Goal: Transaction & Acquisition: Purchase product/service

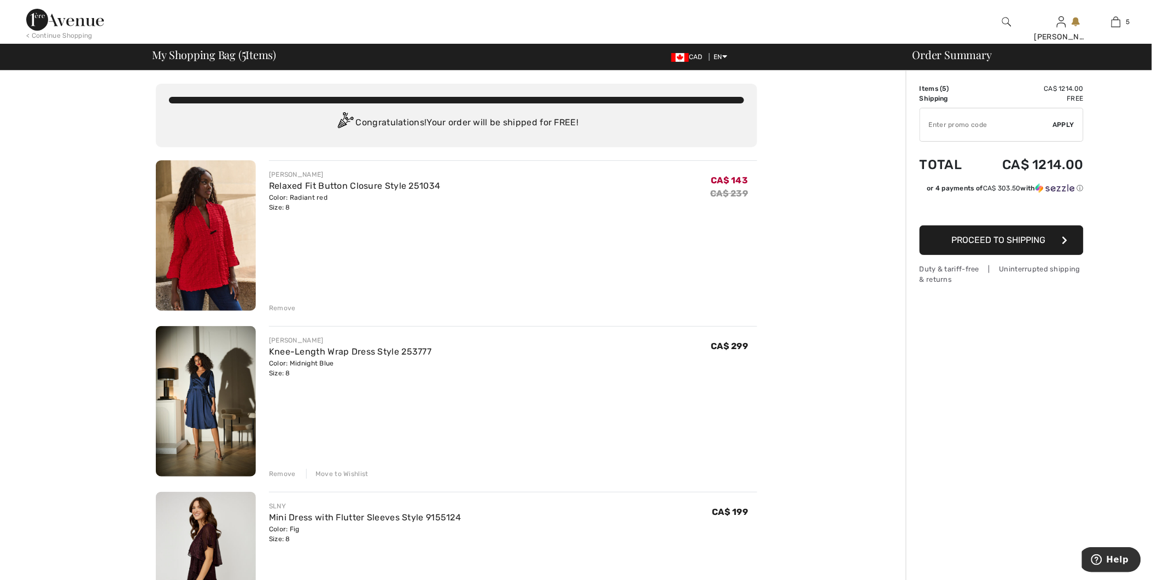
click at [279, 304] on div "Remove" at bounding box center [282, 308] width 27 height 10
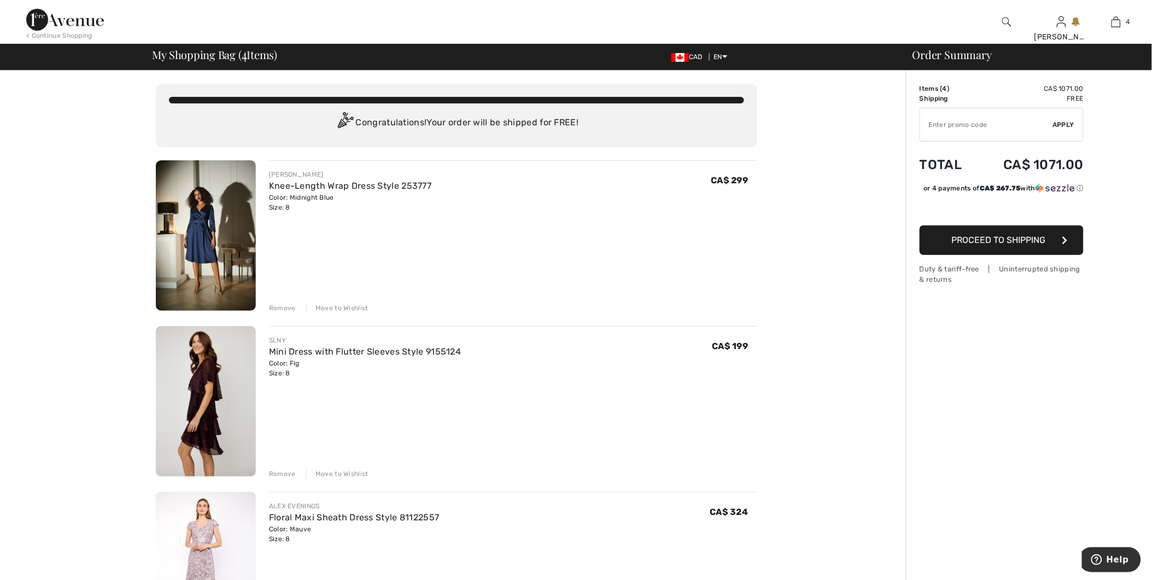
click at [281, 306] on div "Remove" at bounding box center [282, 308] width 27 height 10
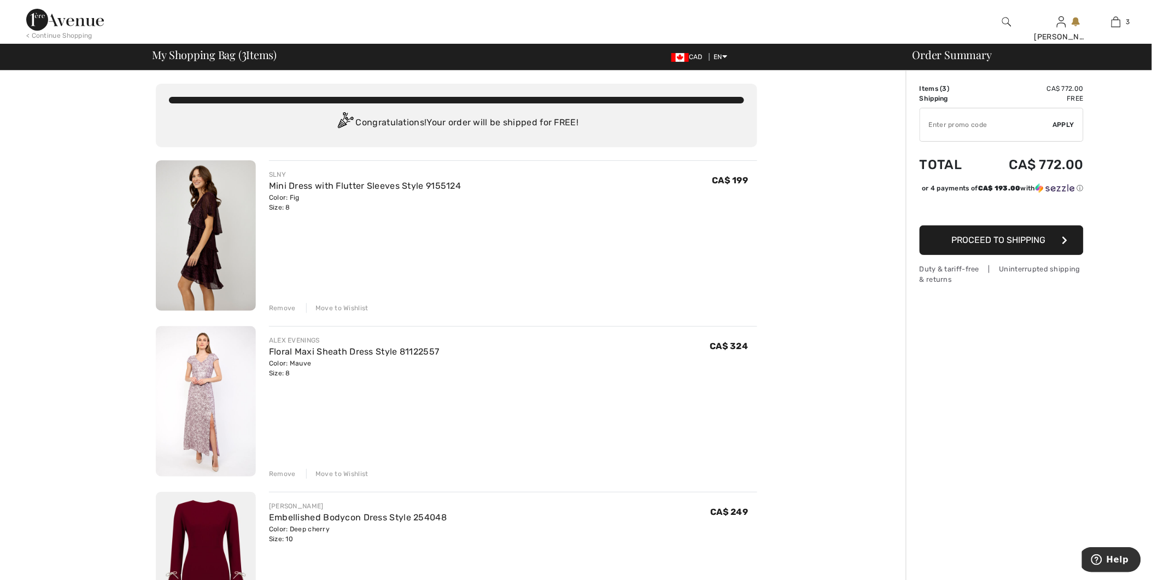
click at [284, 306] on div "Remove" at bounding box center [282, 308] width 27 height 10
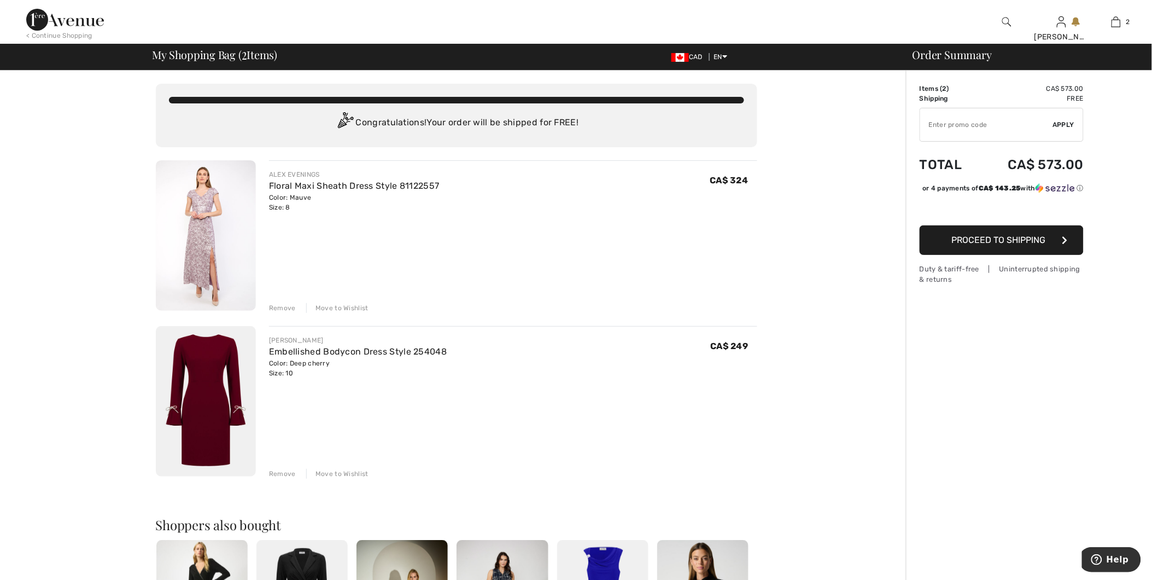
click at [282, 309] on div "Remove" at bounding box center [282, 308] width 27 height 10
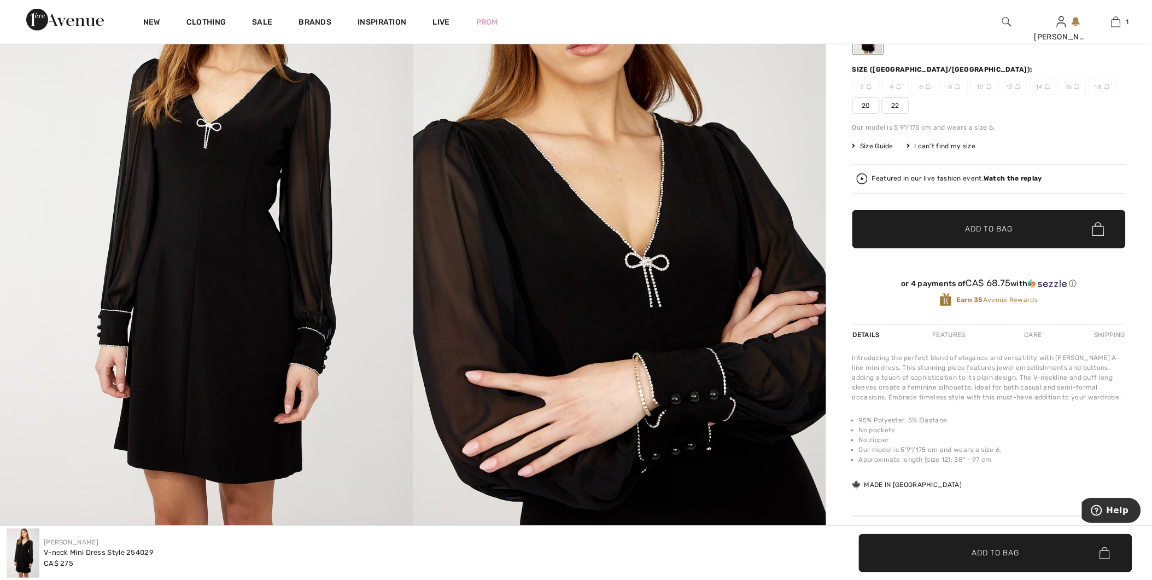
scroll to position [243, 0]
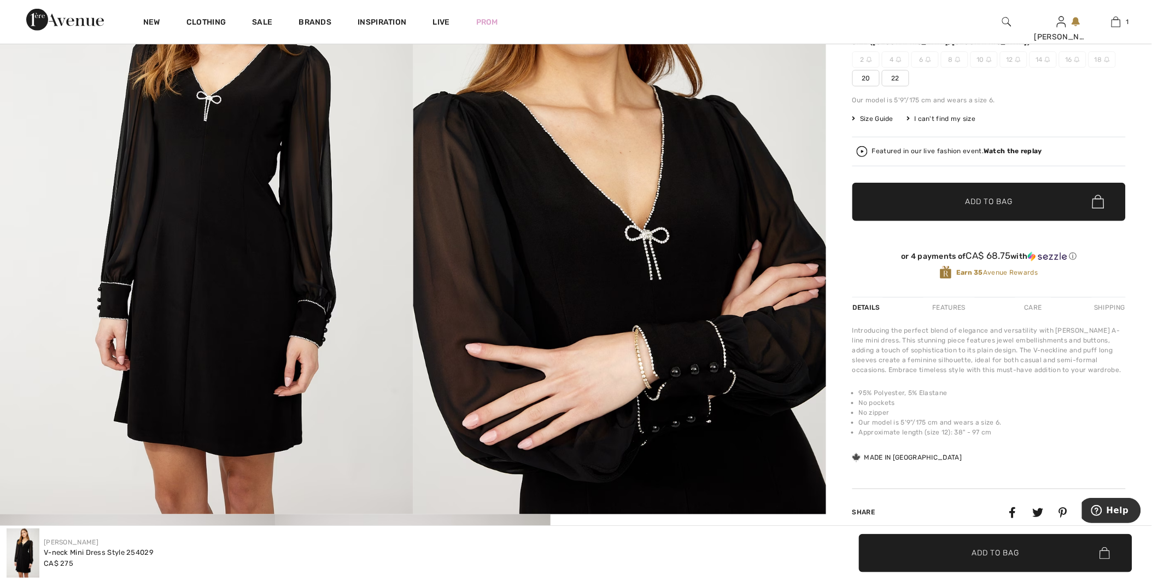
click at [949, 305] on div "Features" at bounding box center [949, 308] width 51 height 20
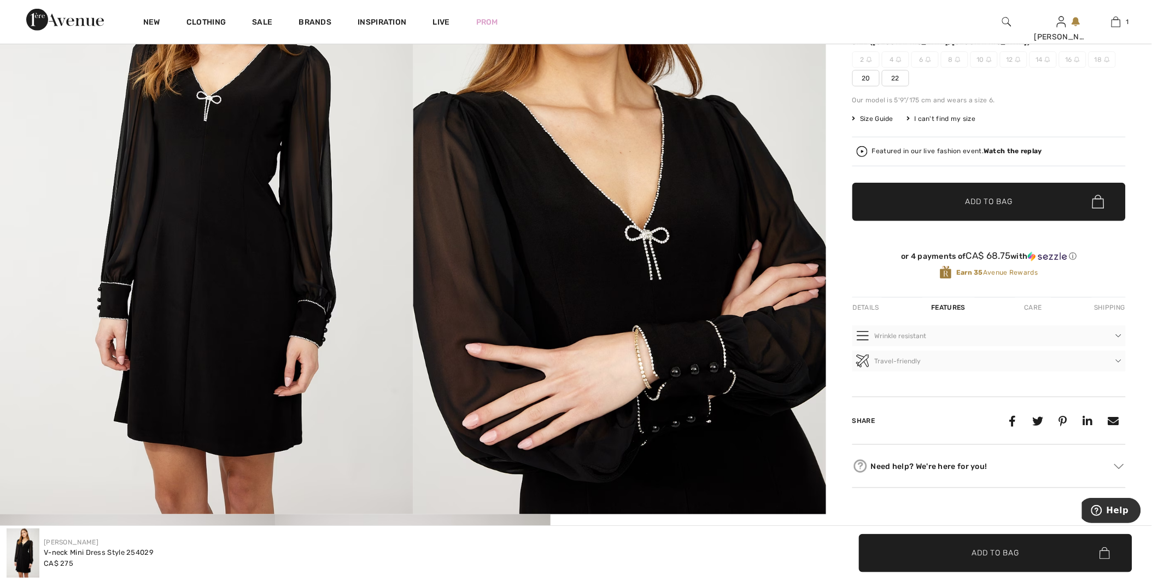
click at [1026, 305] on div "Care" at bounding box center [1034, 308] width 36 height 20
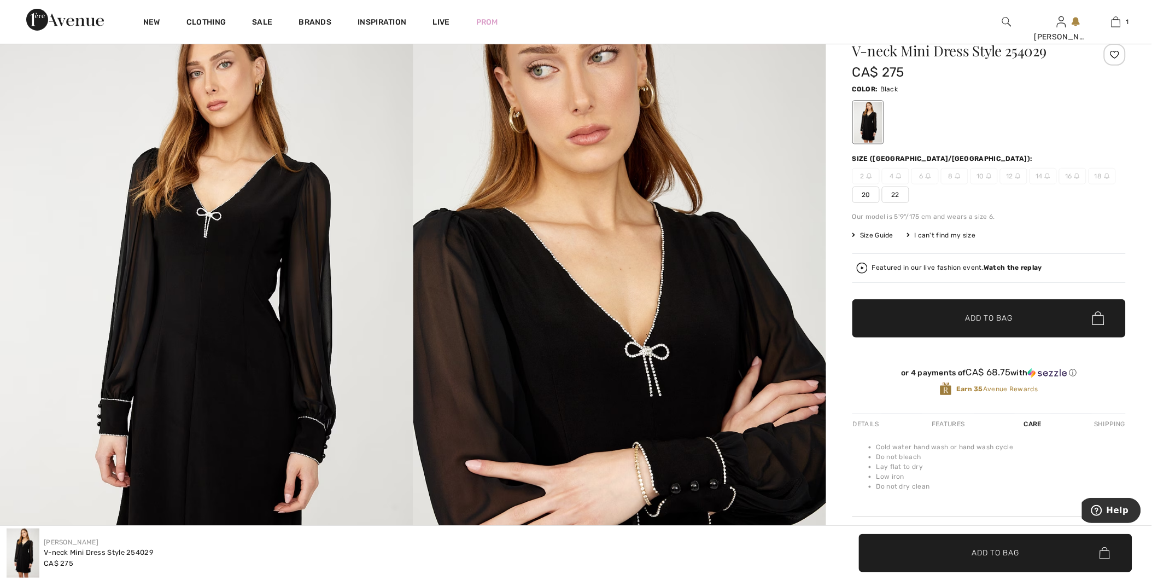
scroll to position [121, 0]
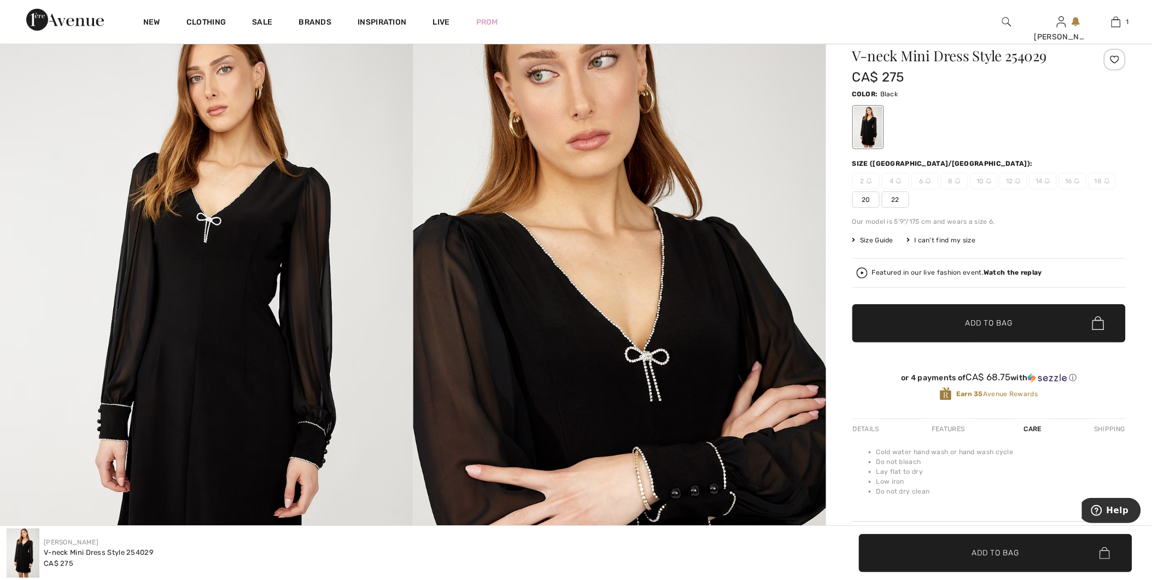
click at [882, 235] on span "Size Guide" at bounding box center [873, 240] width 41 height 10
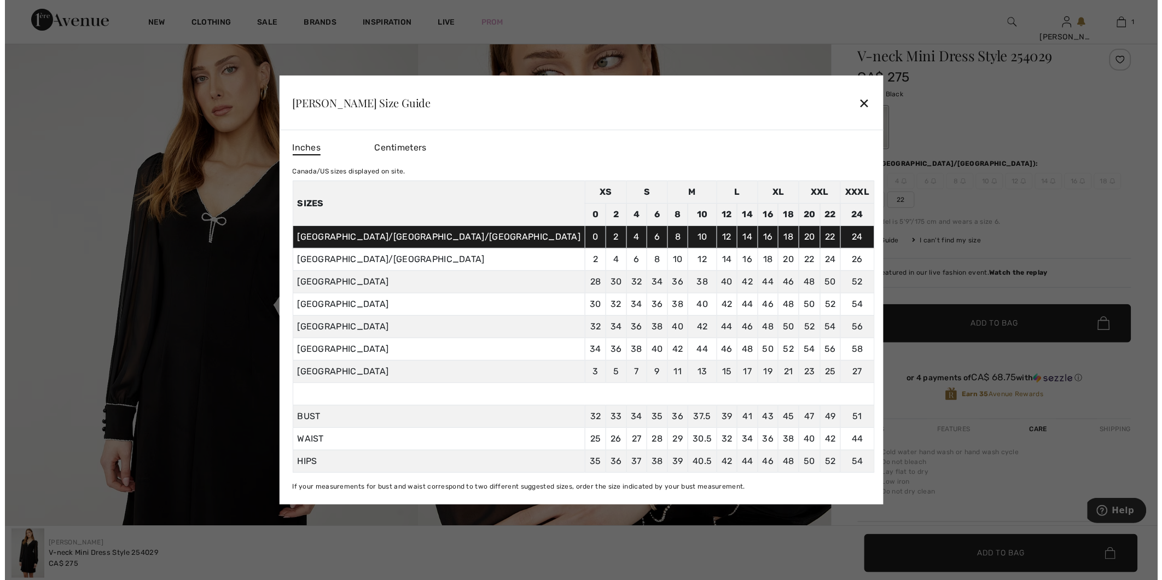
scroll to position [122, 0]
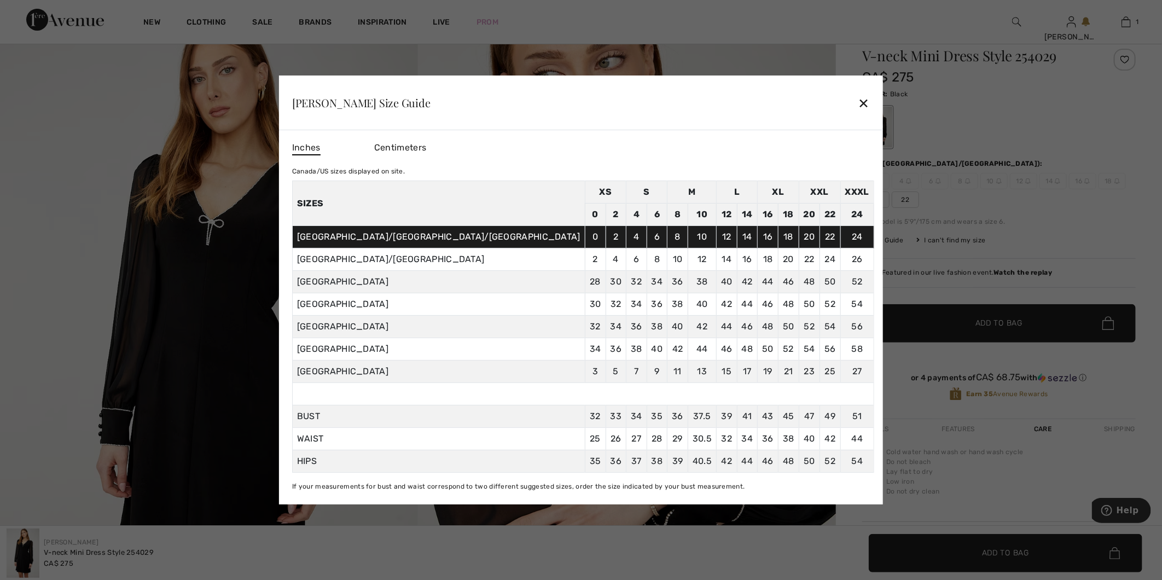
click at [858, 109] on div "✕" at bounding box center [863, 102] width 11 height 23
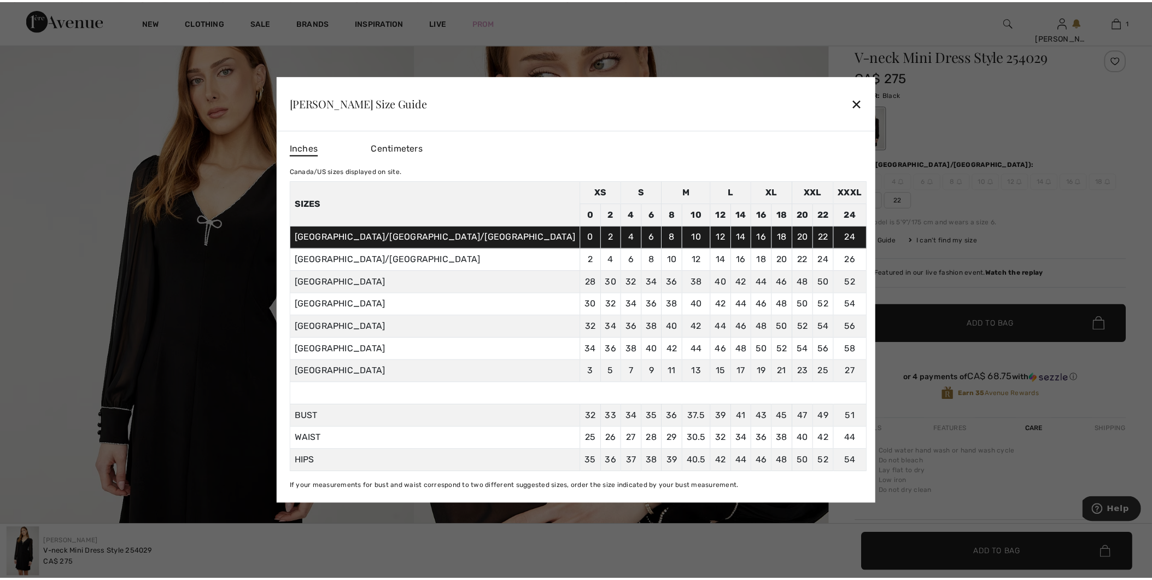
scroll to position [121, 0]
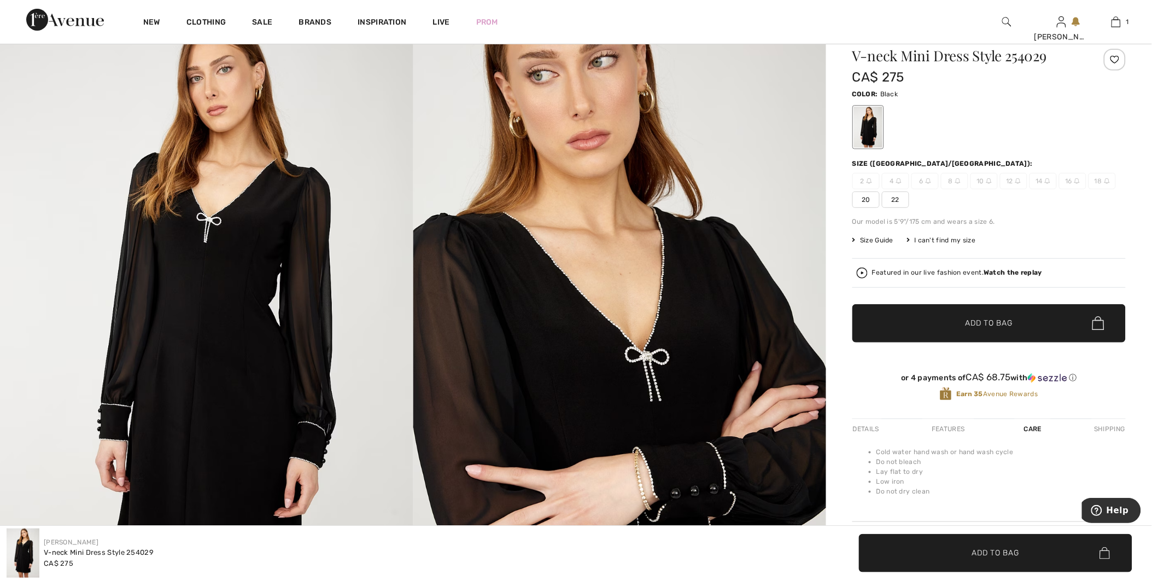
click at [978, 178] on span "10" at bounding box center [984, 181] width 27 height 16
click at [987, 178] on img at bounding box center [989, 180] width 5 height 5
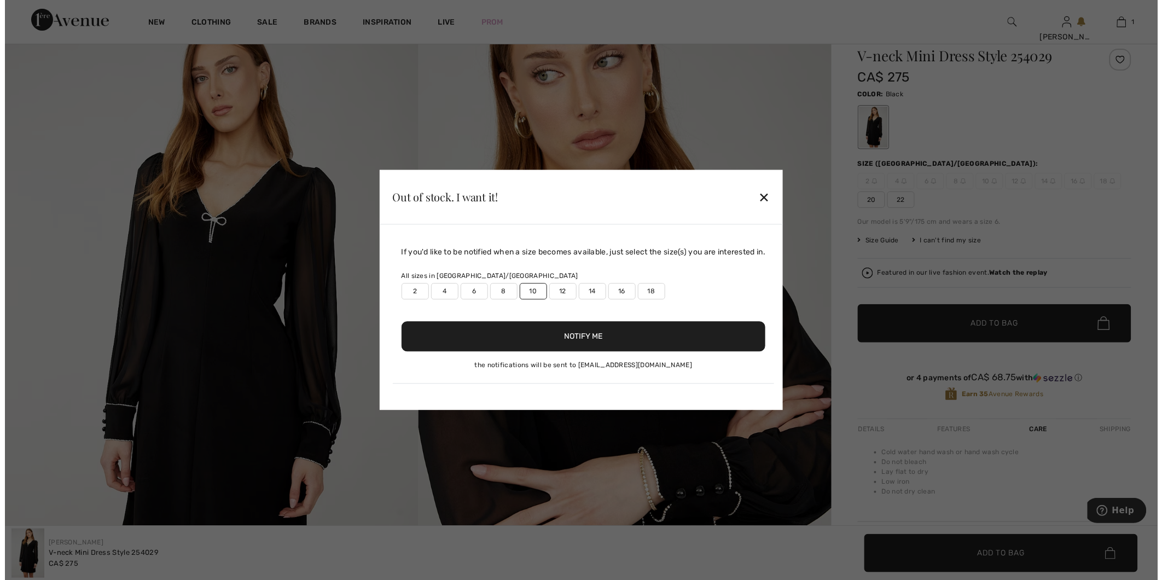
scroll to position [122, 0]
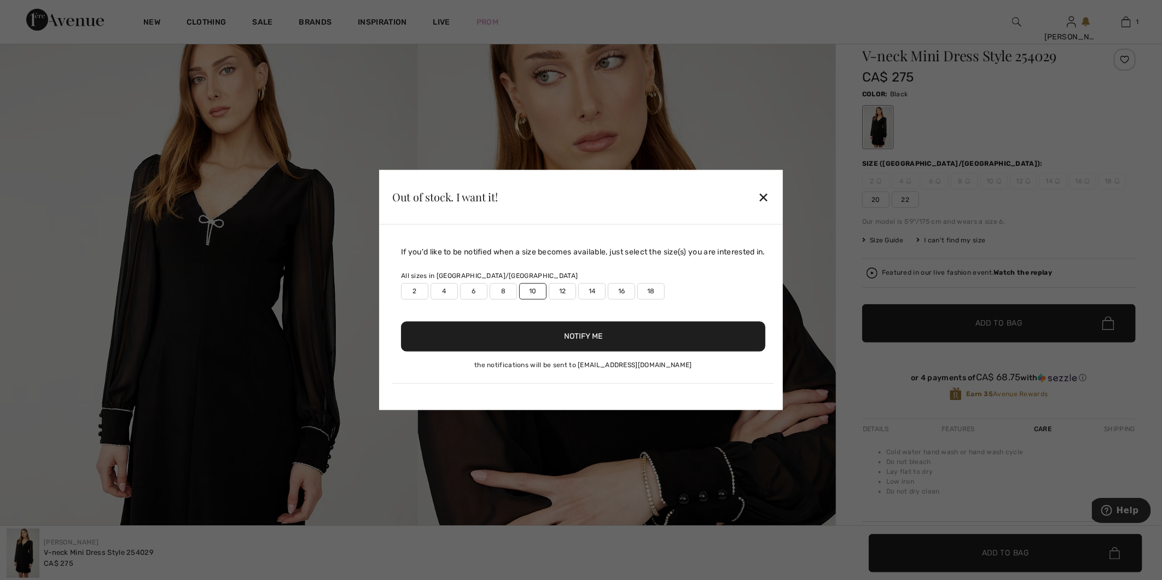
click at [576, 336] on button "Notify Me" at bounding box center [583, 337] width 364 height 30
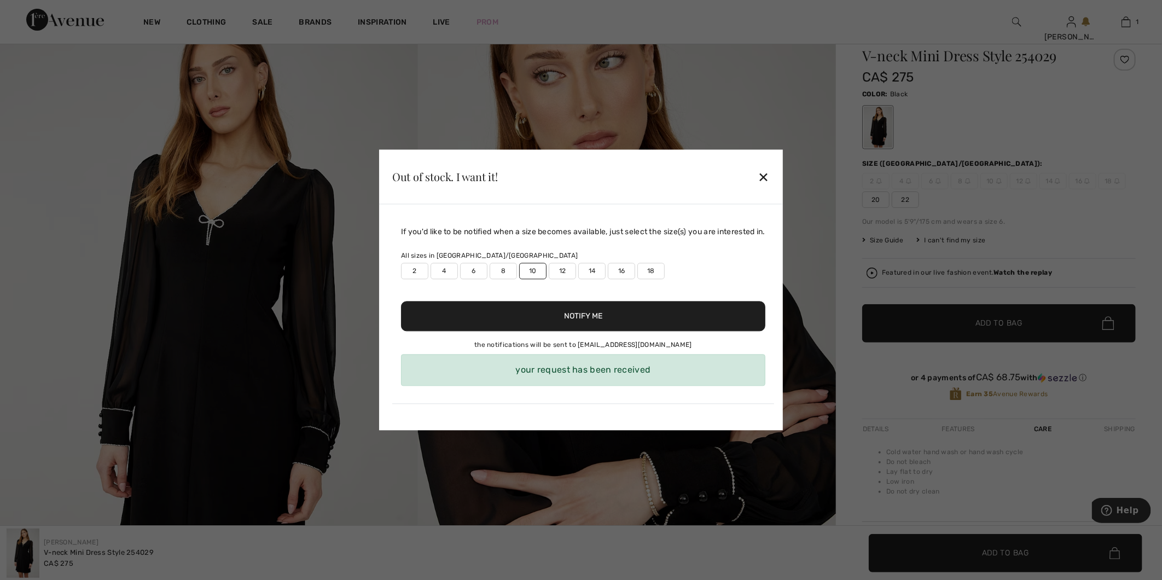
click at [770, 176] on div "✕" at bounding box center [763, 176] width 11 height 23
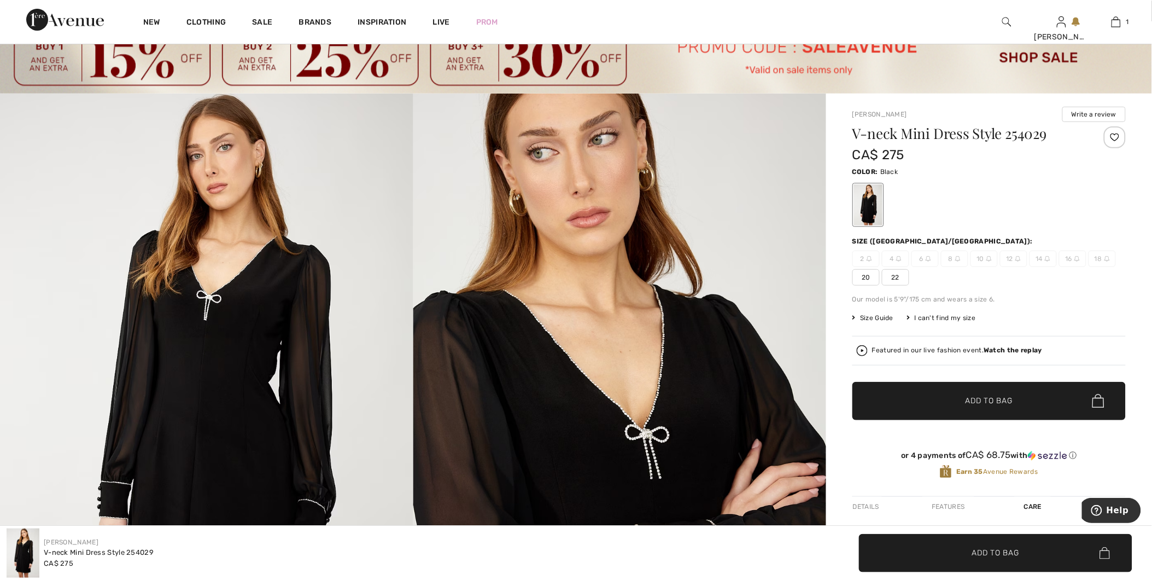
scroll to position [0, 0]
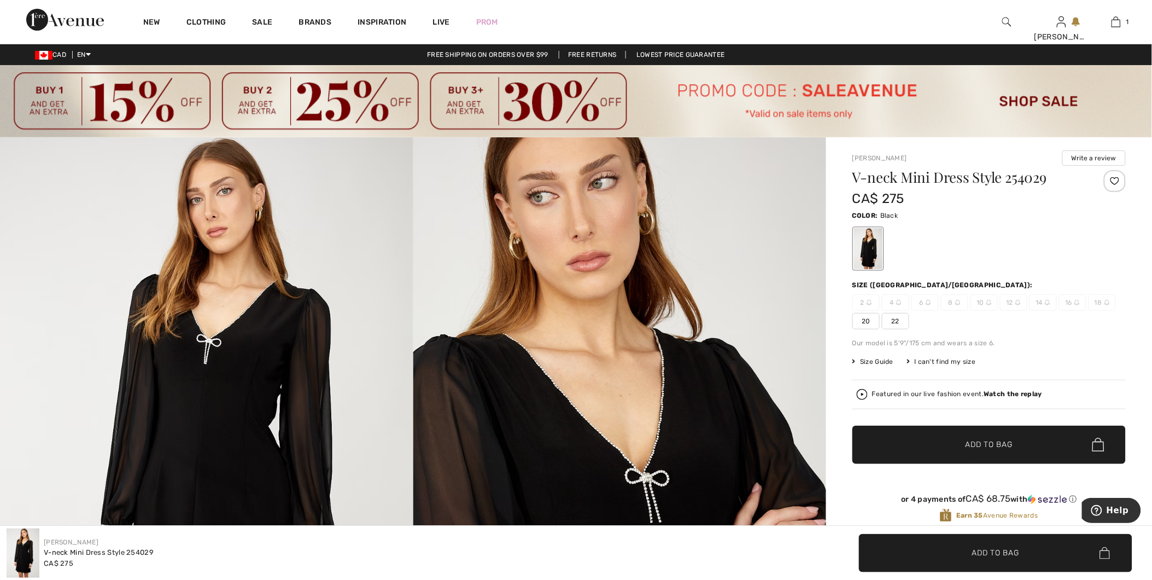
click at [958, 305] on img at bounding box center [958, 302] width 5 height 5
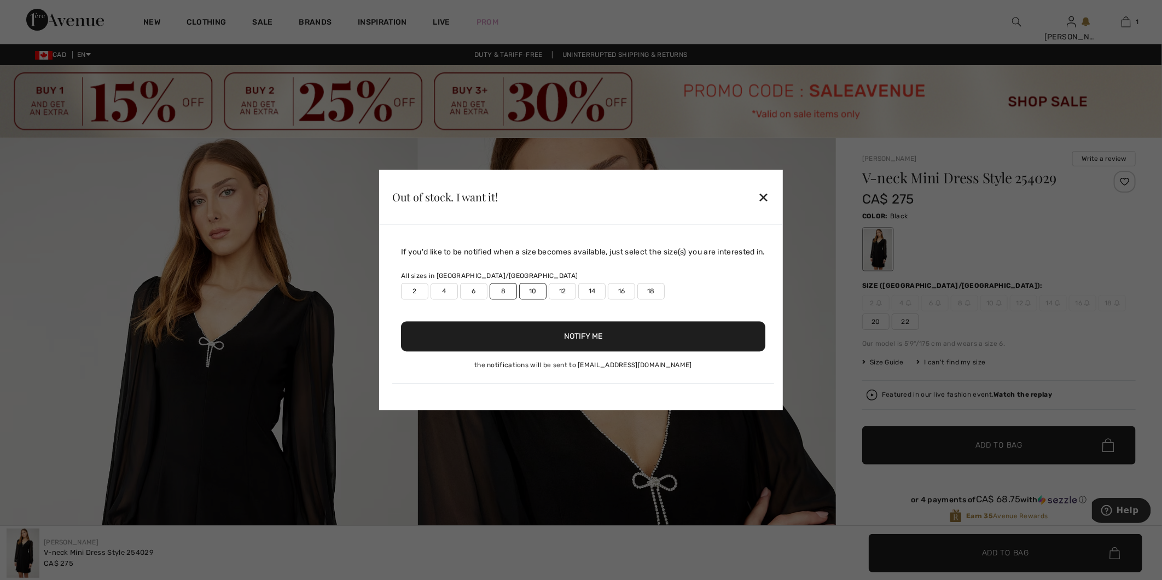
click at [615, 334] on button "Notify Me" at bounding box center [583, 337] width 364 height 30
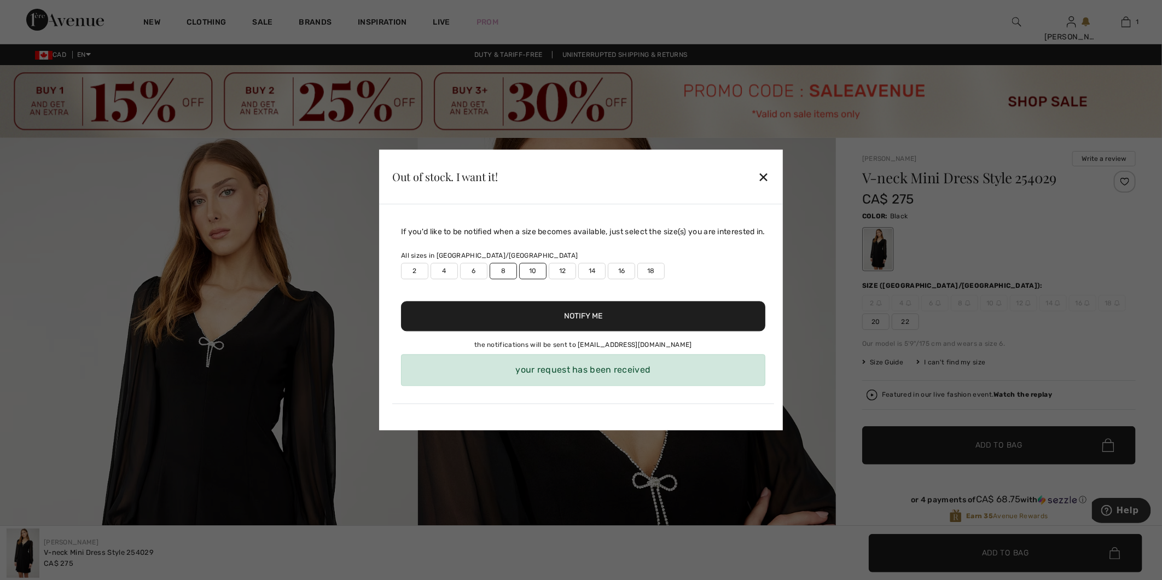
click at [775, 178] on div "Out of stock. I want it! ✕" at bounding box center [581, 177] width 404 height 55
click at [769, 178] on div "✕" at bounding box center [763, 176] width 11 height 23
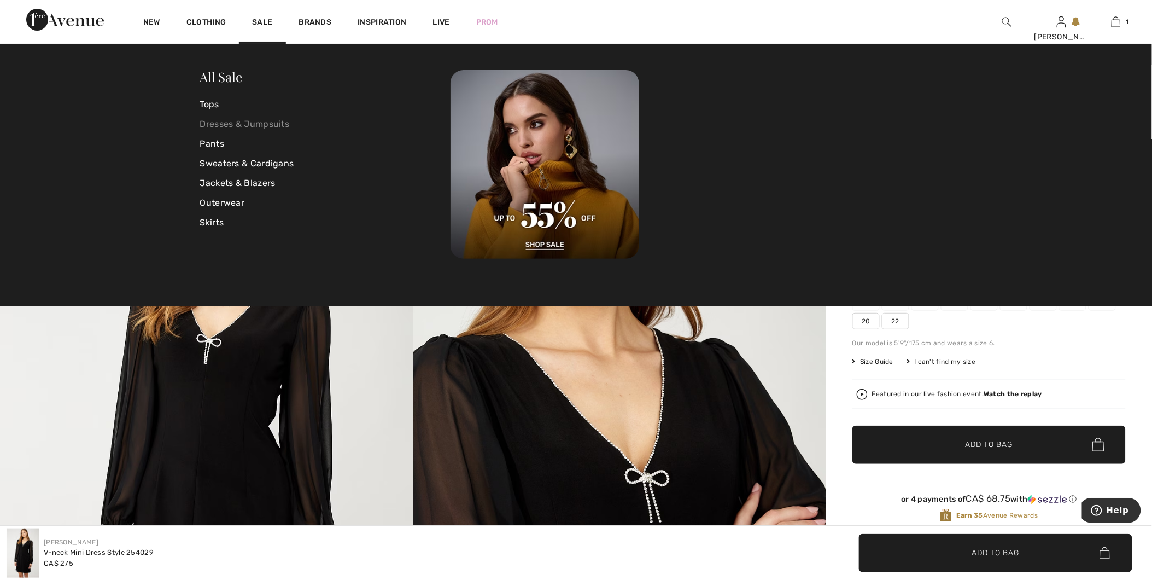
click at [244, 120] on link "Dresses & Jumpsuits" at bounding box center [325, 124] width 251 height 20
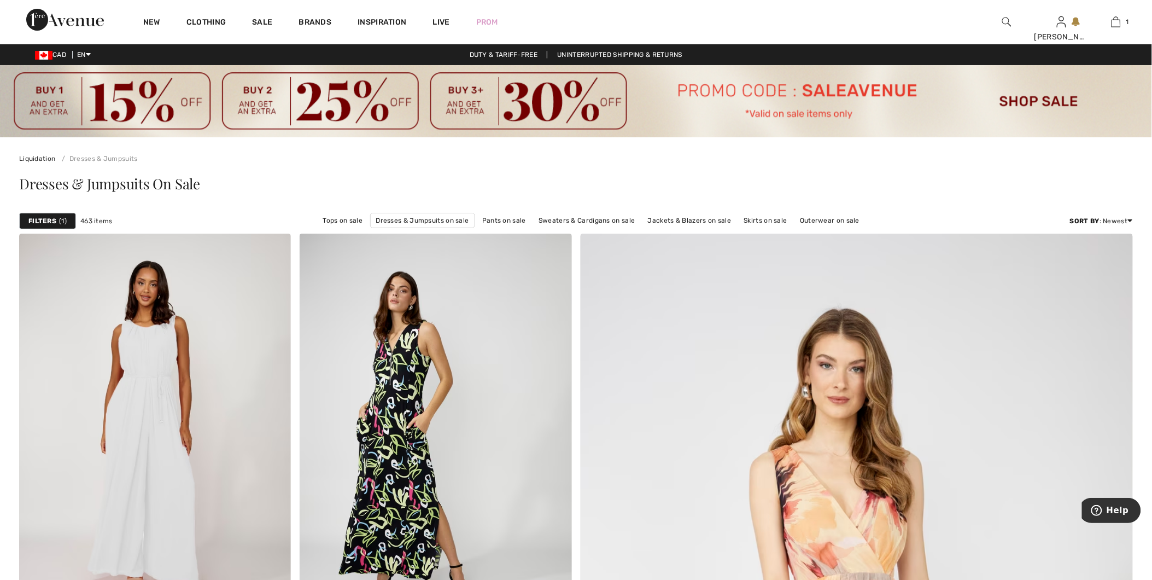
click at [42, 219] on strong "Filters" at bounding box center [42, 221] width 28 height 10
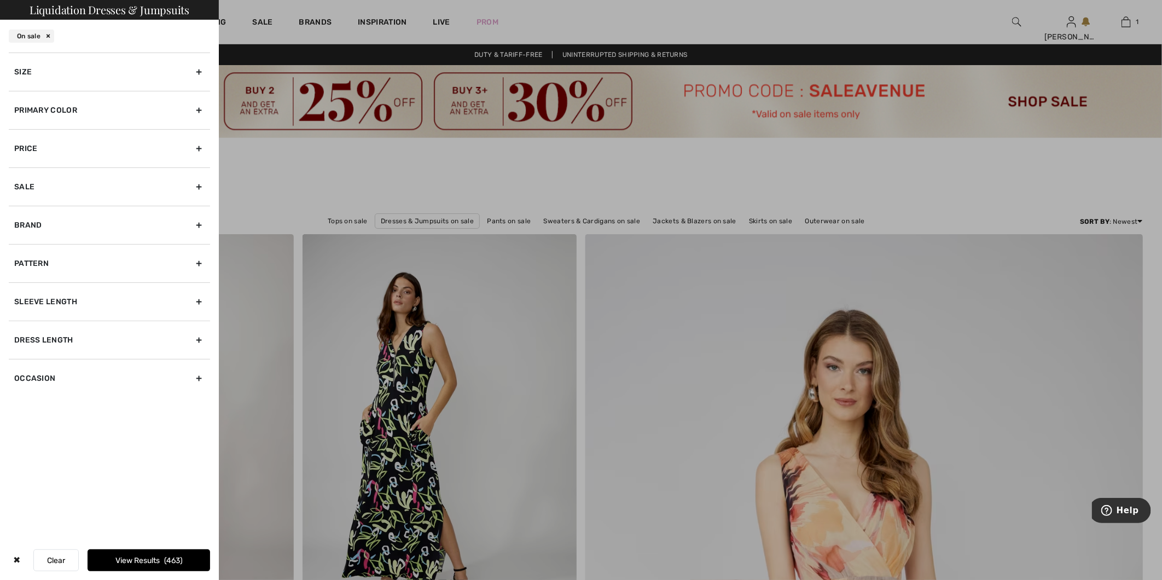
click at [125, 296] on div "Sleeve length" at bounding box center [109, 301] width 201 height 38
click at [19, 324] on input"] "Long Sleeve" at bounding box center [18, 326] width 8 height 8
checkbox input"] "true"
click at [15, 336] on input"] "Short Sleeve" at bounding box center [18, 337] width 8 height 8
checkbox input"] "true"
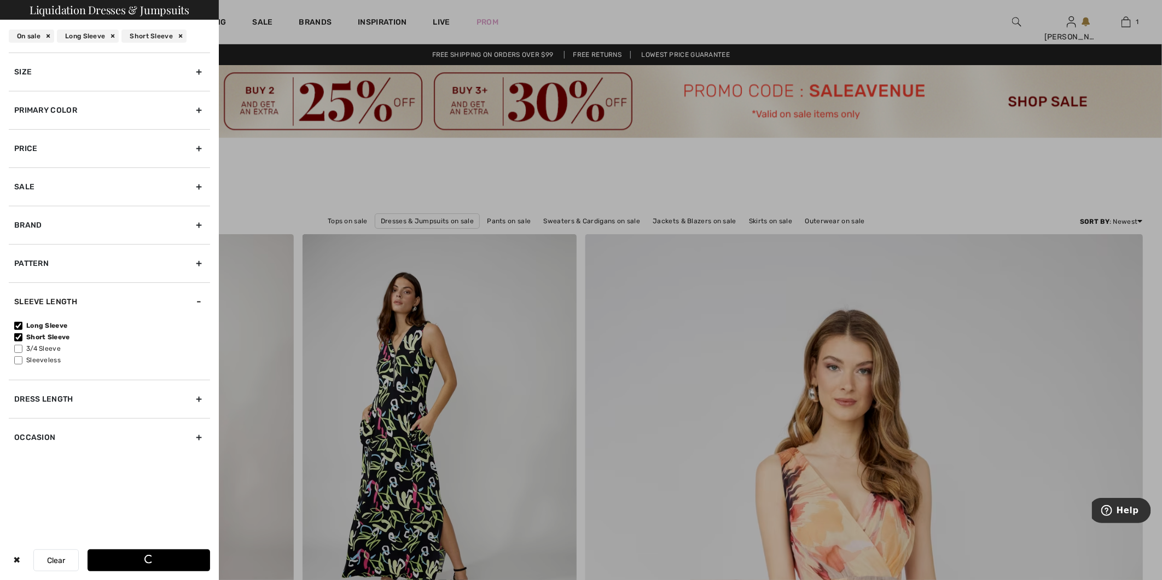
click at [18, 348] on input"] "3/4 Sleeve" at bounding box center [18, 349] width 8 height 8
checkbox input"] "true"
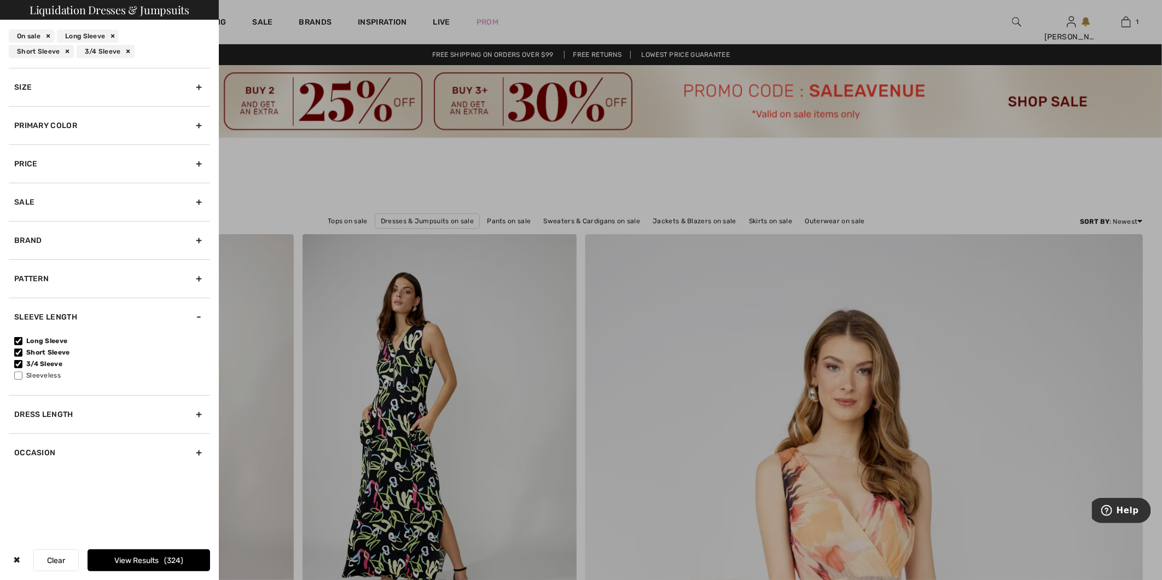
click at [135, 555] on button "View Results 324" at bounding box center [149, 560] width 123 height 22
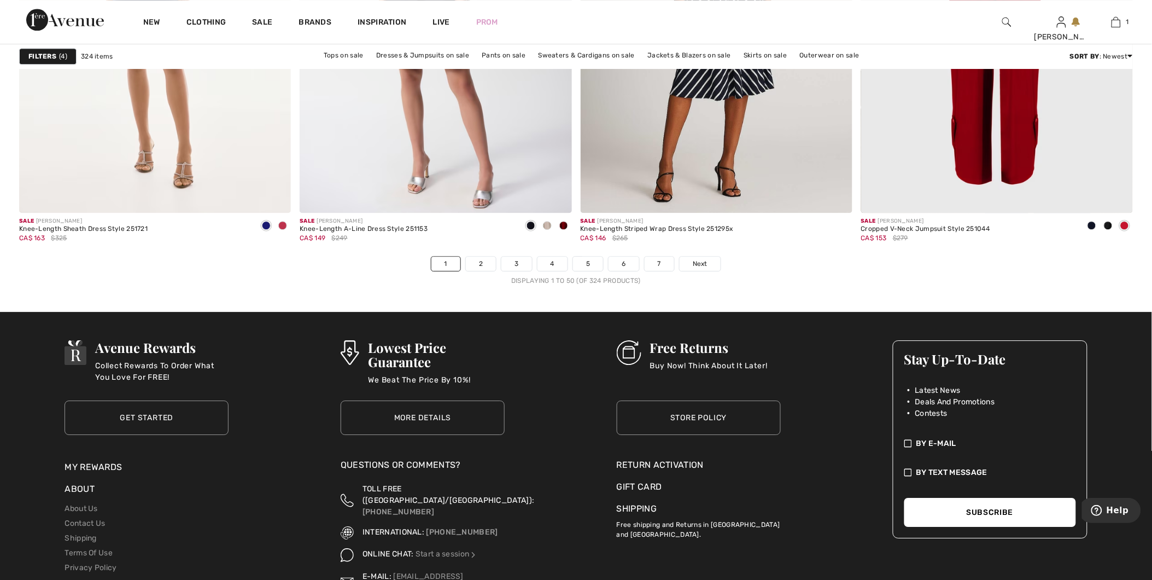
scroll to position [6988, 0]
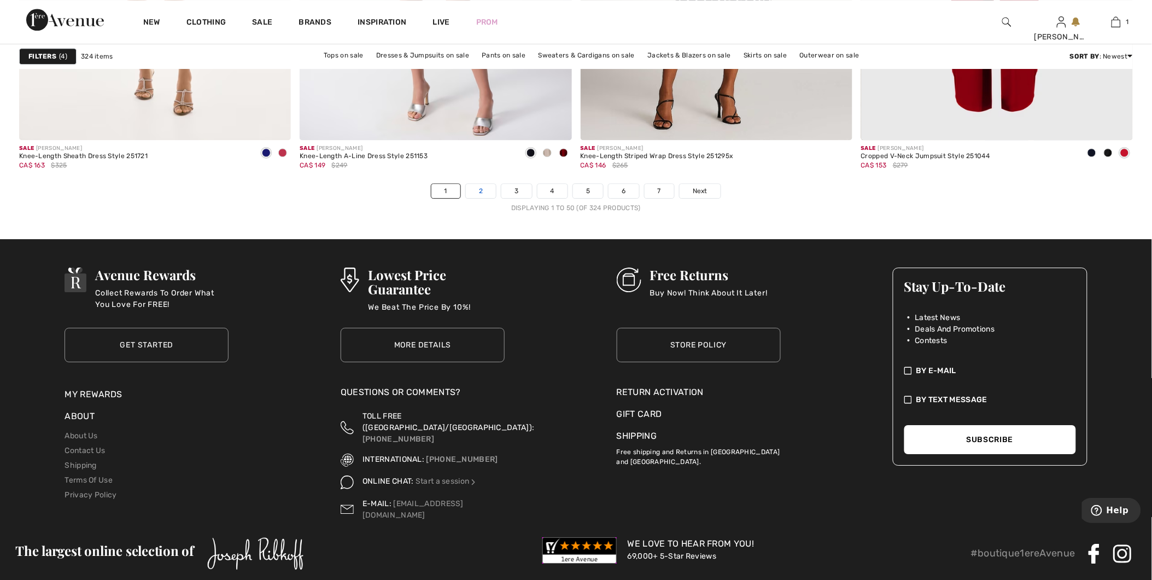
click at [481, 198] on link "2" at bounding box center [481, 191] width 30 height 14
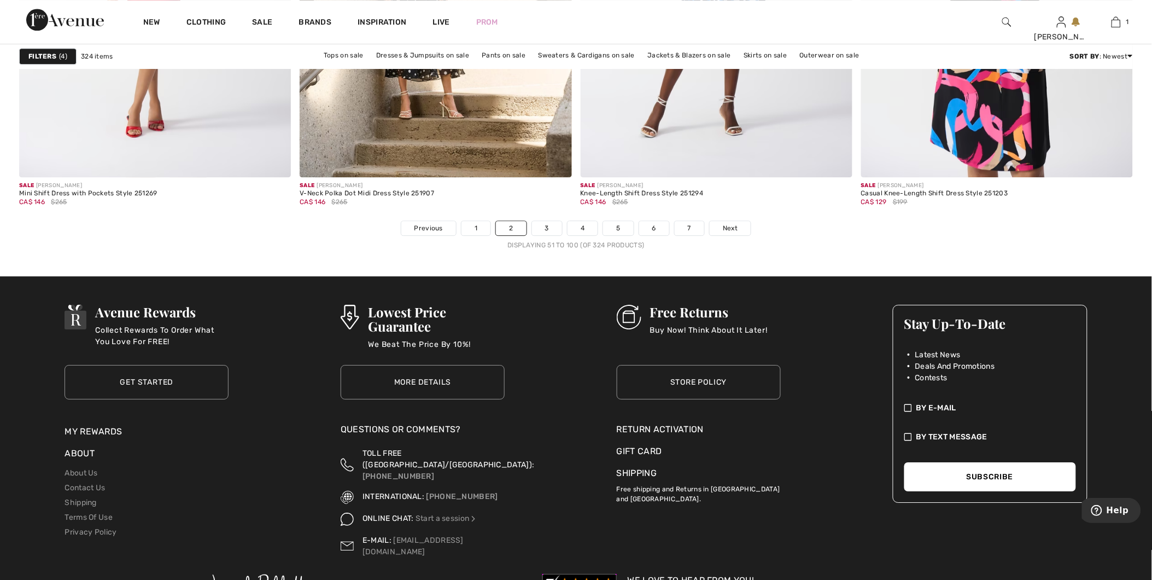
scroll to position [7041, 0]
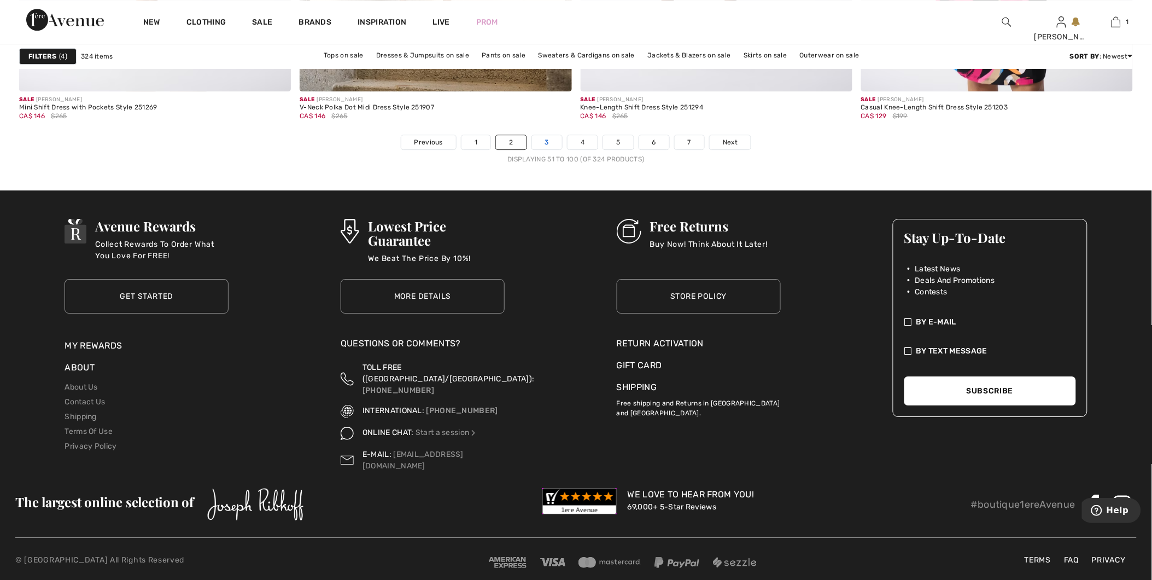
click at [545, 148] on link "3" at bounding box center [547, 142] width 30 height 14
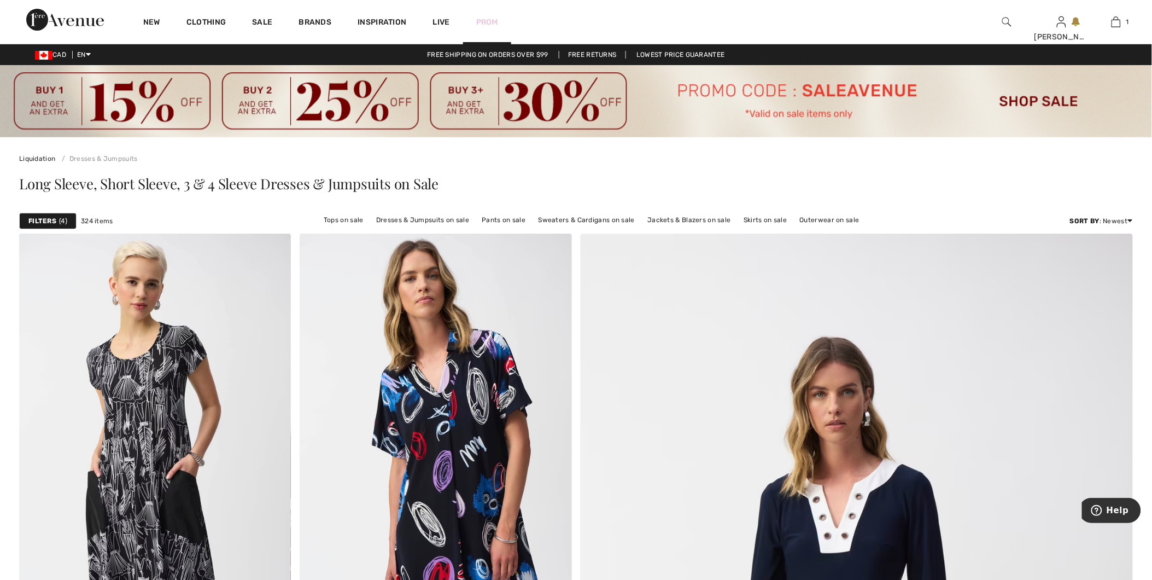
click at [485, 25] on link "Prom" at bounding box center [487, 21] width 22 height 11
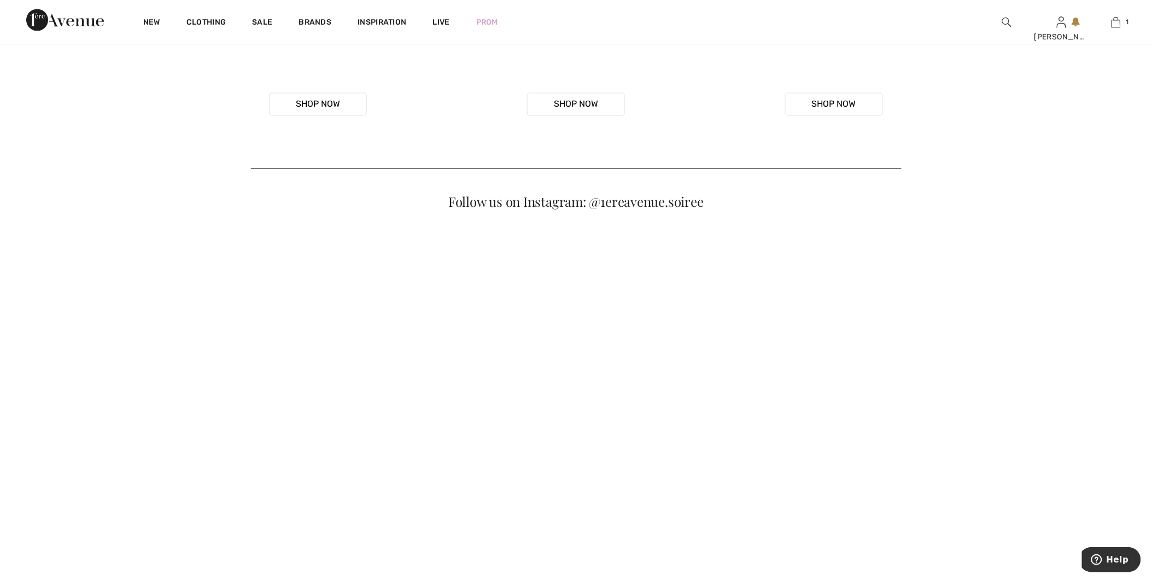
scroll to position [668, 0]
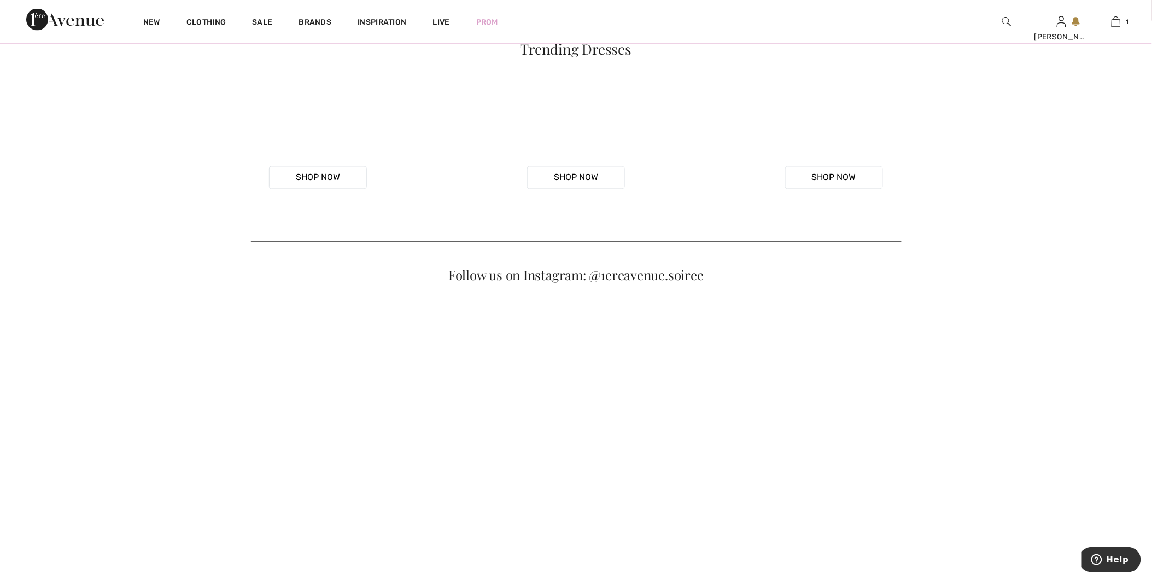
click at [336, 189] on button "Shop Now" at bounding box center [318, 177] width 98 height 23
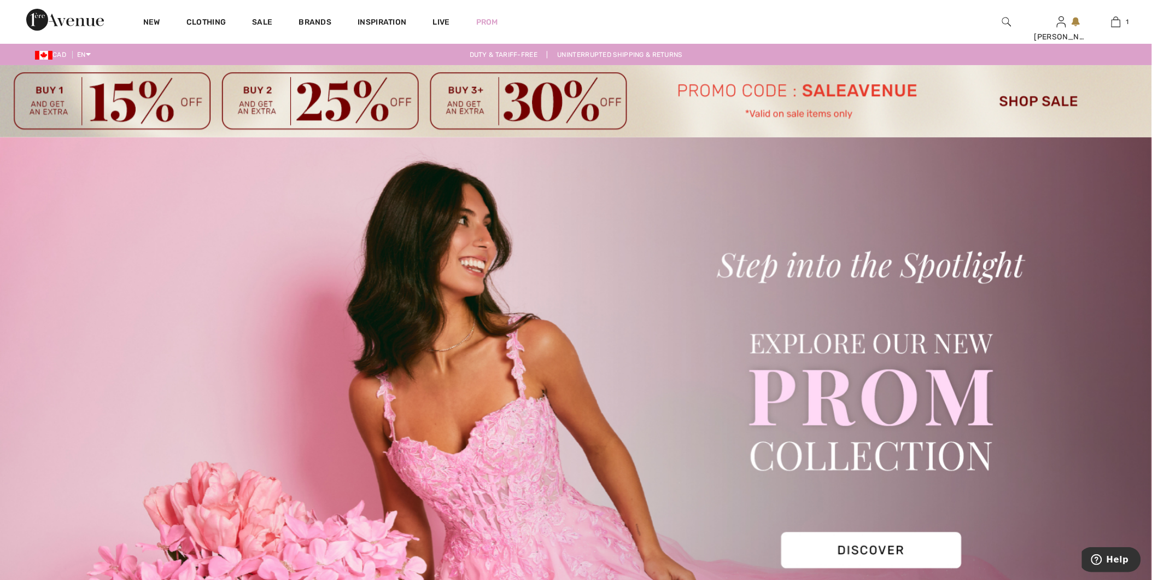
click at [860, 543] on img at bounding box center [576, 413] width 1152 height 552
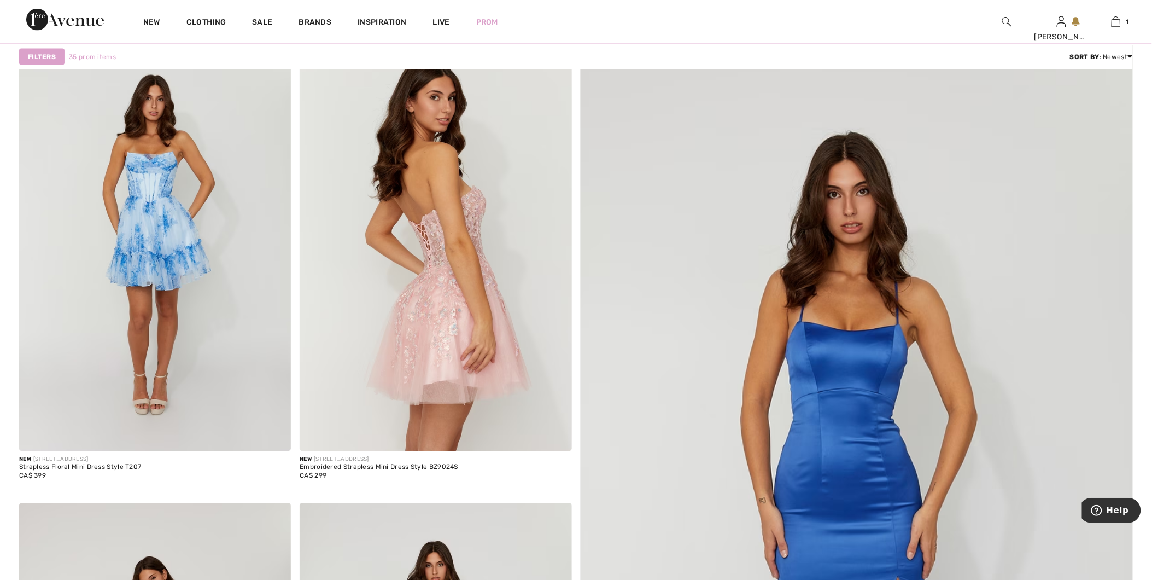
scroll to position [364, 0]
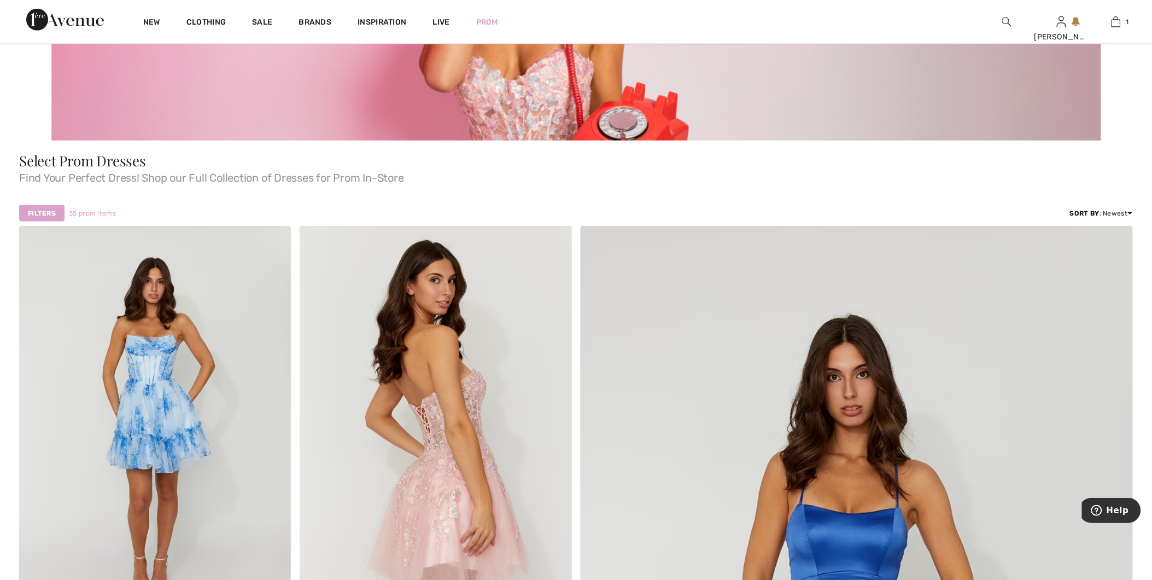
click at [42, 214] on strong "Filters" at bounding box center [42, 213] width 28 height 10
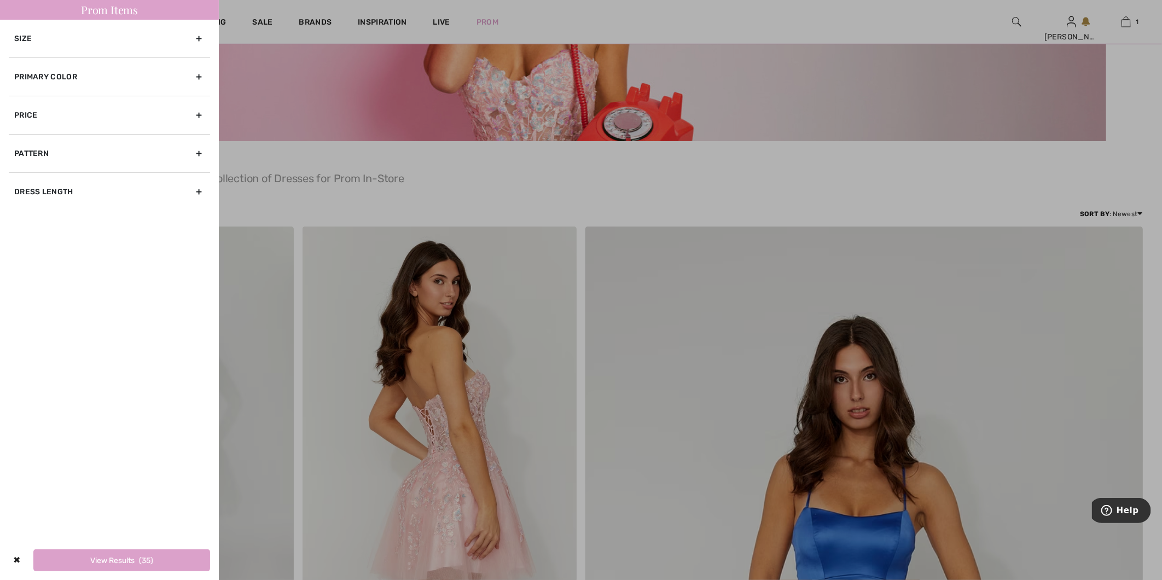
click at [500, 205] on div at bounding box center [581, 290] width 1162 height 580
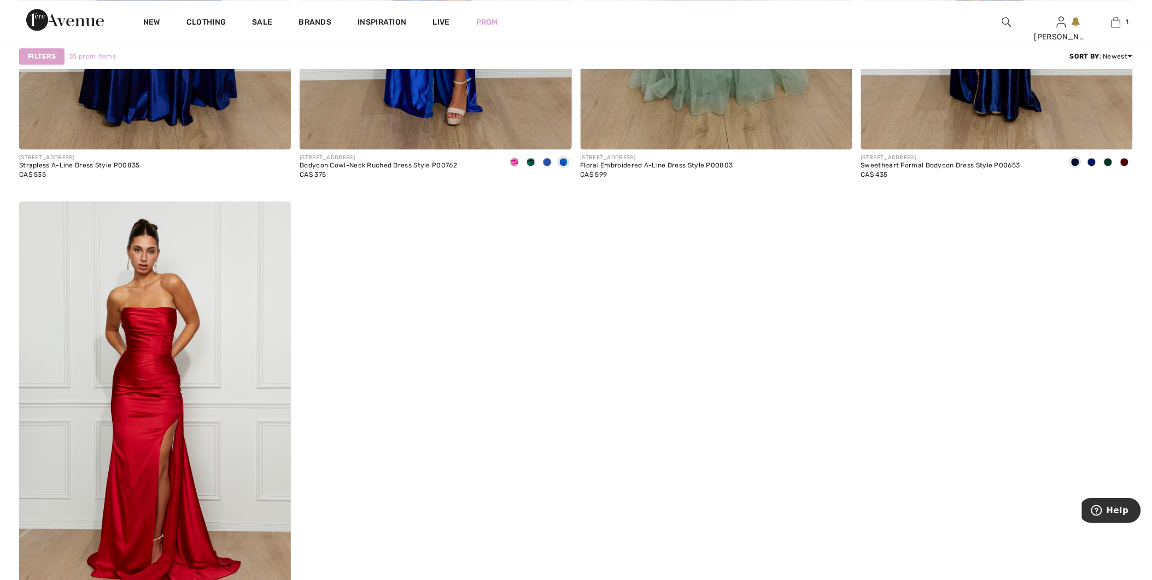
scroll to position [5591, 0]
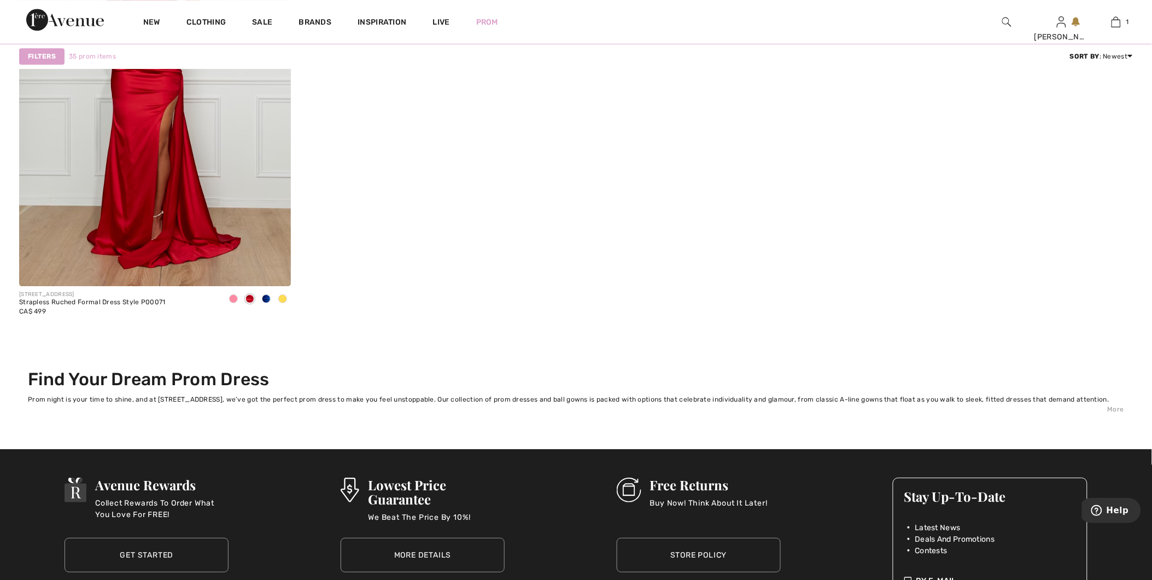
drag, startPoint x: 1036, startPoint y: 326, endPoint x: 1035, endPoint y: 320, distance: 6.2
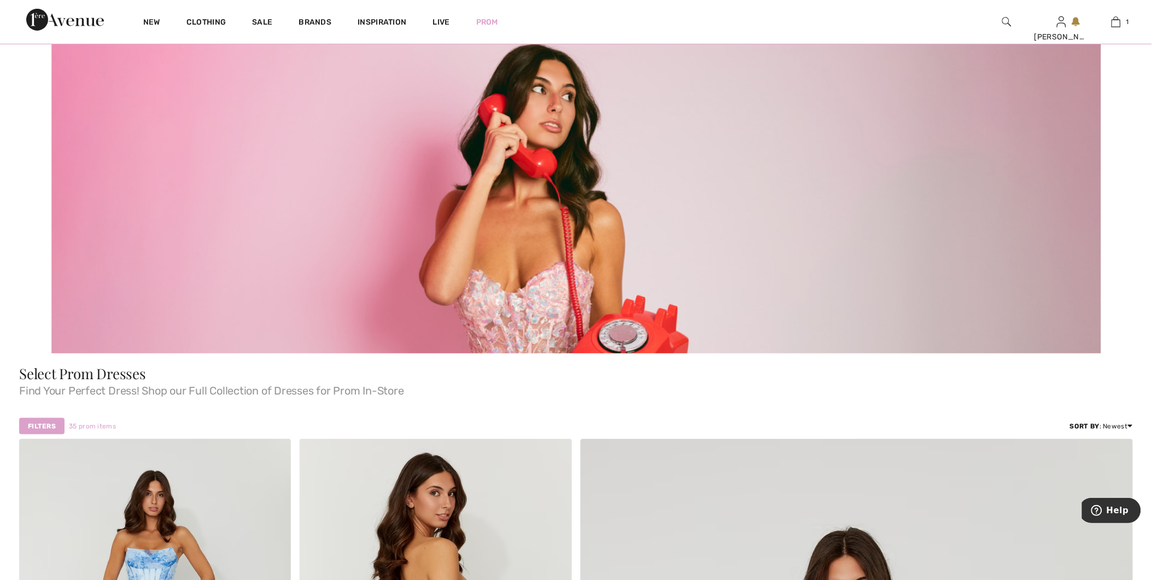
scroll to position [0, 0]
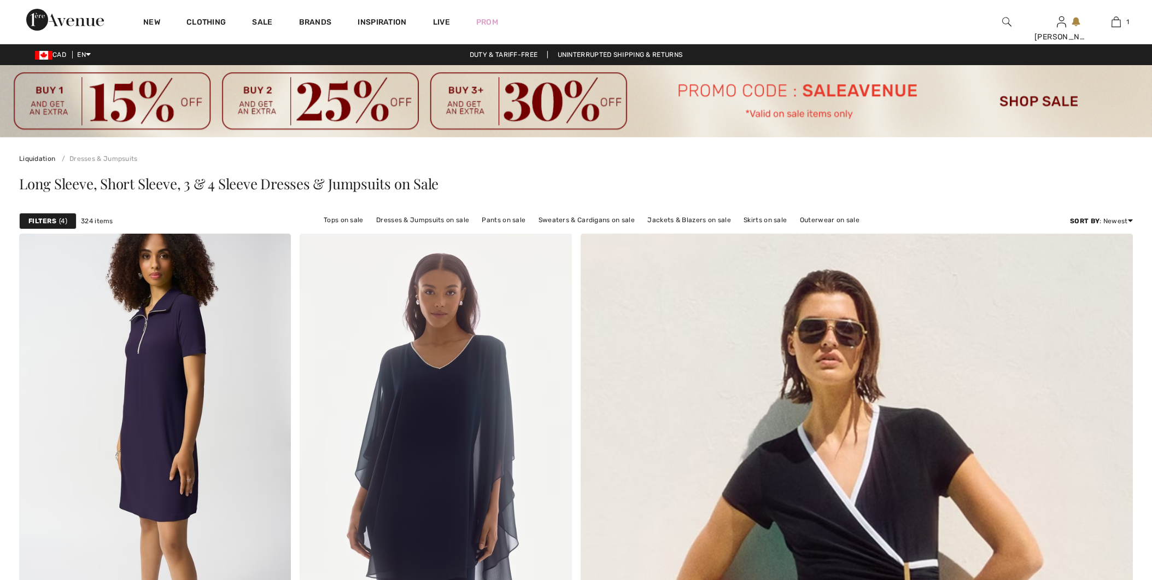
scroll to position [7037, 0]
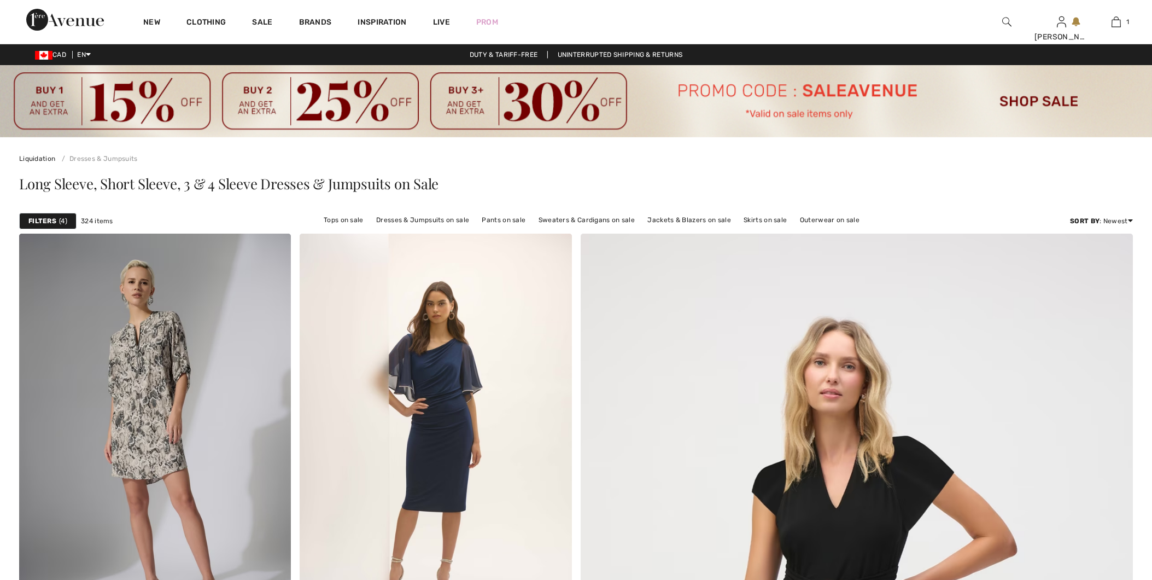
scroll to position [6993, 0]
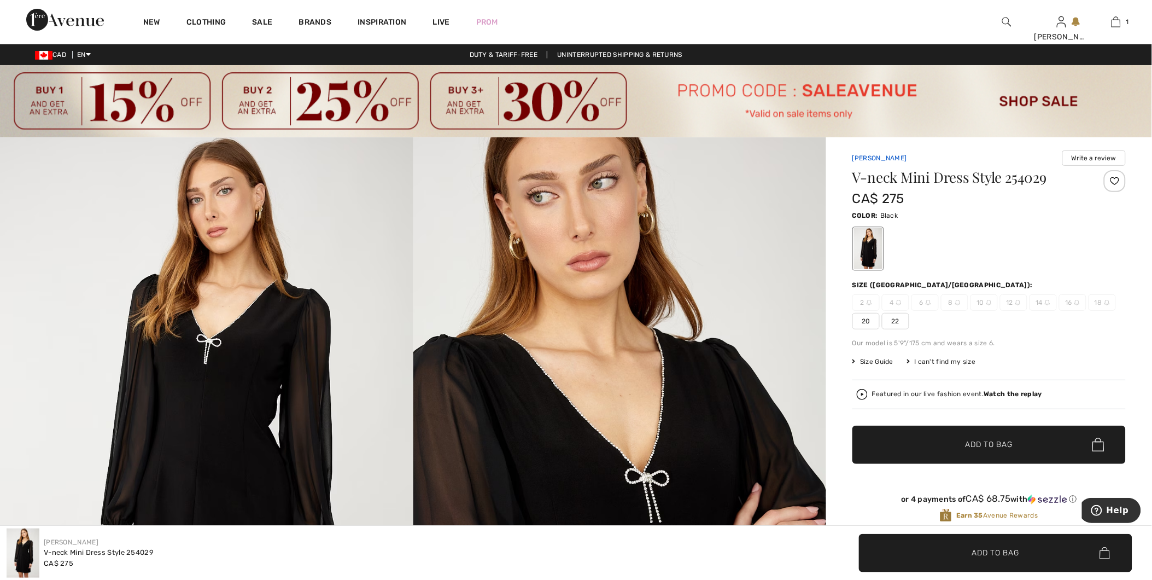
click at [855, 160] on link "Frank Lyman" at bounding box center [880, 158] width 55 height 8
drag, startPoint x: 840, startPoint y: 159, endPoint x: 969, endPoint y: 179, distance: 130.7
copy div "Frank Lyman Write a review V-neck Mini Dress"
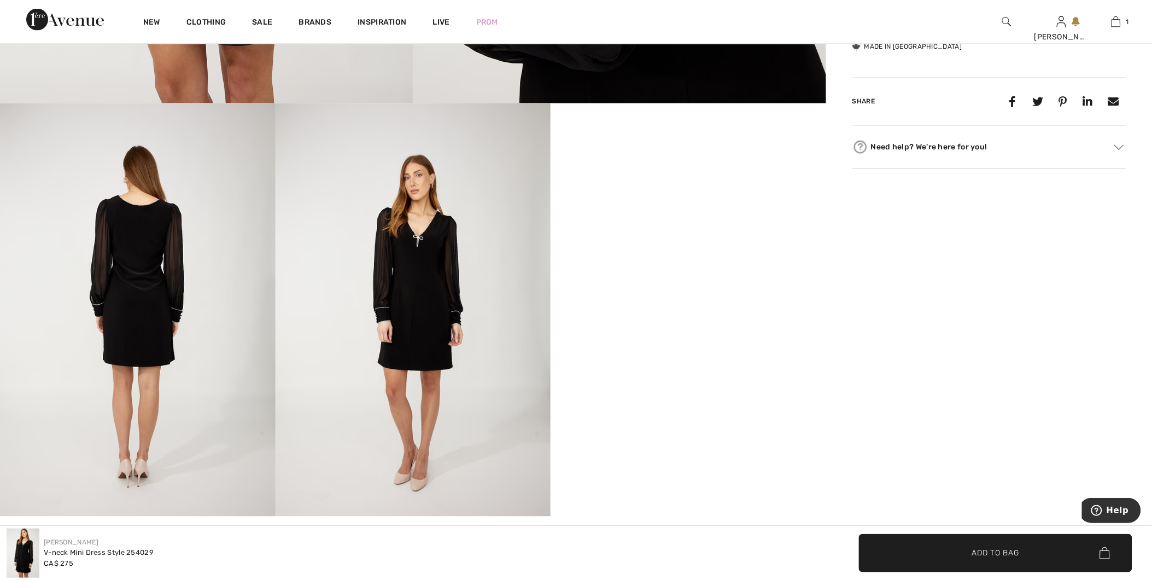
scroll to position [668, 0]
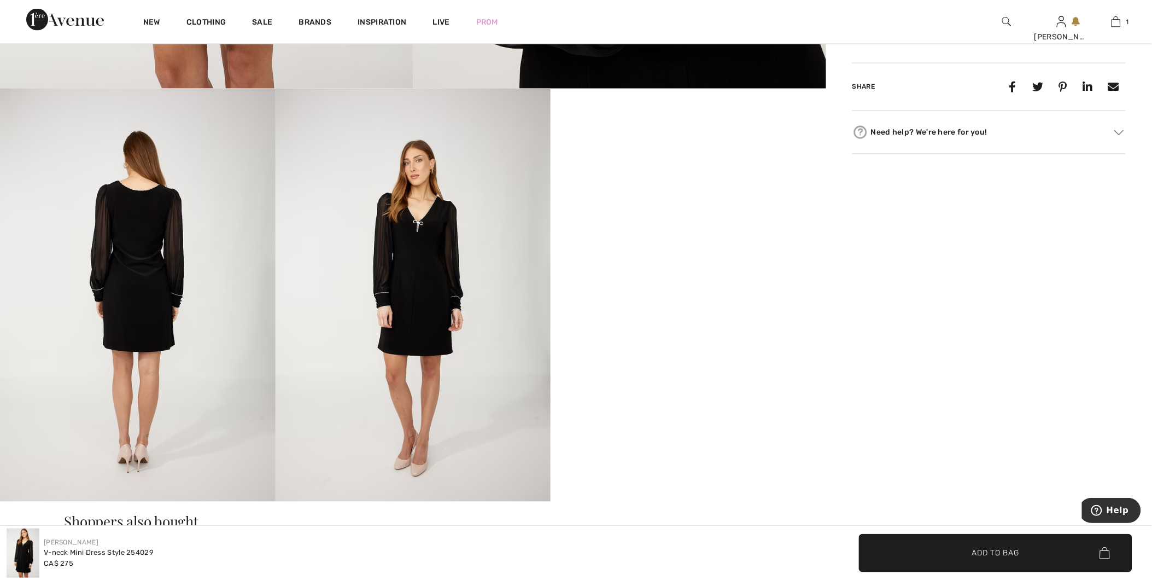
click at [99, 255] on img at bounding box center [138, 295] width 276 height 413
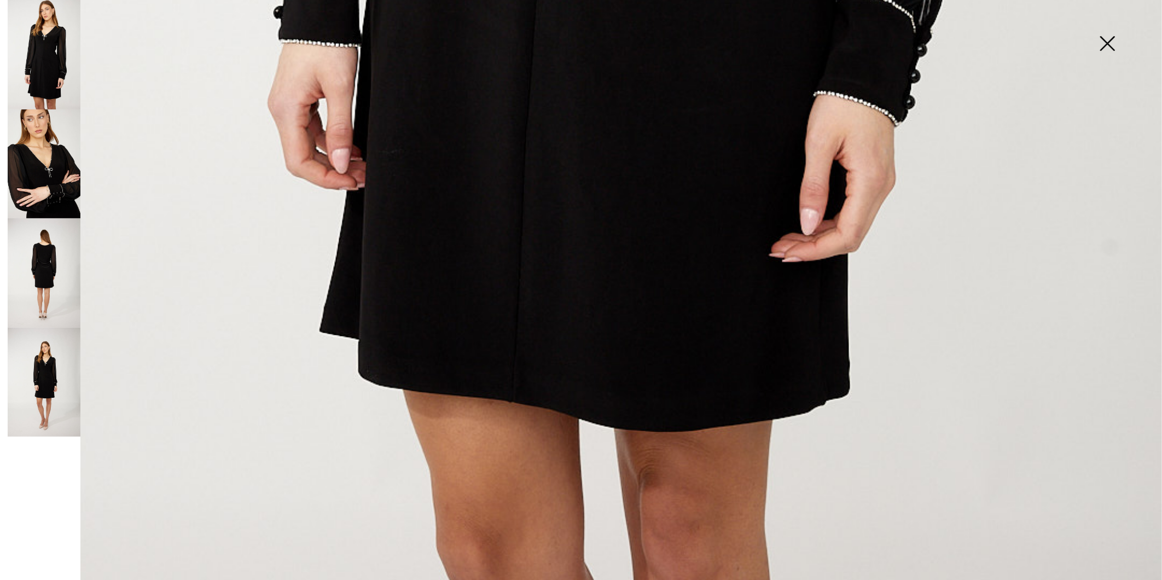
scroll to position [1150, 0]
click at [1106, 48] on img at bounding box center [1107, 44] width 55 height 56
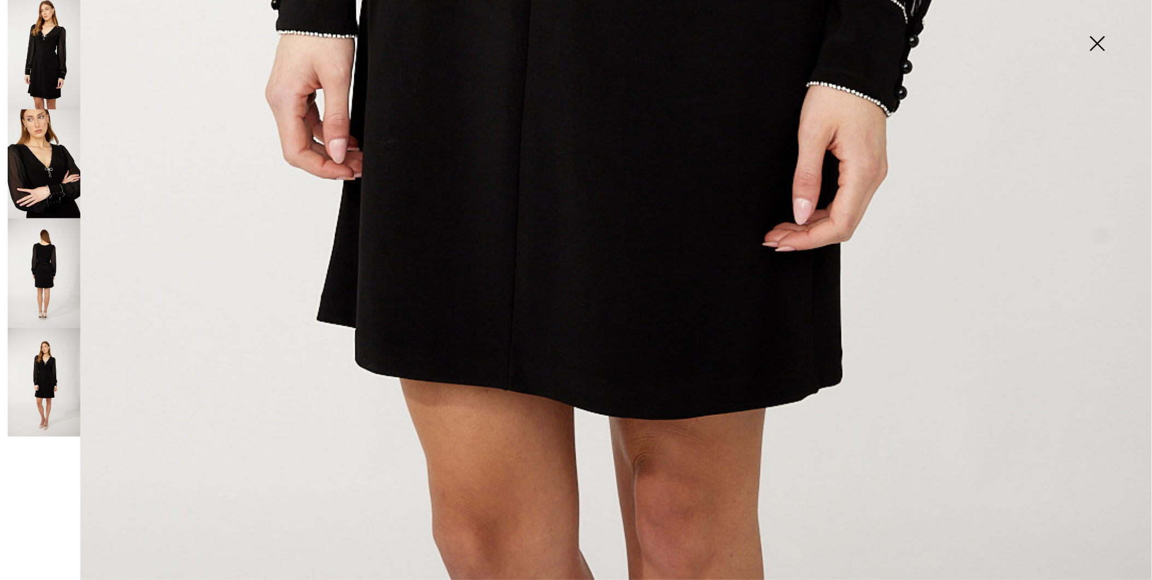
scroll to position [1135, 0]
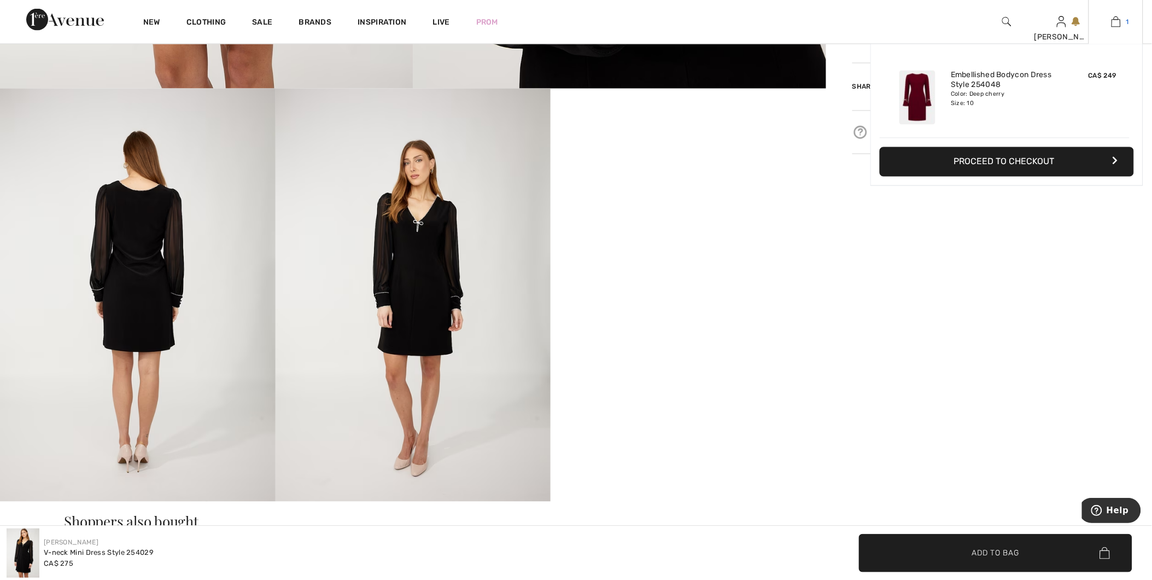
click at [1120, 20] on img at bounding box center [1116, 21] width 9 height 13
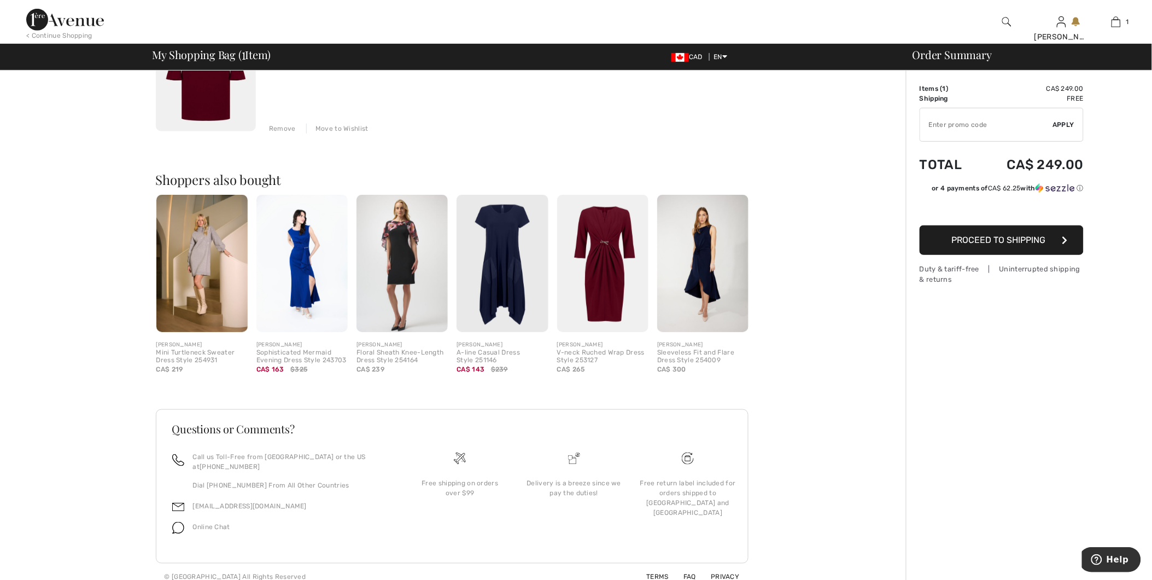
scroll to position [180, 0]
click at [985, 244] on span "Proceed to Shipping" at bounding box center [999, 240] width 94 height 10
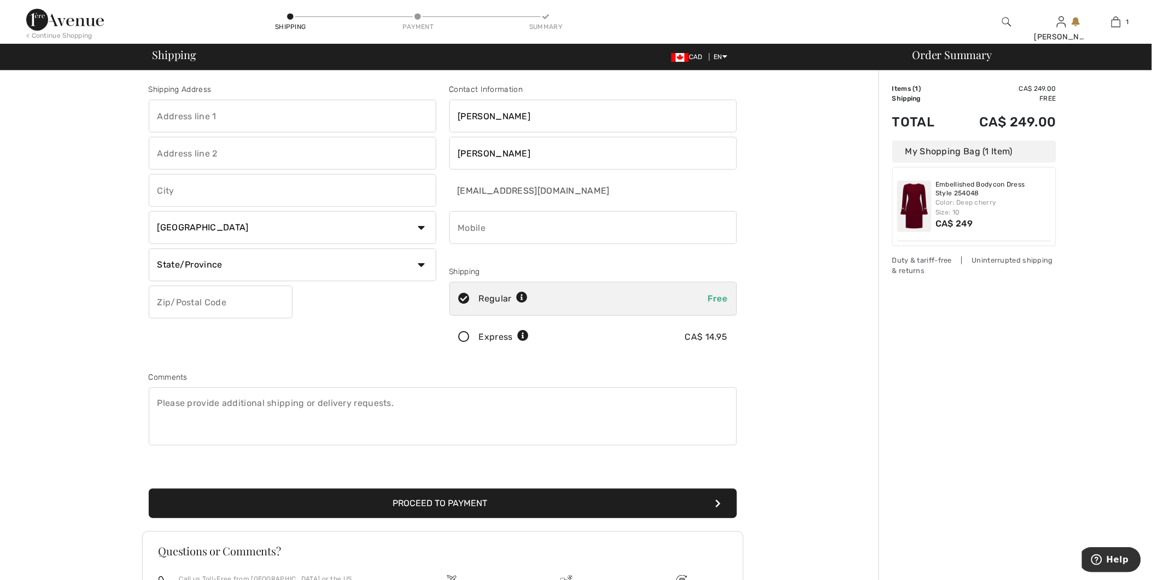
click at [241, 119] on input "text" at bounding box center [293, 116] width 288 height 33
type input "[STREET_ADDRESS]"
type input "Aurora"
select select "ON"
type input "L4G5M3"
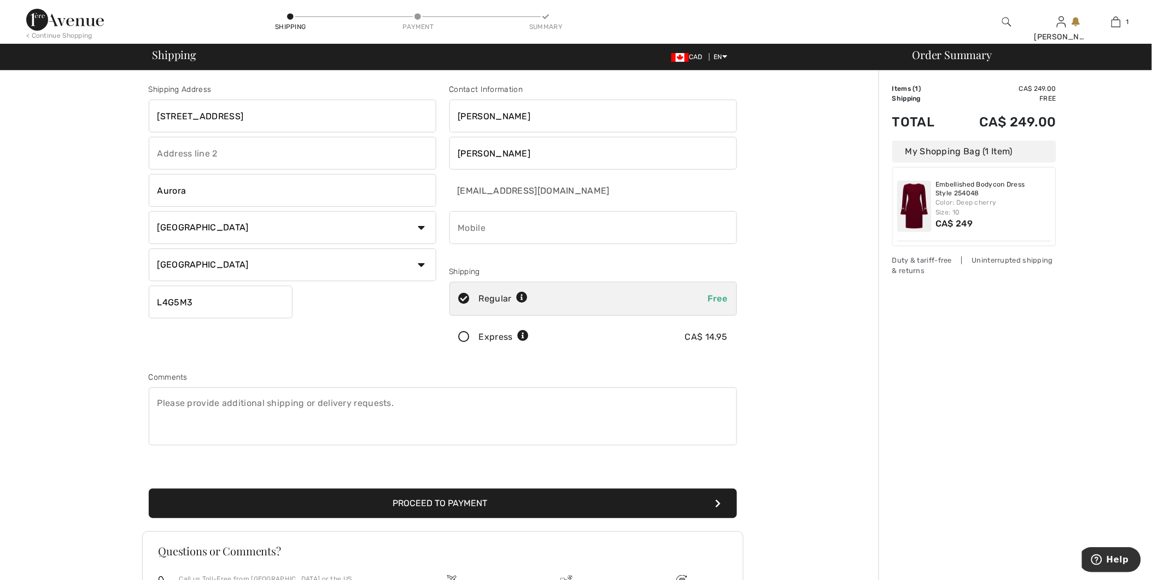
type input "9058415027"
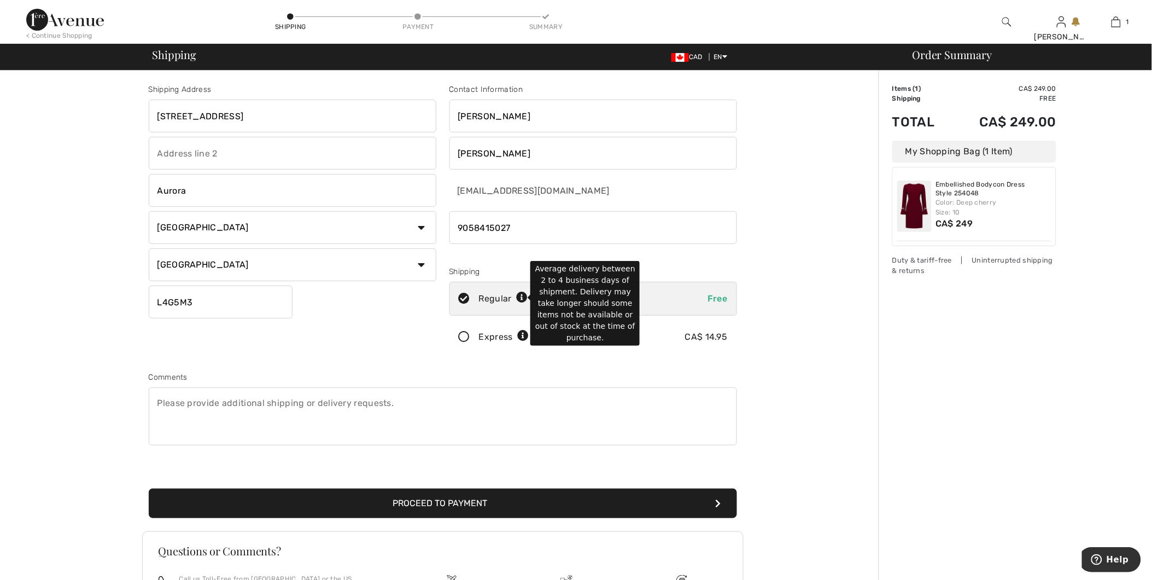
click at [521, 299] on icon at bounding box center [521, 297] width 11 height 11
radio input "true"
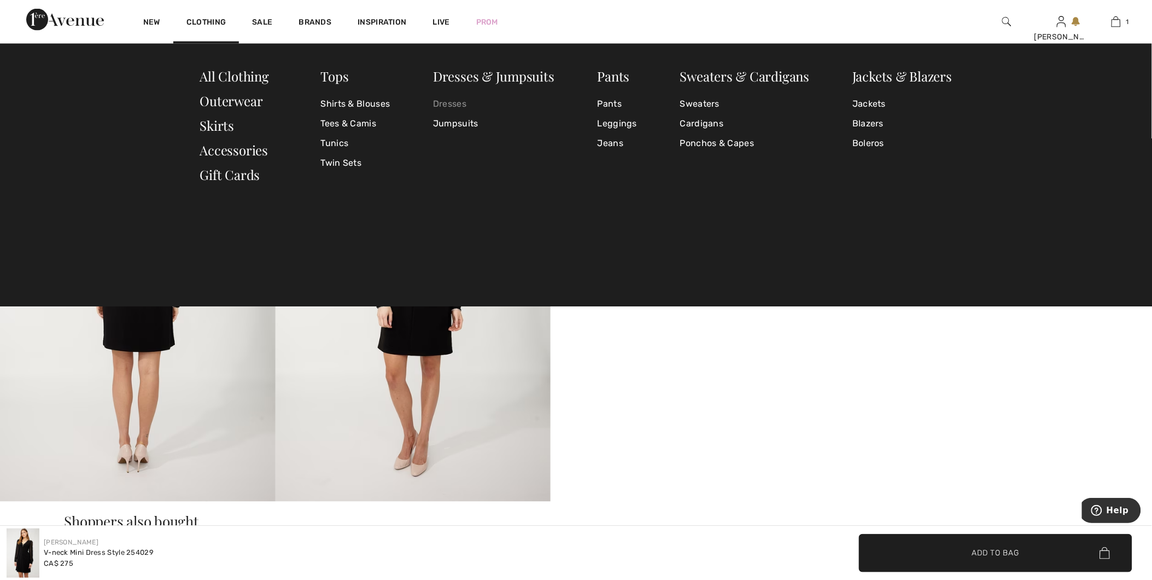
click at [456, 105] on link "Dresses" at bounding box center [493, 105] width 121 height 20
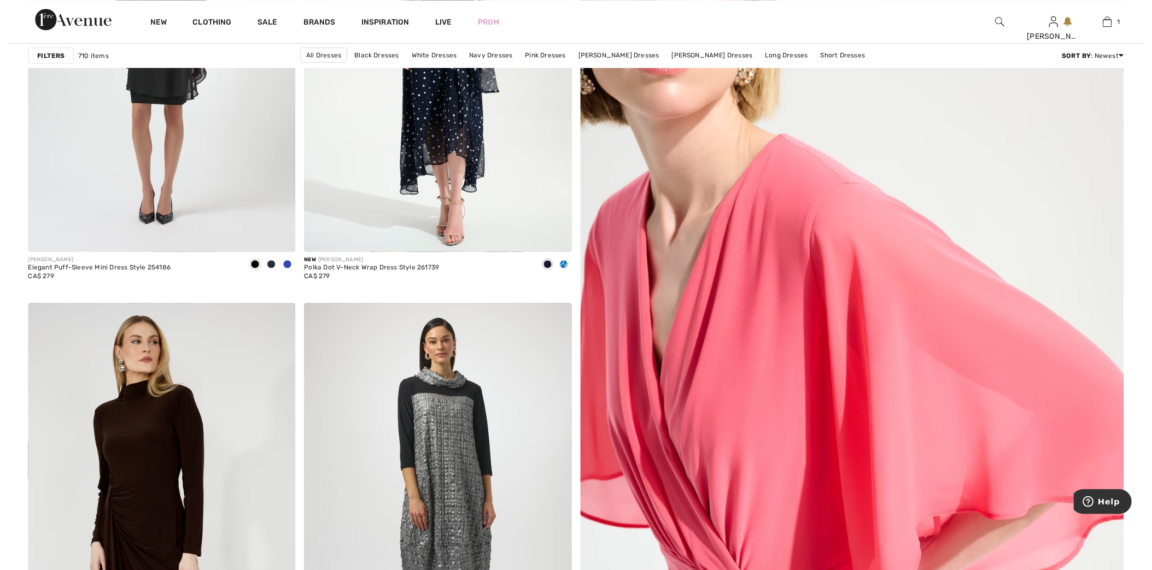
scroll to position [425, 0]
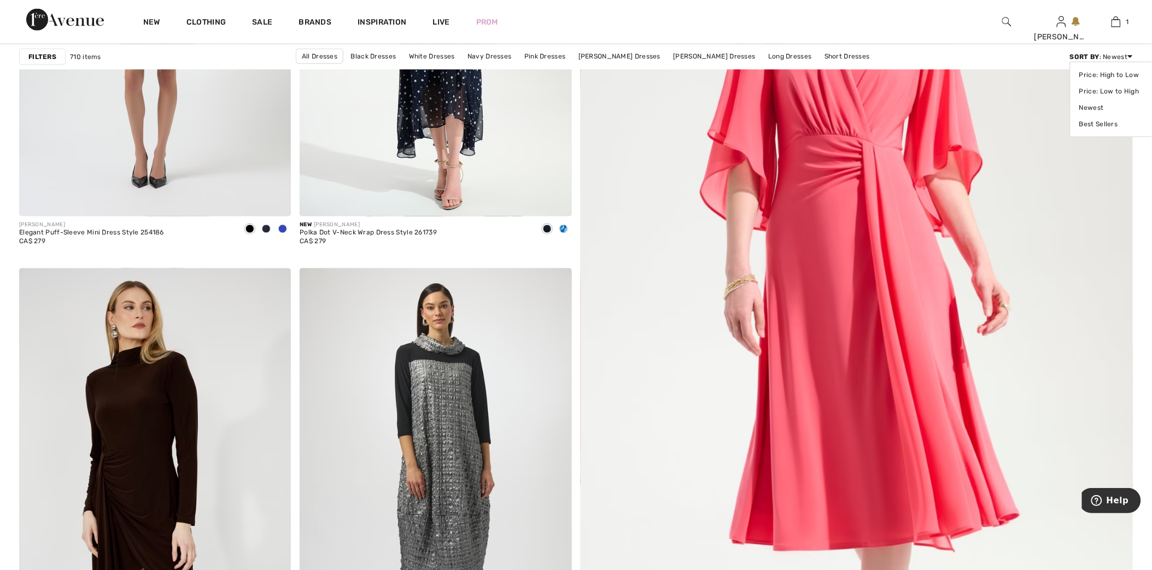
click at [1123, 57] on div "Sort By : Newest Price: High to Low Price: Low to High Newest Best Sellers" at bounding box center [1101, 56] width 63 height 10
click at [48, 57] on strong "Filters" at bounding box center [42, 56] width 28 height 10
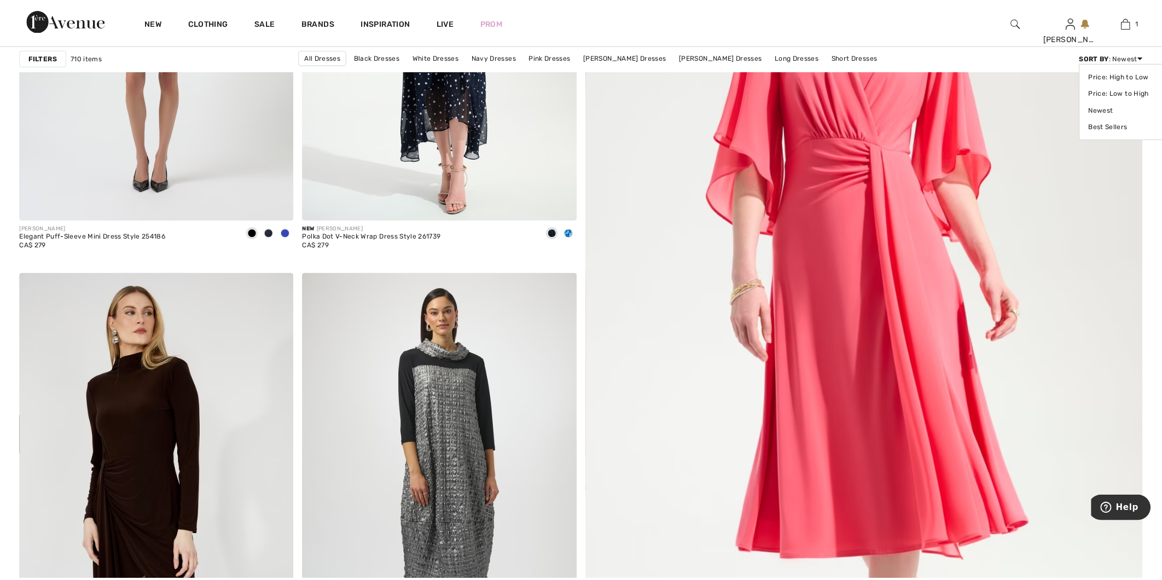
scroll to position [426, 0]
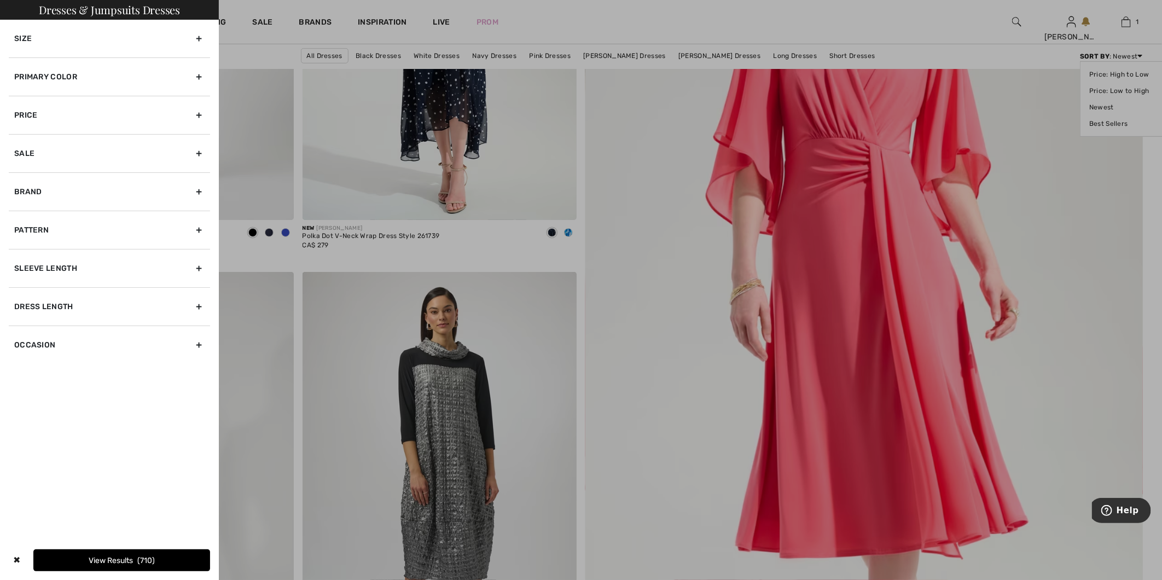
click at [55, 264] on div "Sleeve length" at bounding box center [109, 268] width 201 height 38
click at [19, 290] on input"] "Long Sleeve" at bounding box center [18, 292] width 8 height 8
checkbox input"] "true"
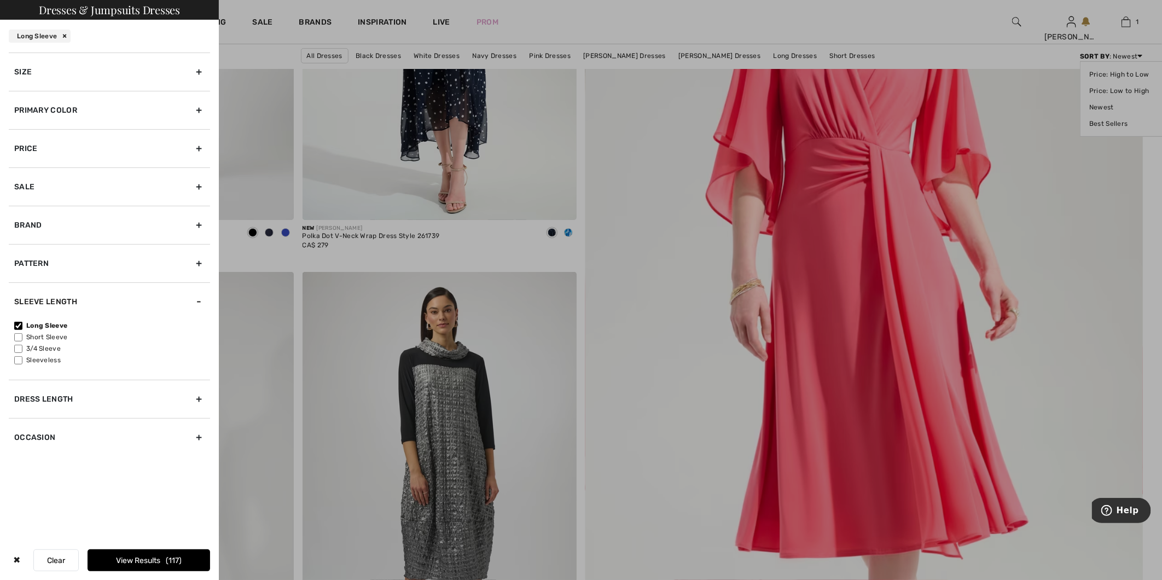
click at [19, 335] on input"] "Short Sleeve" at bounding box center [18, 337] width 8 height 8
checkbox input"] "true"
click at [18, 347] on input"] "3/4 Sleeve" at bounding box center [18, 349] width 8 height 8
checkbox input"] "true"
click at [144, 565] on button "View Results 526" at bounding box center [149, 560] width 123 height 22
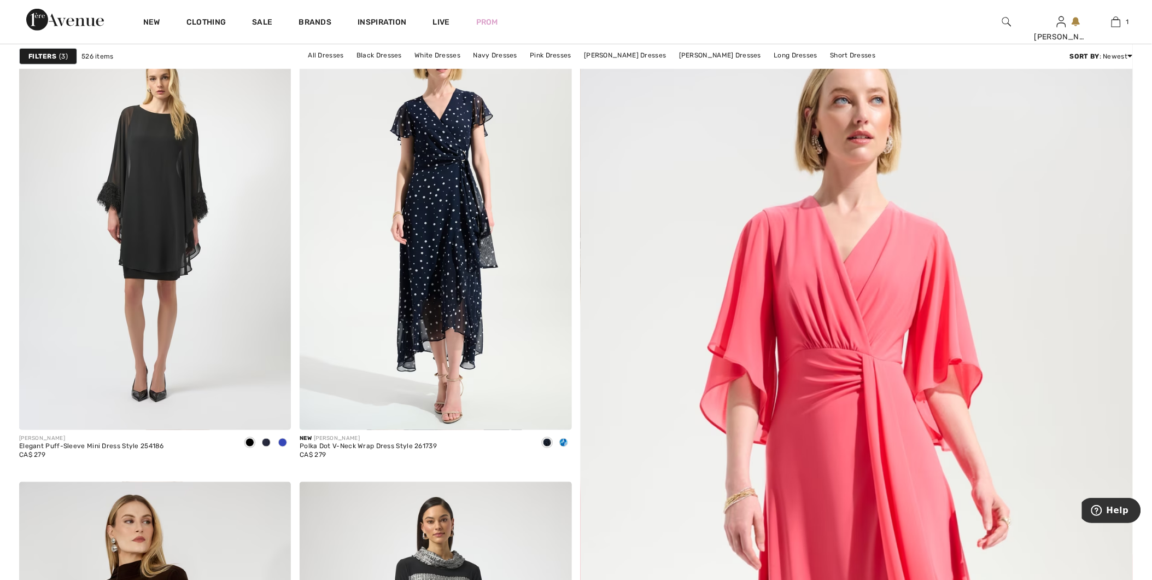
scroll to position [182, 0]
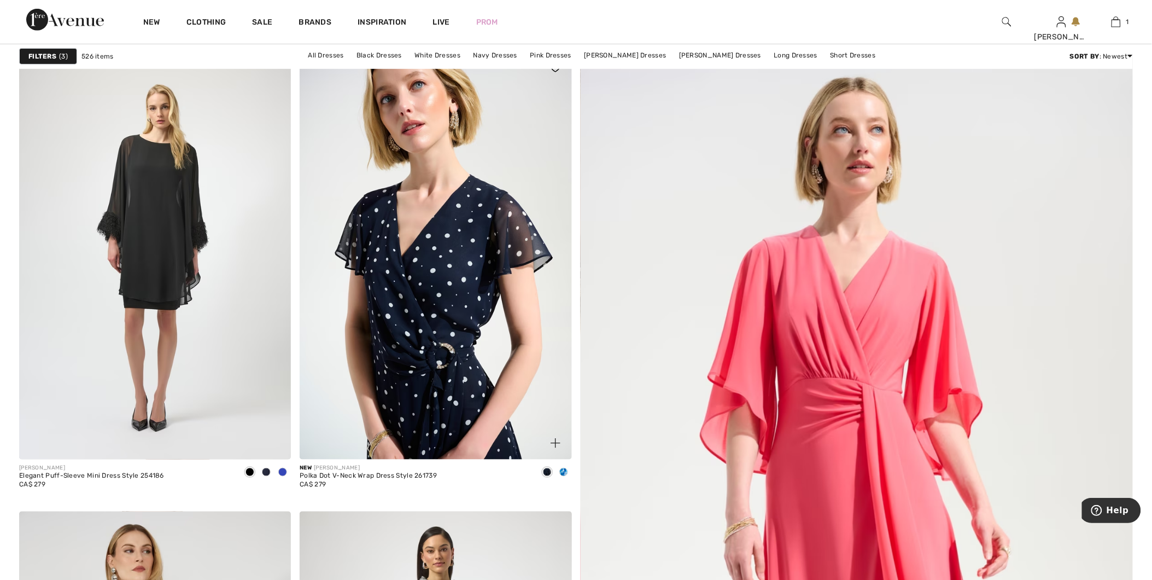
click at [479, 334] on img at bounding box center [436, 255] width 272 height 408
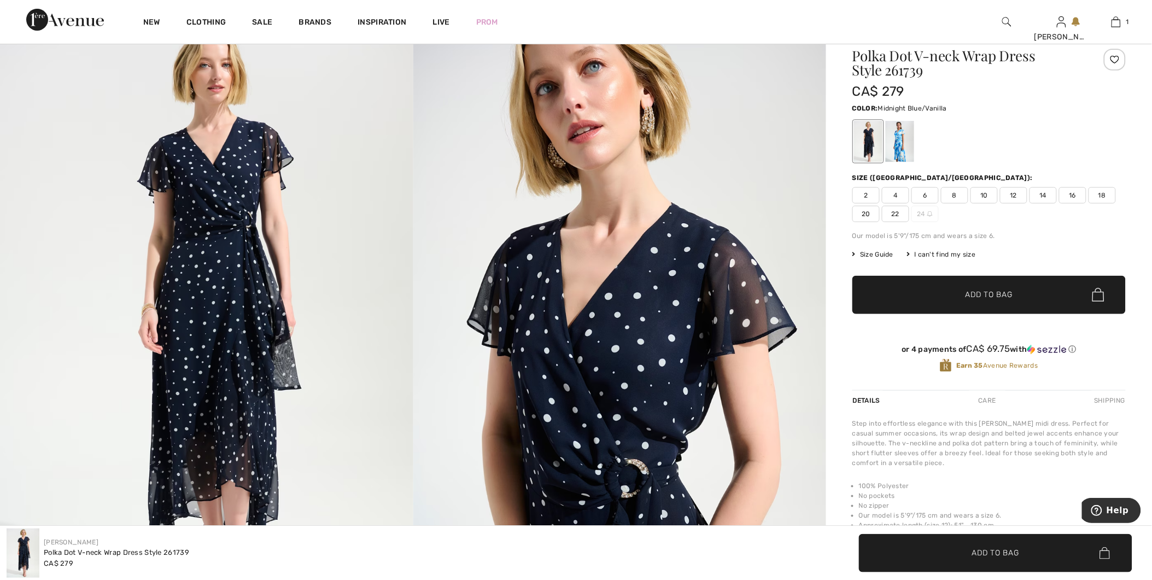
scroll to position [182, 0]
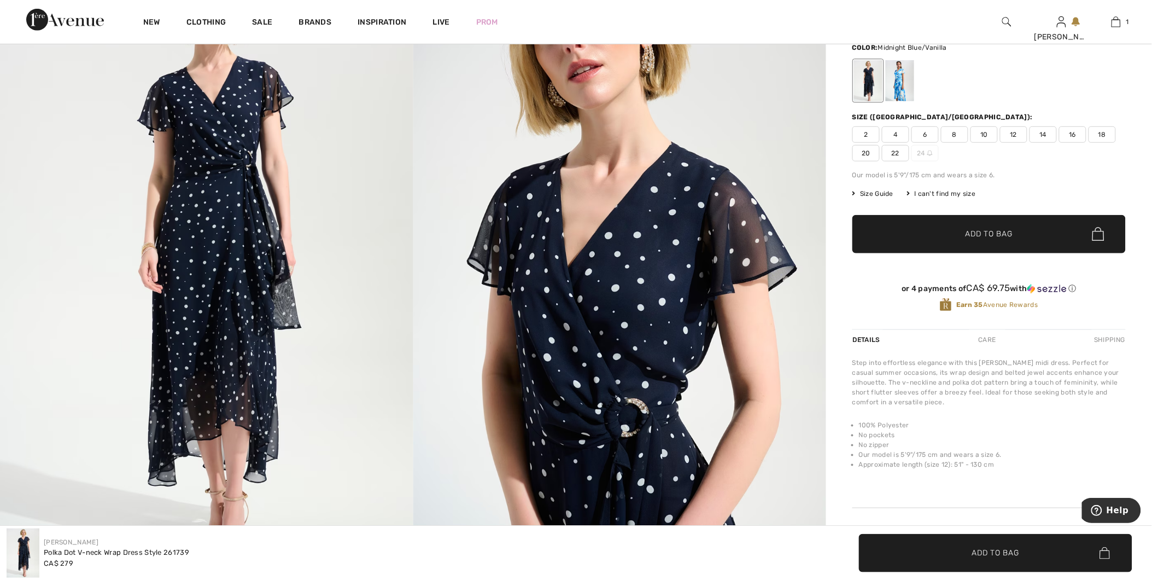
click at [957, 133] on span "8" at bounding box center [954, 134] width 27 height 16
click at [999, 241] on span "✔ Added to Bag Add to Bag" at bounding box center [989, 234] width 273 height 38
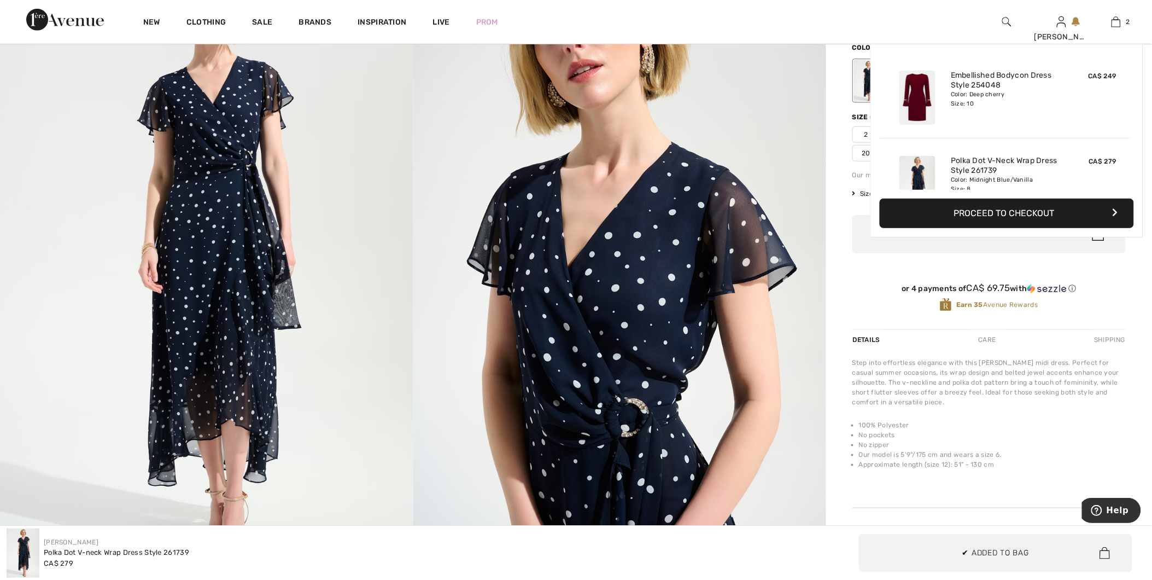
scroll to position [34, 0]
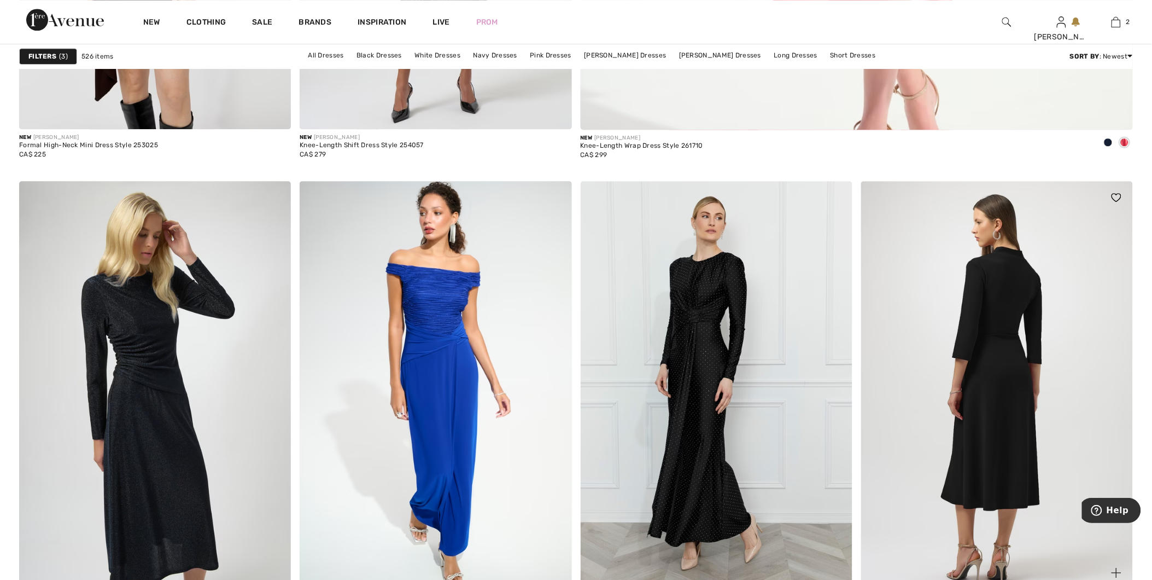
scroll to position [1155, 0]
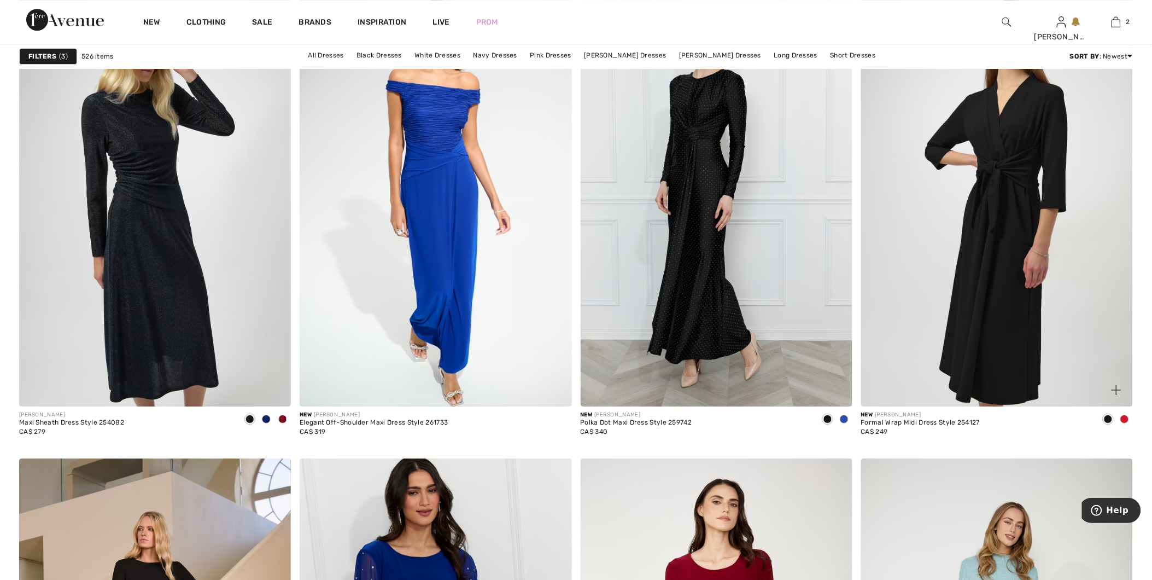
click at [1124, 418] on span at bounding box center [1125, 419] width 9 height 9
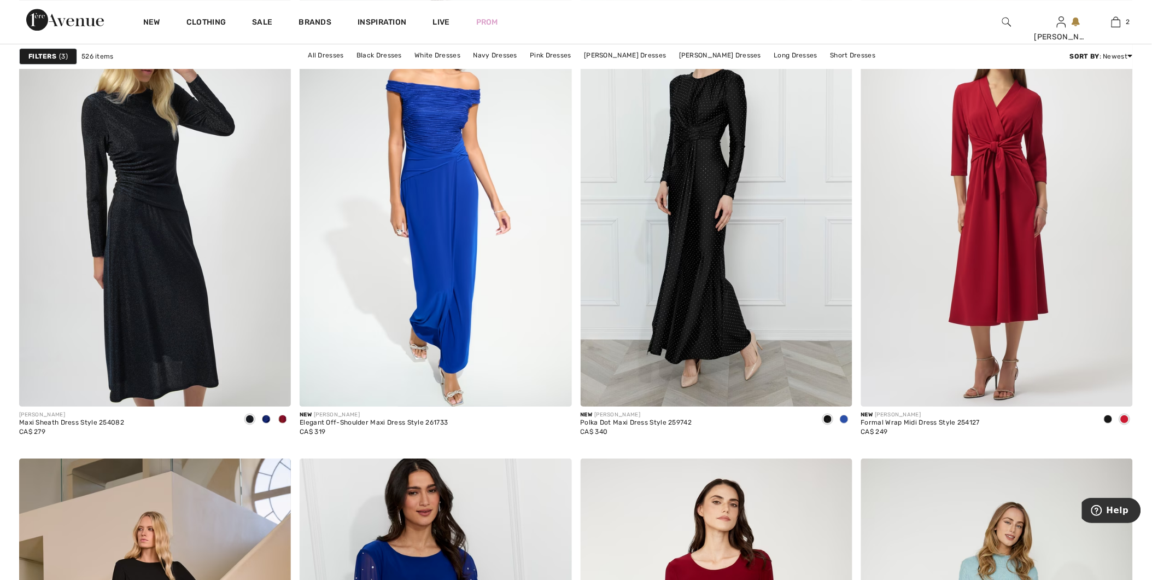
scroll to position [1094, 0]
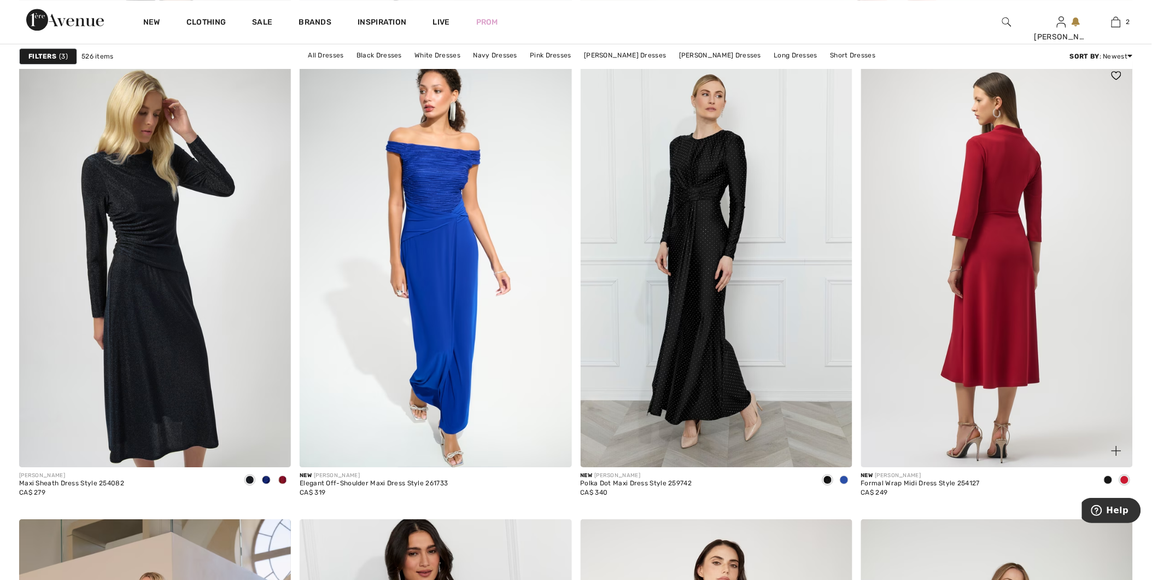
click at [980, 260] on img at bounding box center [997, 263] width 272 height 408
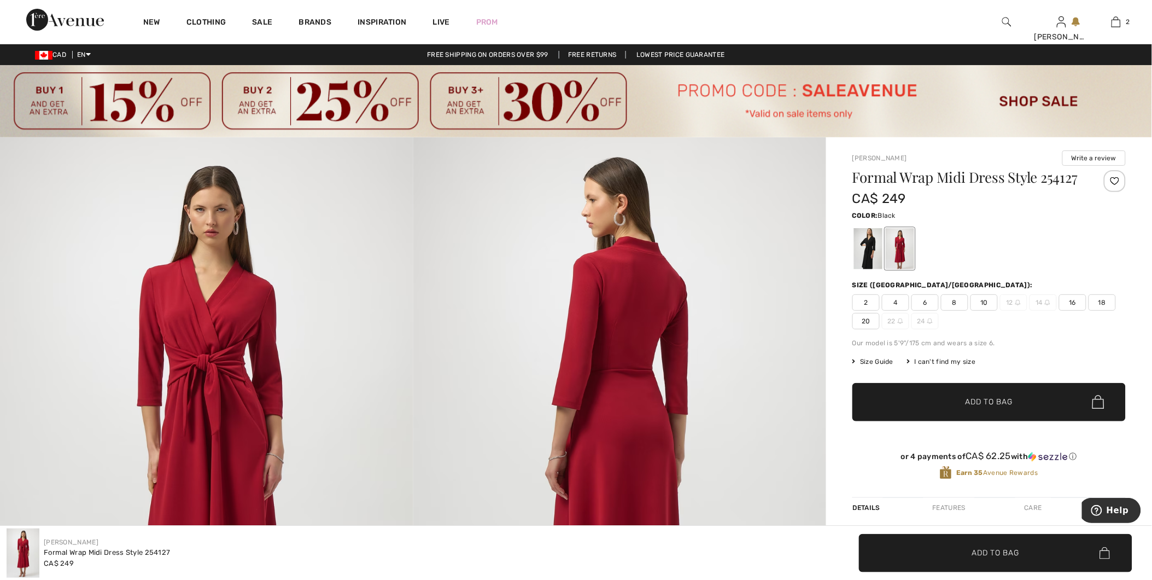
click at [870, 253] on div at bounding box center [868, 248] width 28 height 41
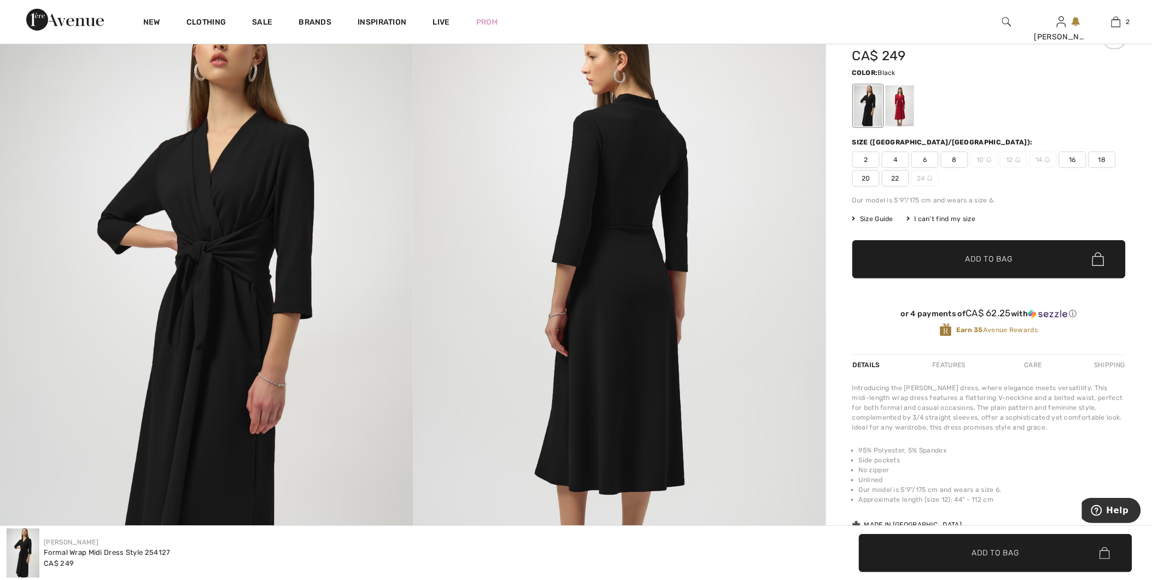
scroll to position [121, 0]
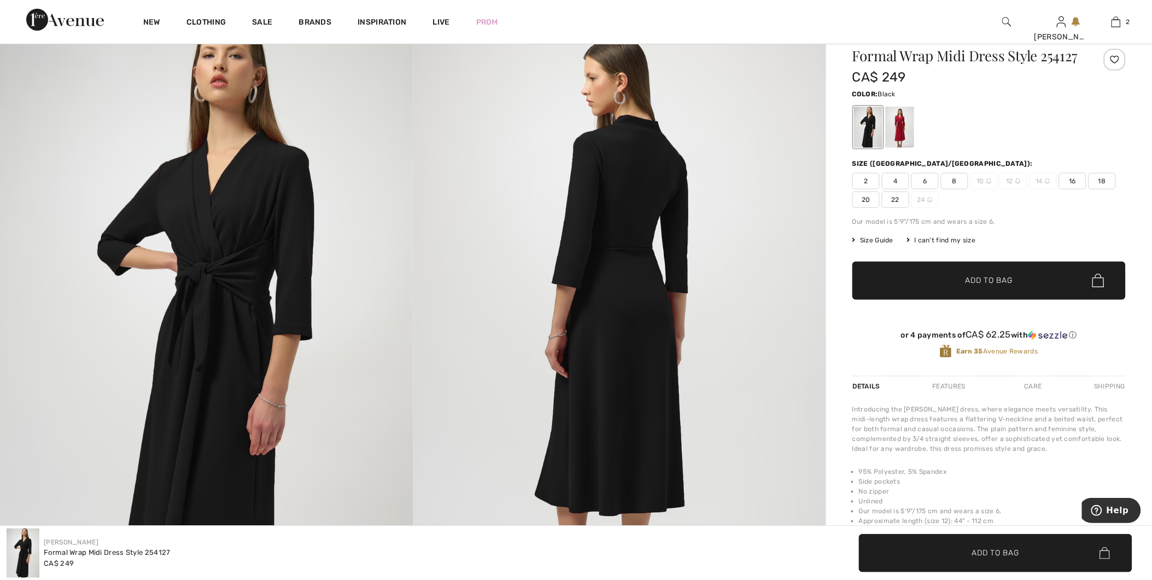
click at [953, 184] on span "8" at bounding box center [954, 181] width 27 height 16
click at [949, 278] on span "✔ Added to Bag" at bounding box center [973, 280] width 67 height 11
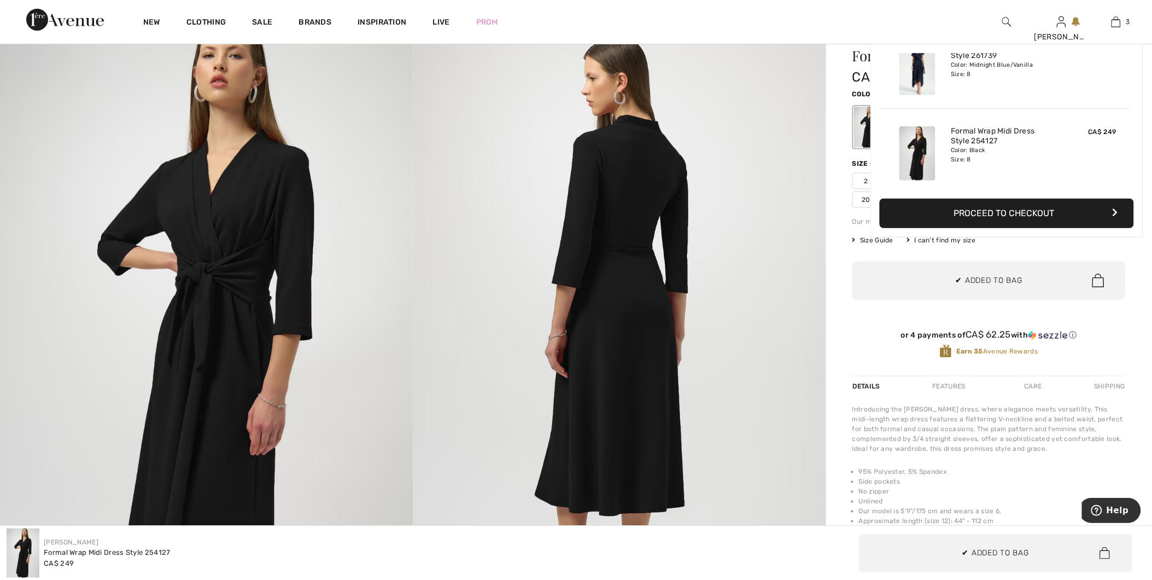
scroll to position [119, 0]
click at [767, 214] on img at bounding box center [619, 325] width 413 height 619
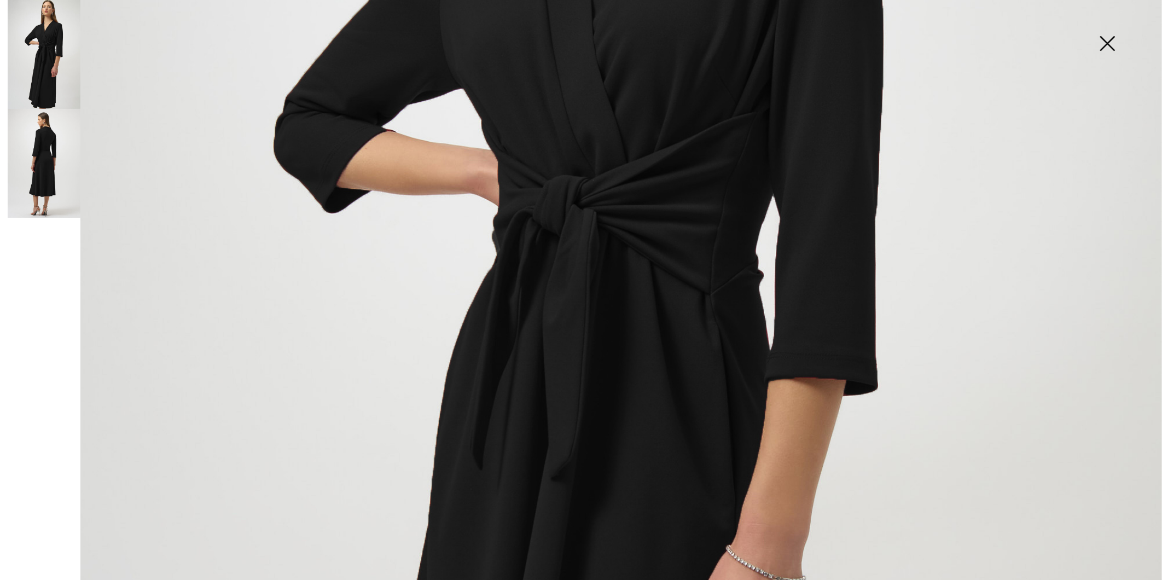
scroll to position [608, 0]
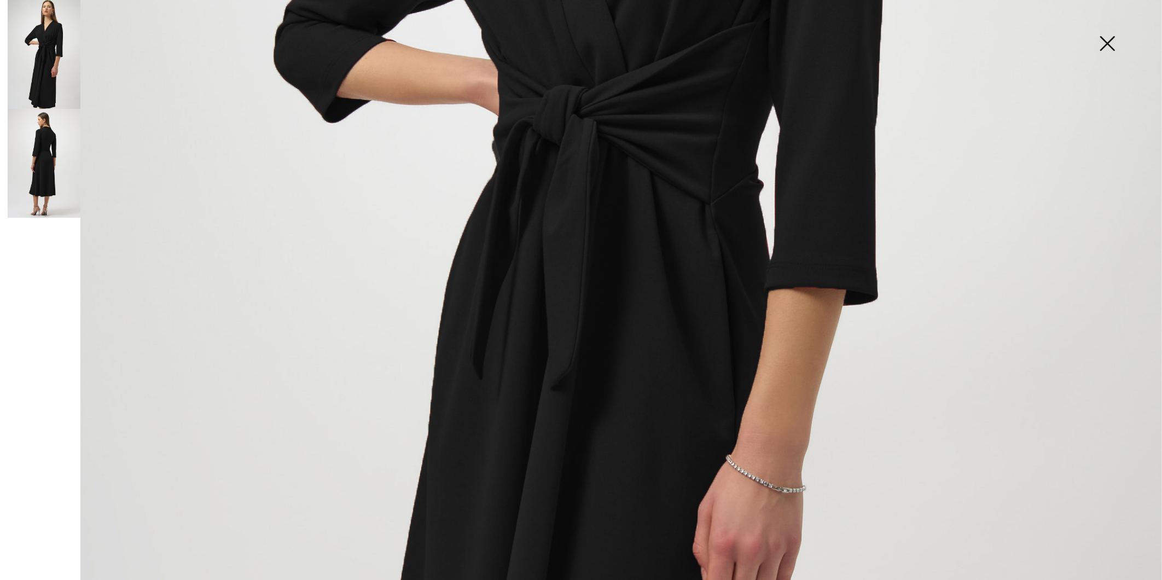
click at [1105, 36] on img at bounding box center [1107, 44] width 55 height 56
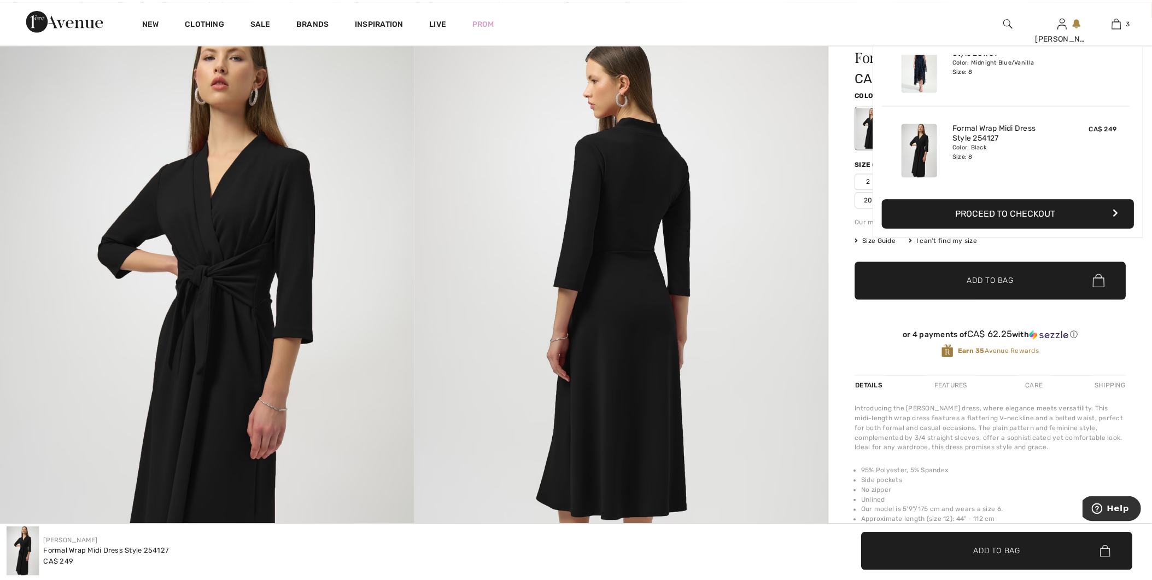
scroll to position [121, 0]
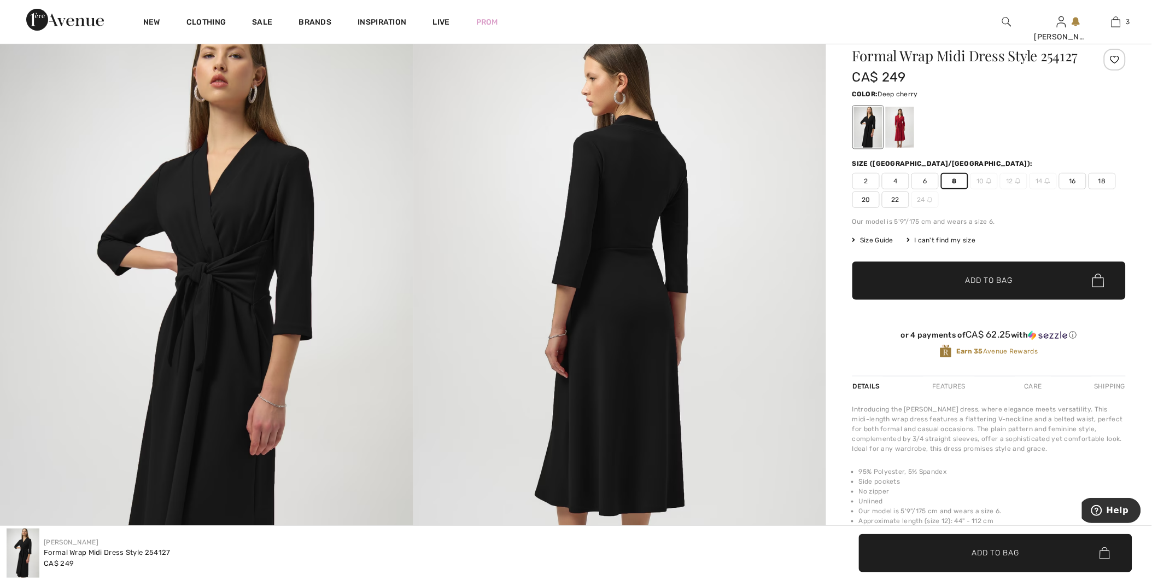
click at [901, 126] on div at bounding box center [900, 127] width 28 height 41
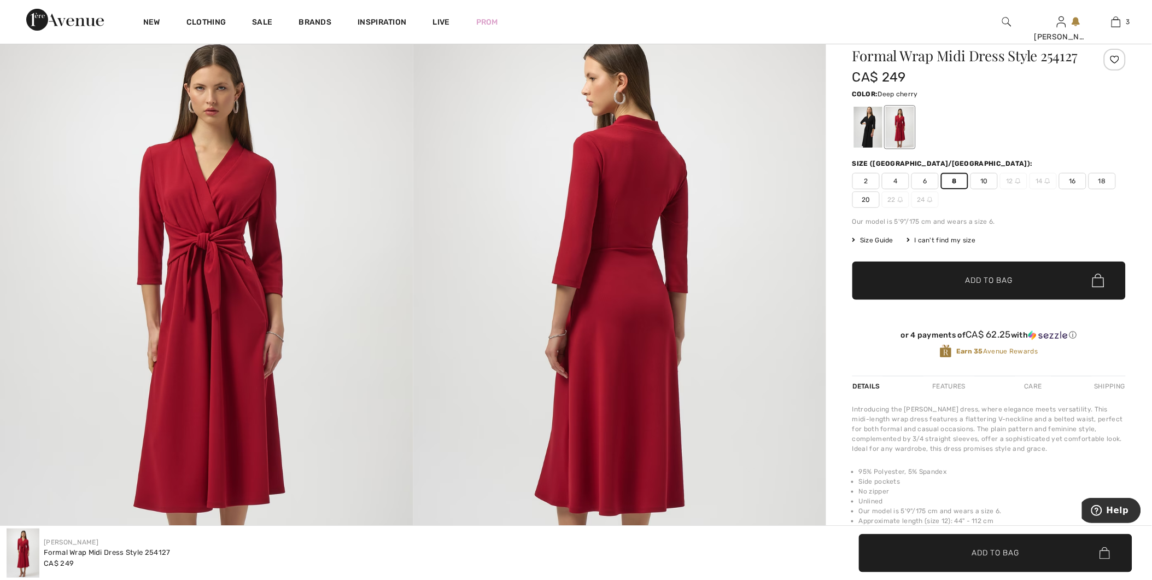
click at [987, 176] on span "10" at bounding box center [984, 181] width 27 height 16
click at [965, 279] on span "✔ Added to Bag" at bounding box center [973, 280] width 67 height 11
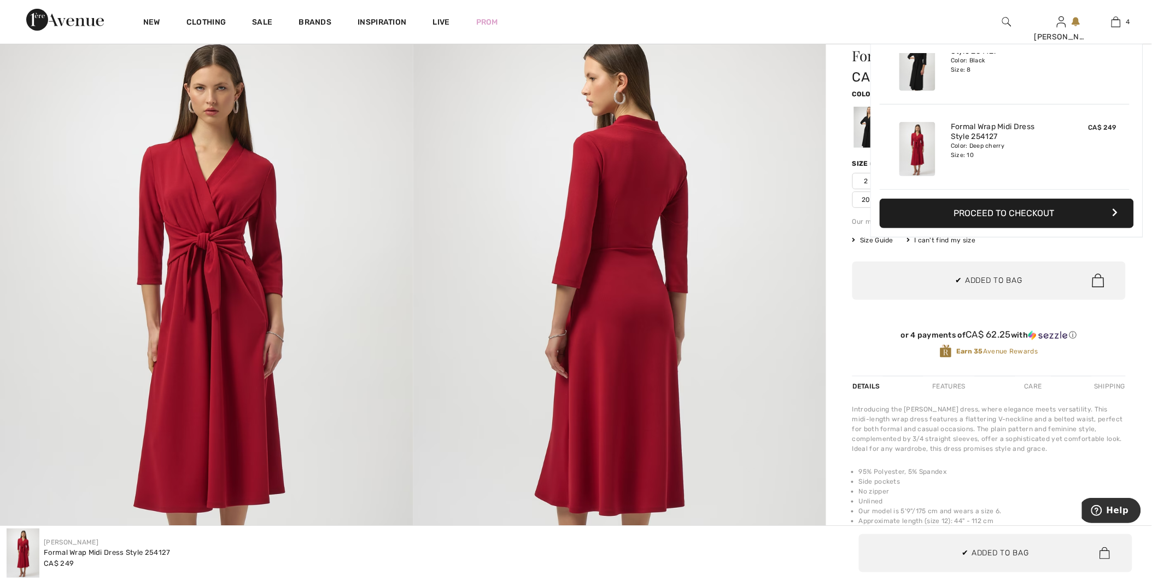
scroll to position [205, 0]
click at [757, 258] on img at bounding box center [619, 325] width 413 height 619
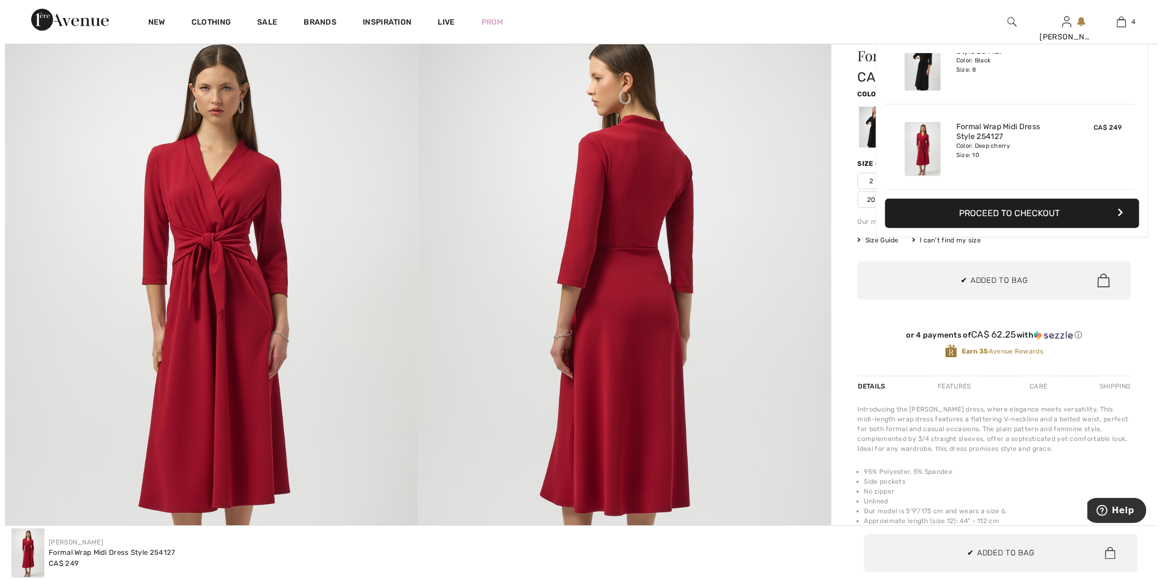
scroll to position [122, 0]
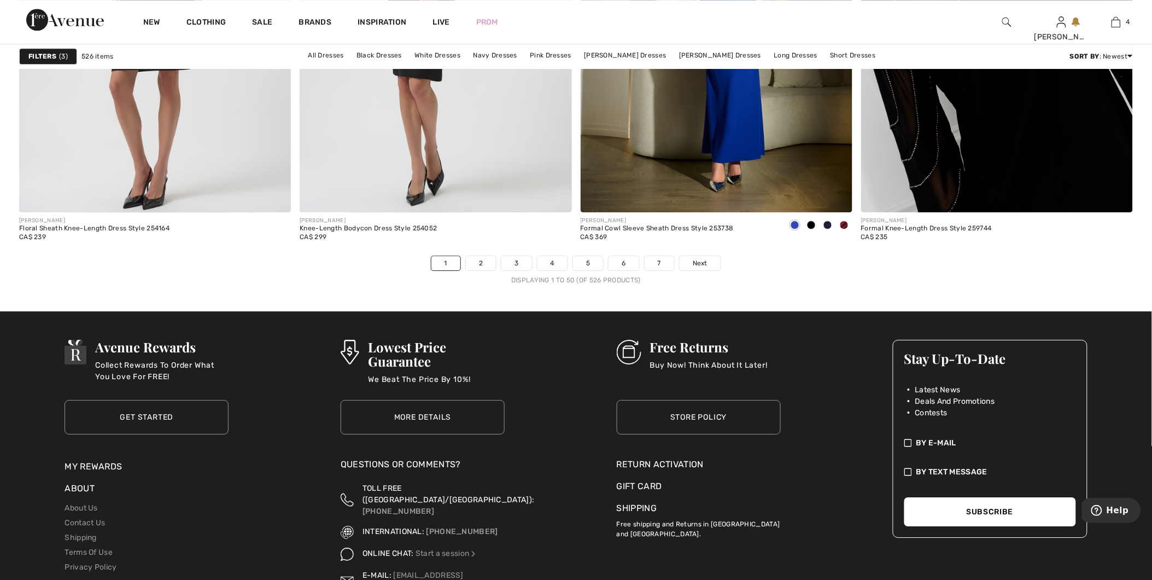
scroll to position [6928, 0]
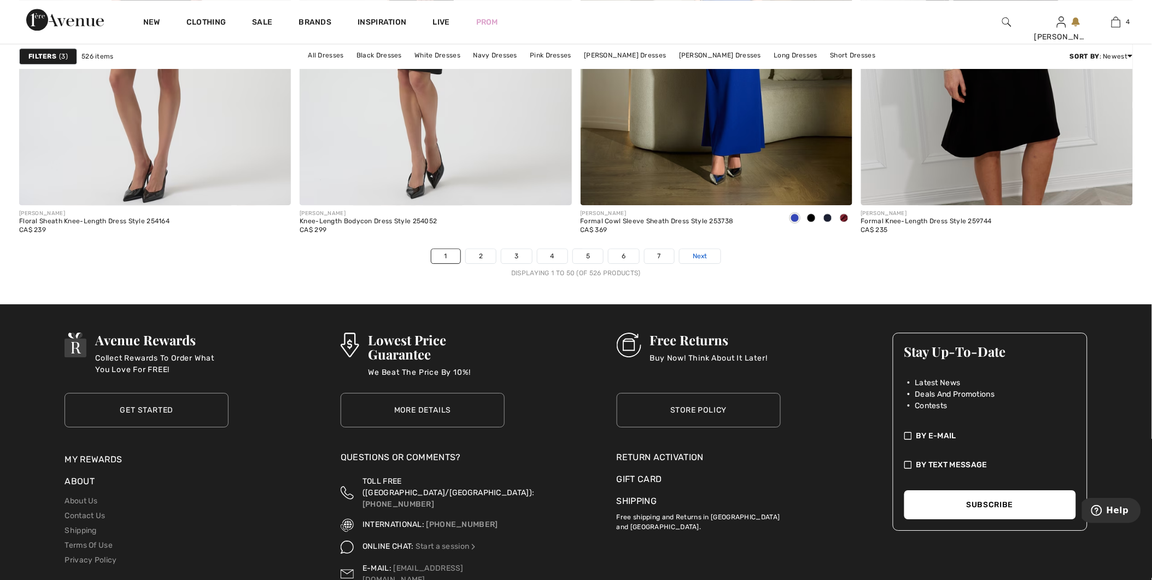
click at [700, 261] on span "Next" at bounding box center [700, 256] width 15 height 10
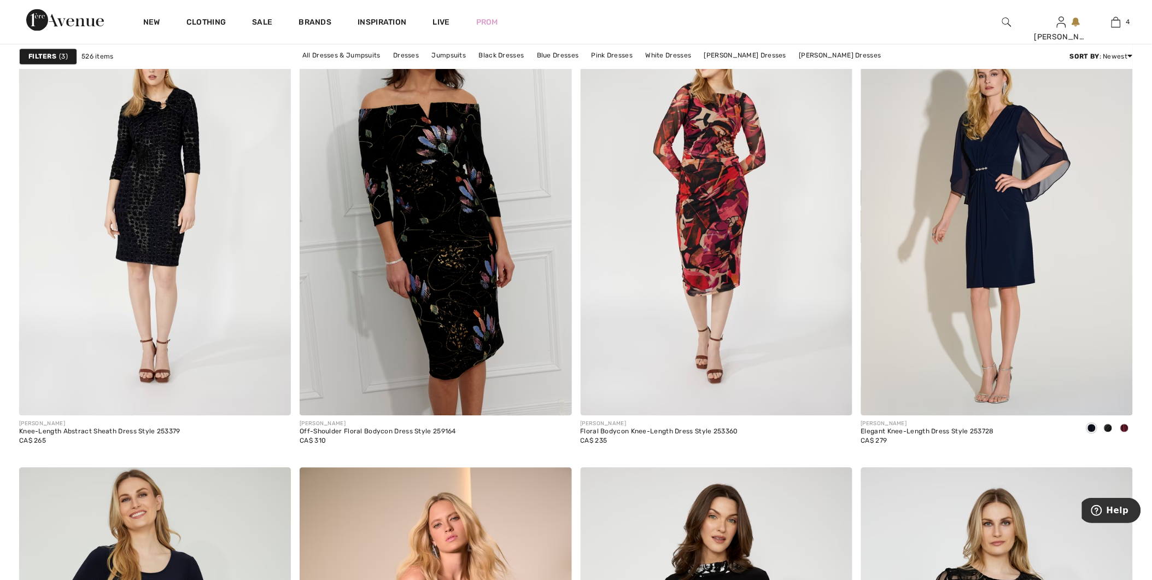
scroll to position [2248, 0]
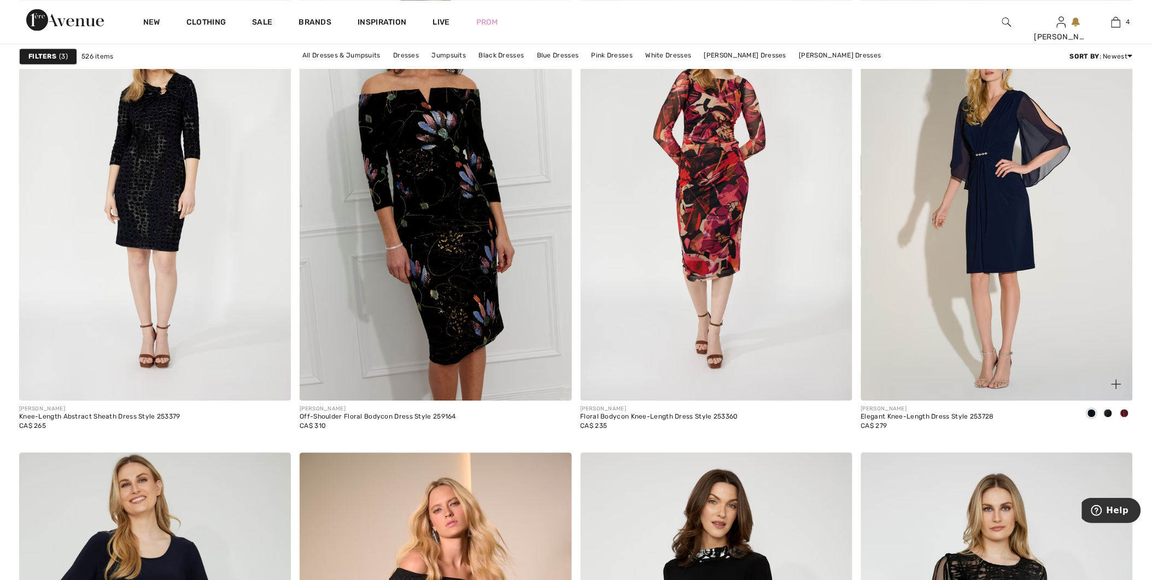
click at [1129, 413] on span at bounding box center [1125, 413] width 9 height 9
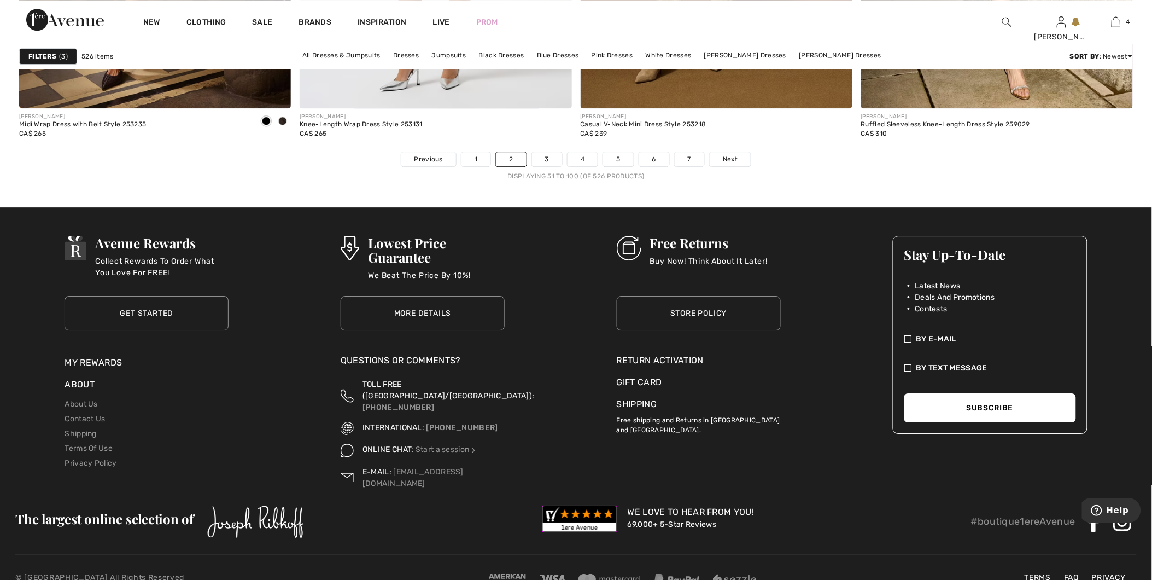
scroll to position [7037, 0]
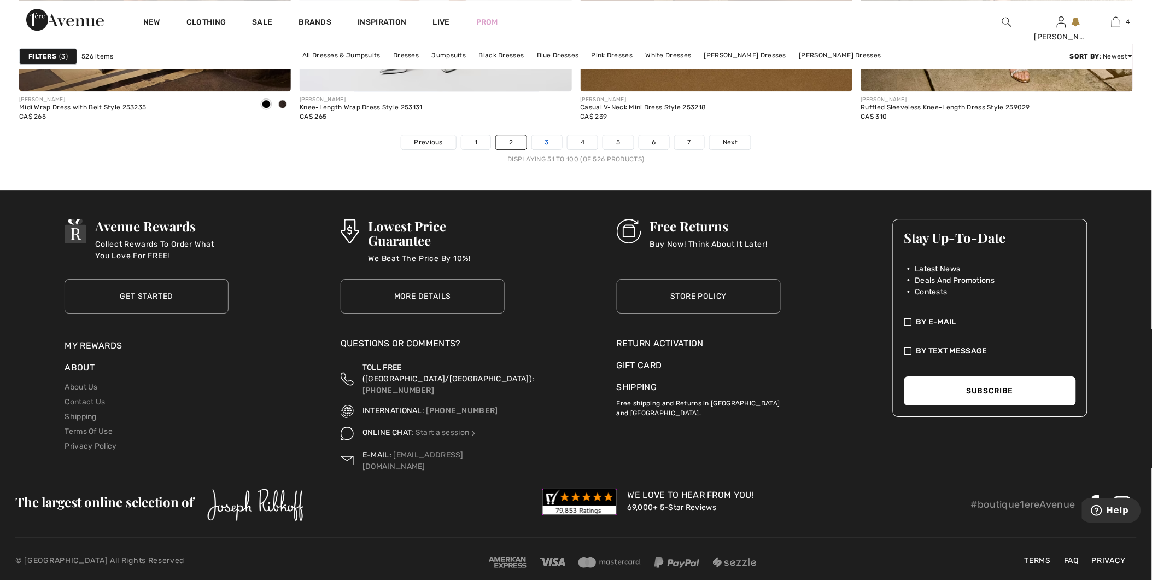
click at [553, 148] on link "3" at bounding box center [547, 142] width 30 height 14
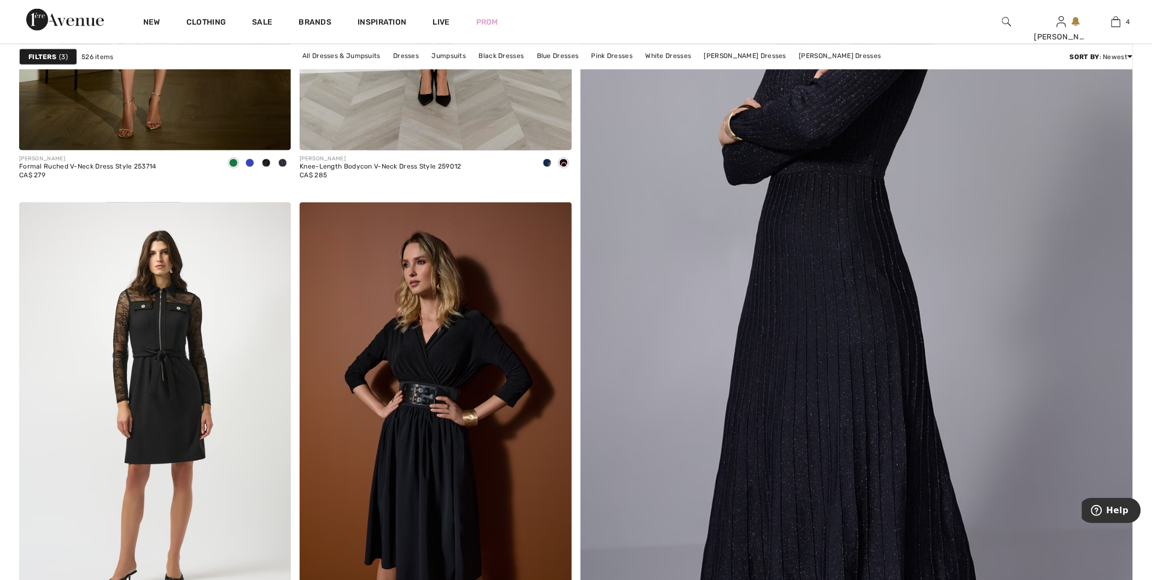
scroll to position [486, 0]
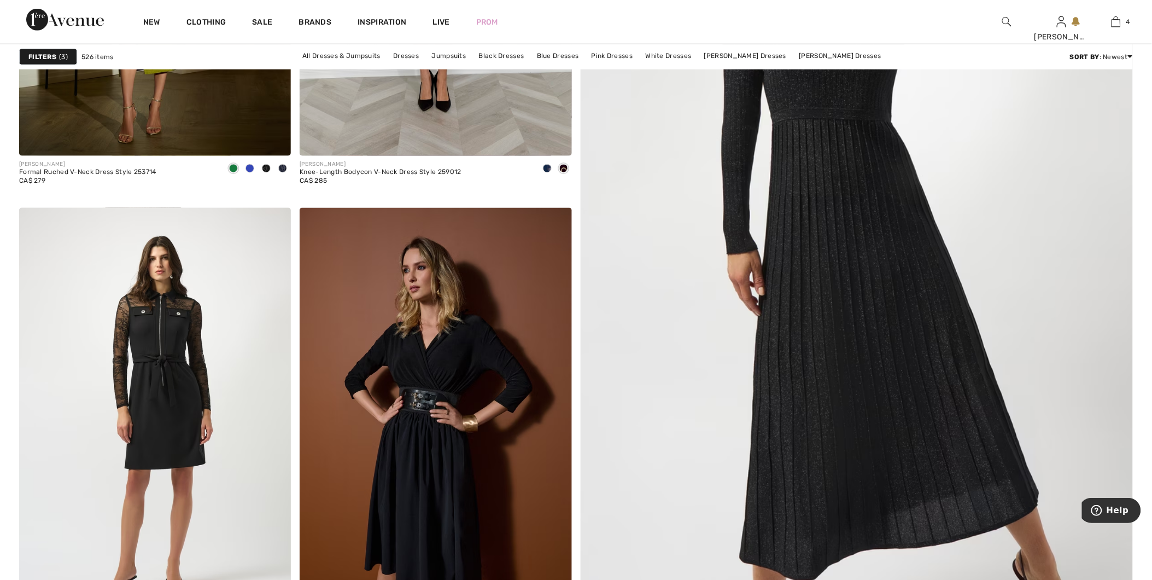
click at [852, 220] on img at bounding box center [856, 245] width 663 height 995
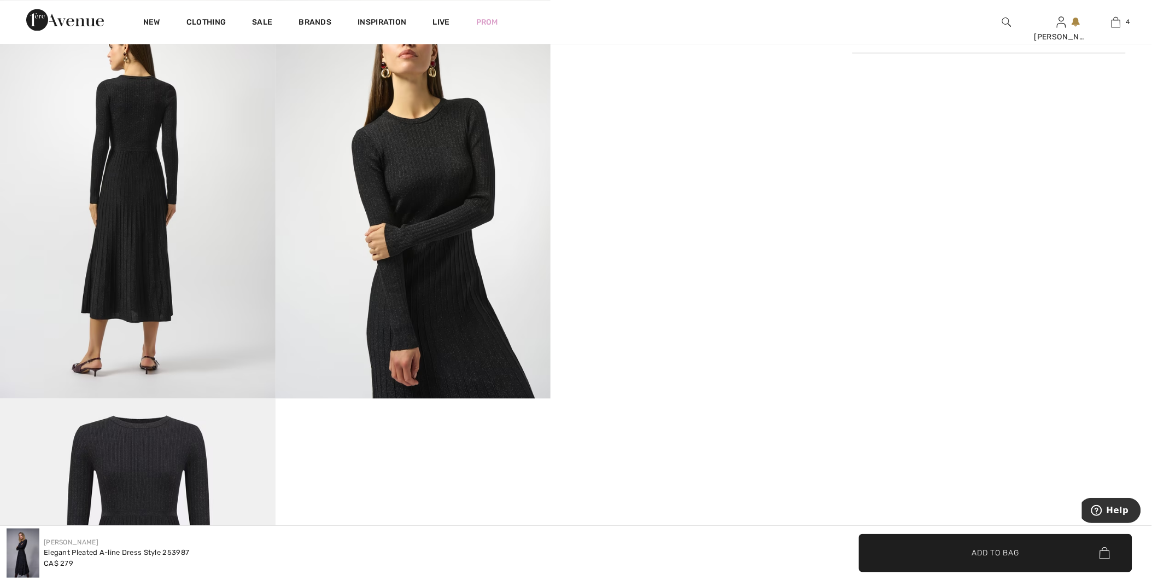
scroll to position [790, 0]
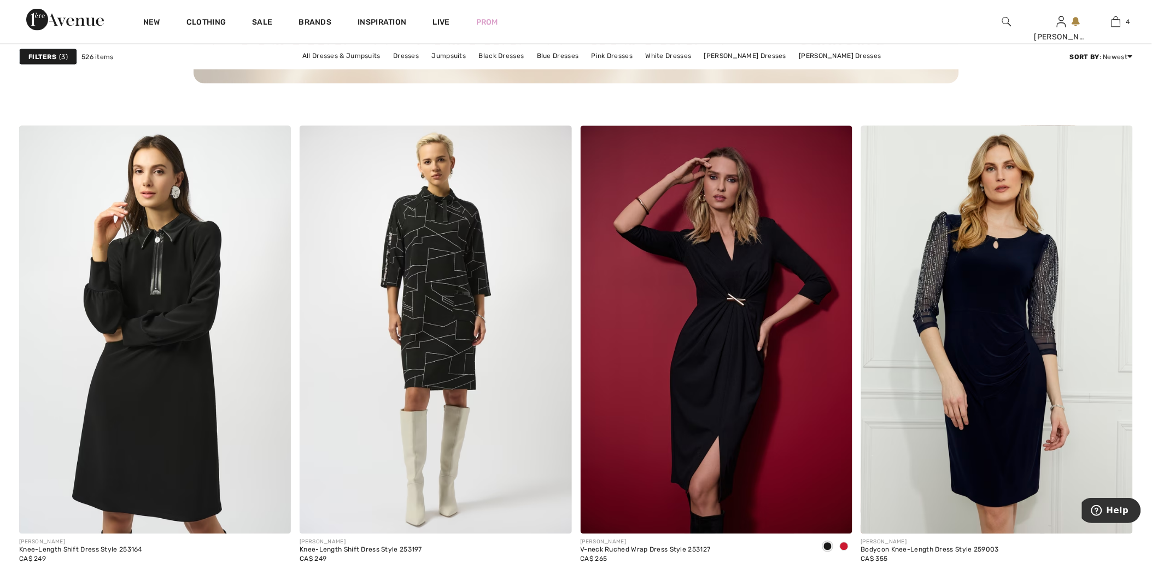
scroll to position [2188, 0]
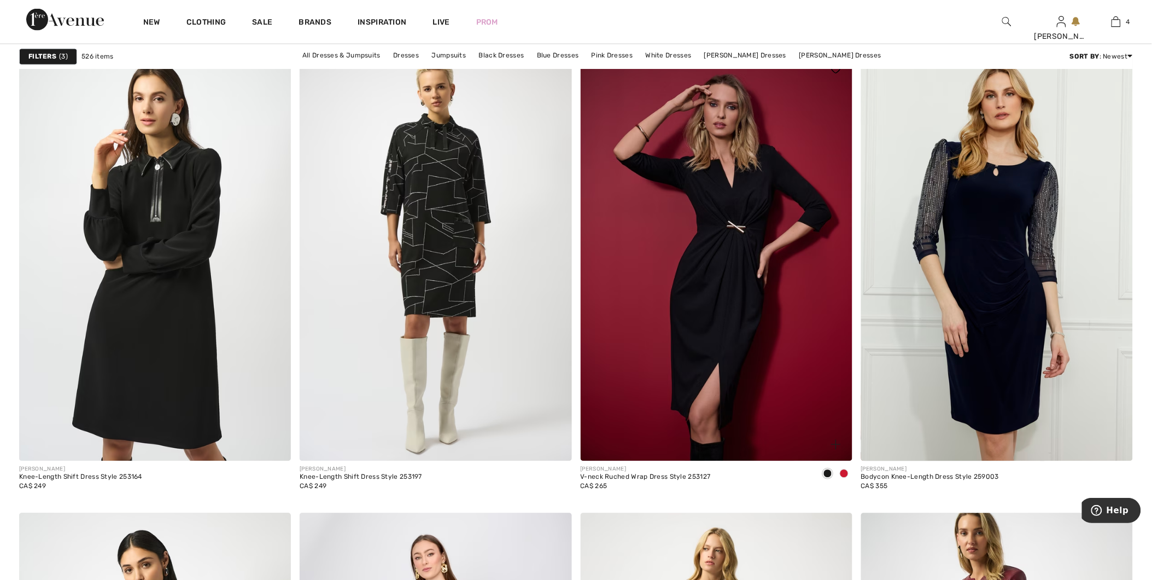
click at [844, 472] on span at bounding box center [844, 473] width 9 height 9
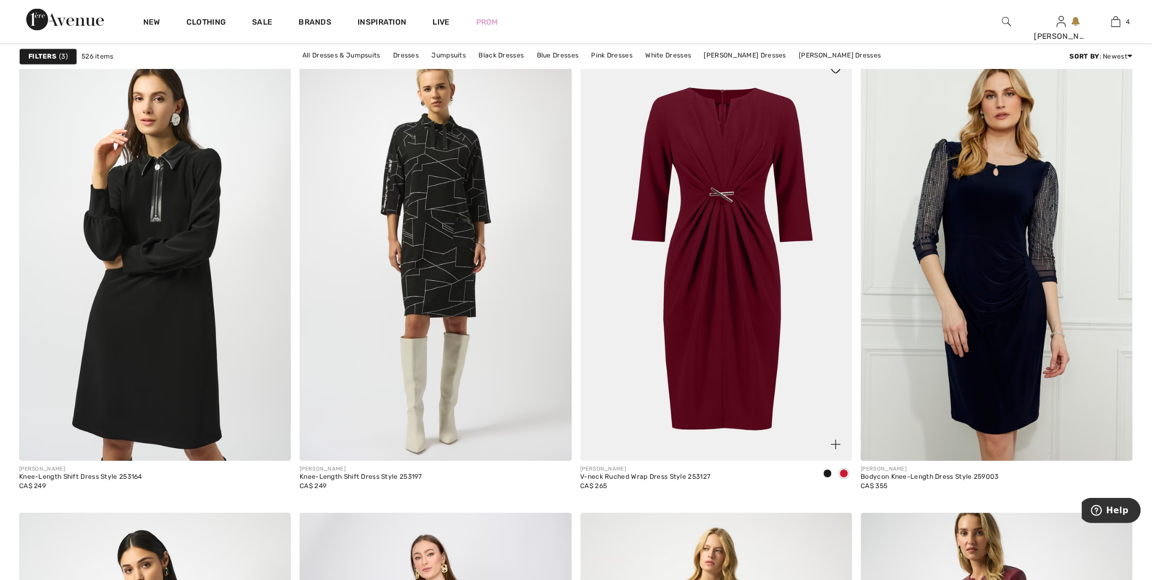
click at [738, 270] on img at bounding box center [717, 257] width 272 height 408
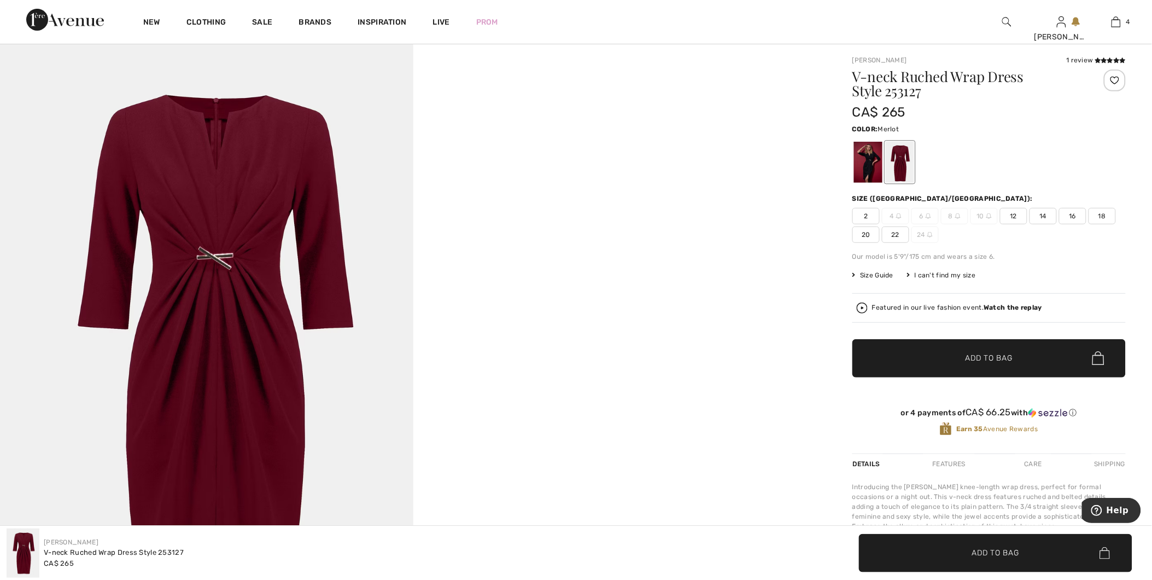
scroll to position [61, 0]
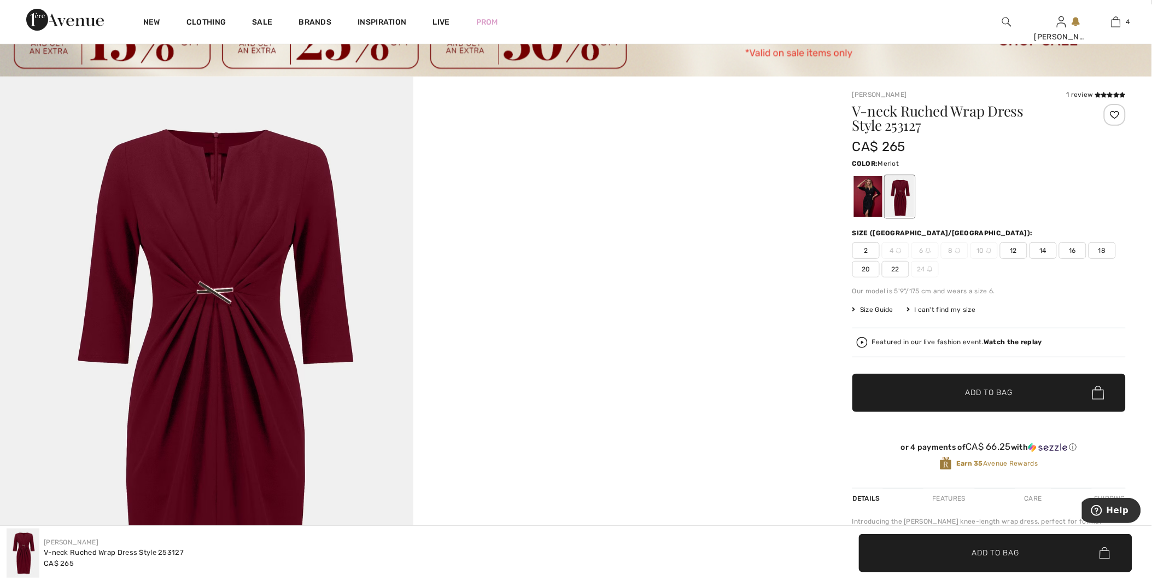
click at [894, 189] on div at bounding box center [900, 196] width 28 height 41
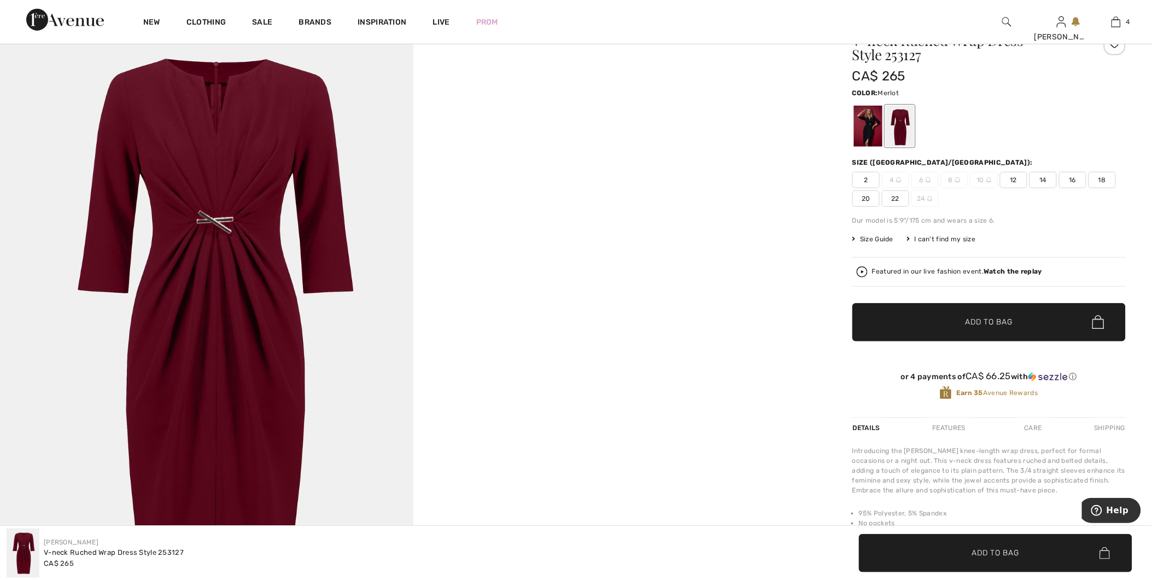
scroll to position [121, 0]
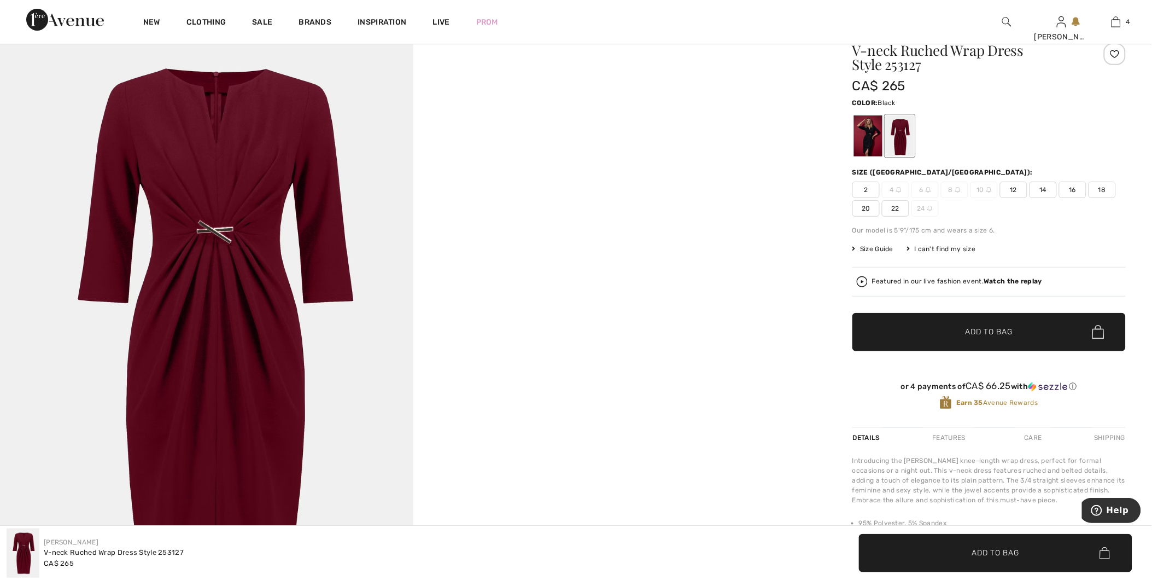
click at [865, 139] on div at bounding box center [868, 135] width 28 height 41
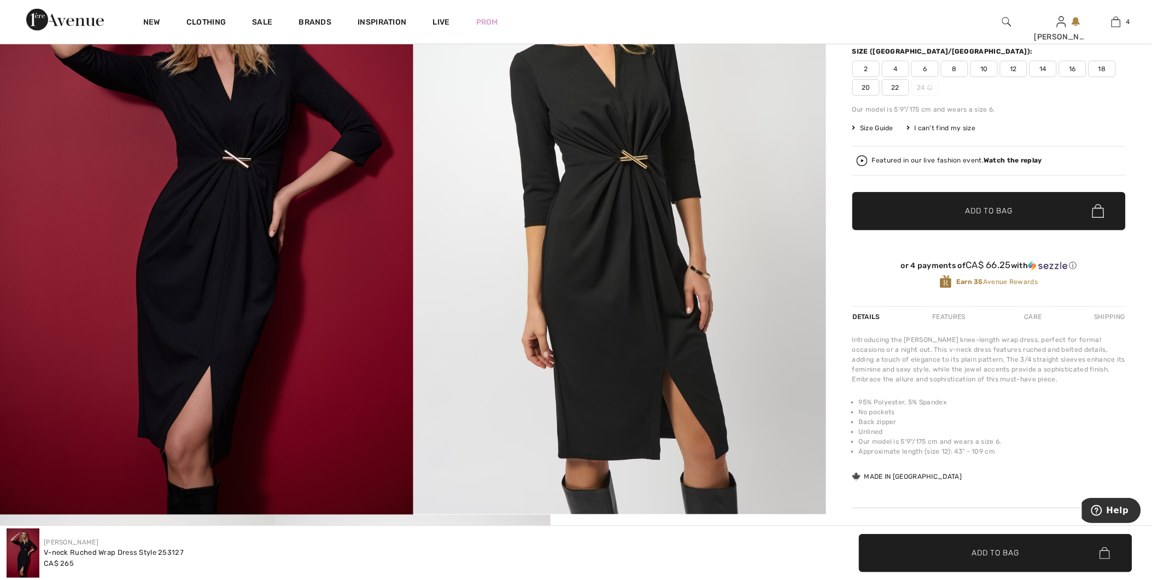
scroll to position [243, 0]
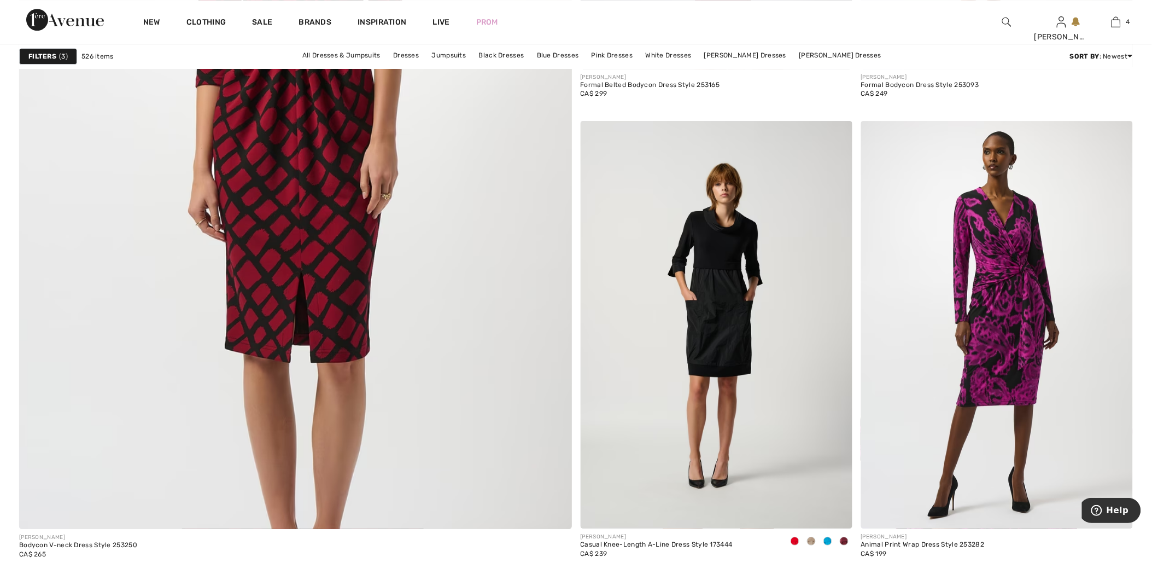
scroll to position [4193, 0]
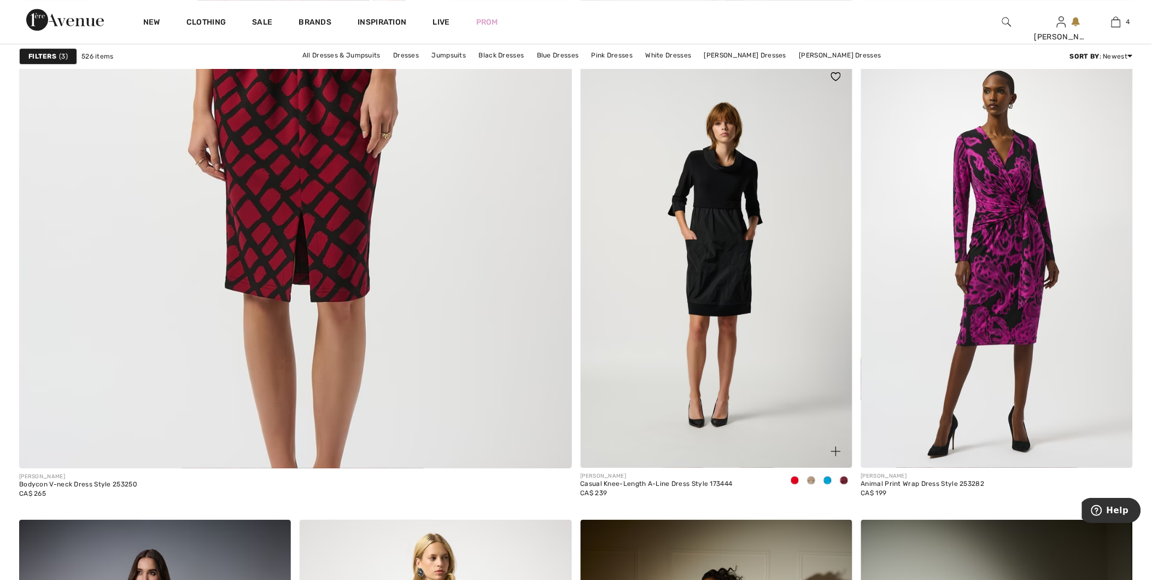
click at [810, 482] on span at bounding box center [811, 480] width 9 height 9
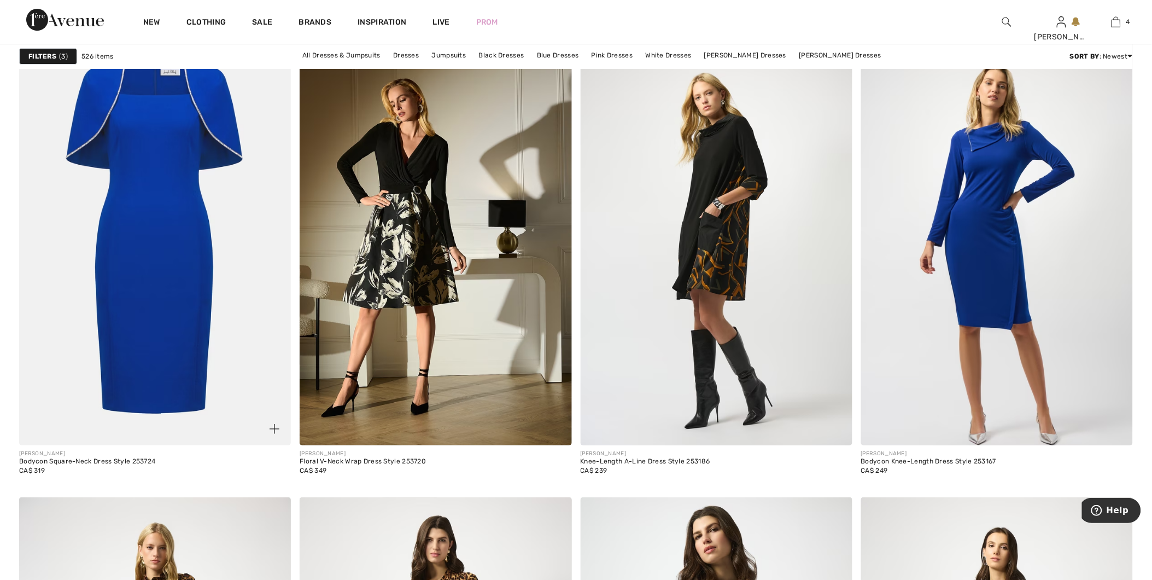
scroll to position [5773, 0]
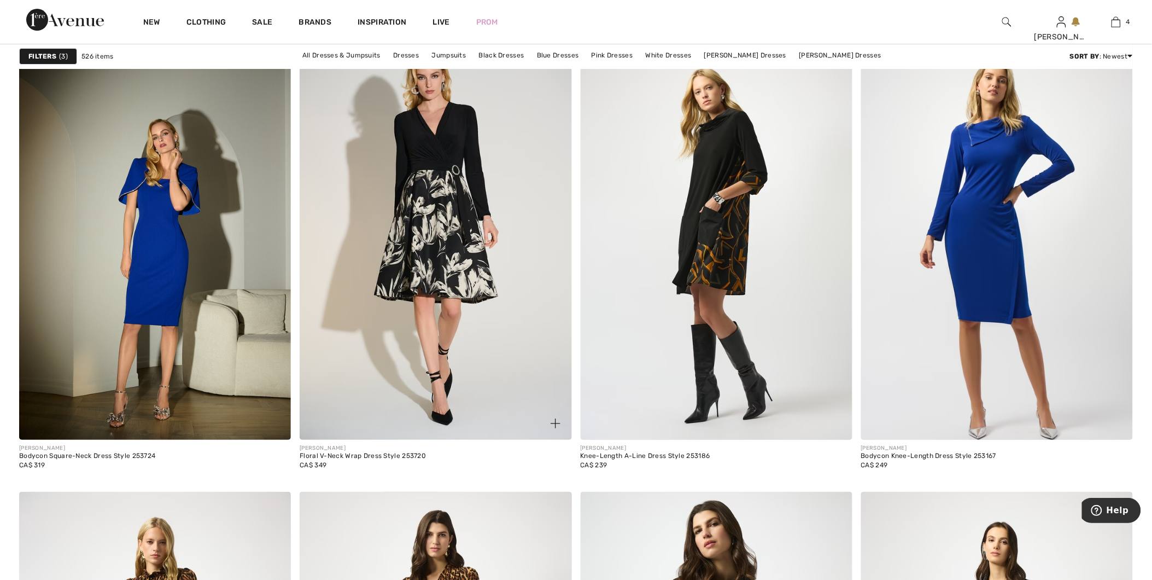
click at [412, 263] on img at bounding box center [436, 236] width 272 height 408
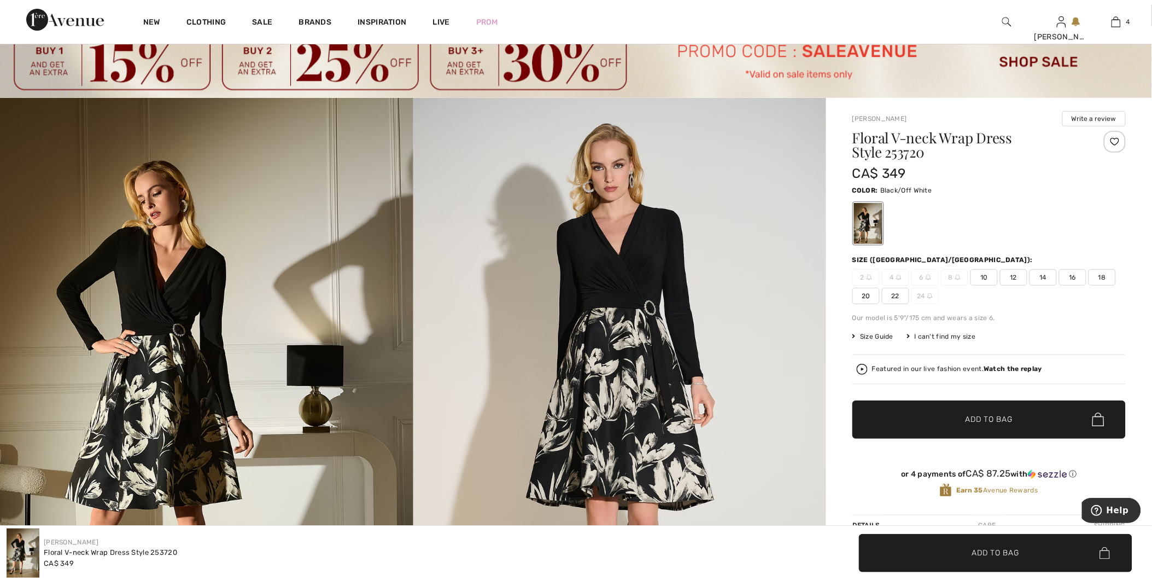
scroll to position [61, 0]
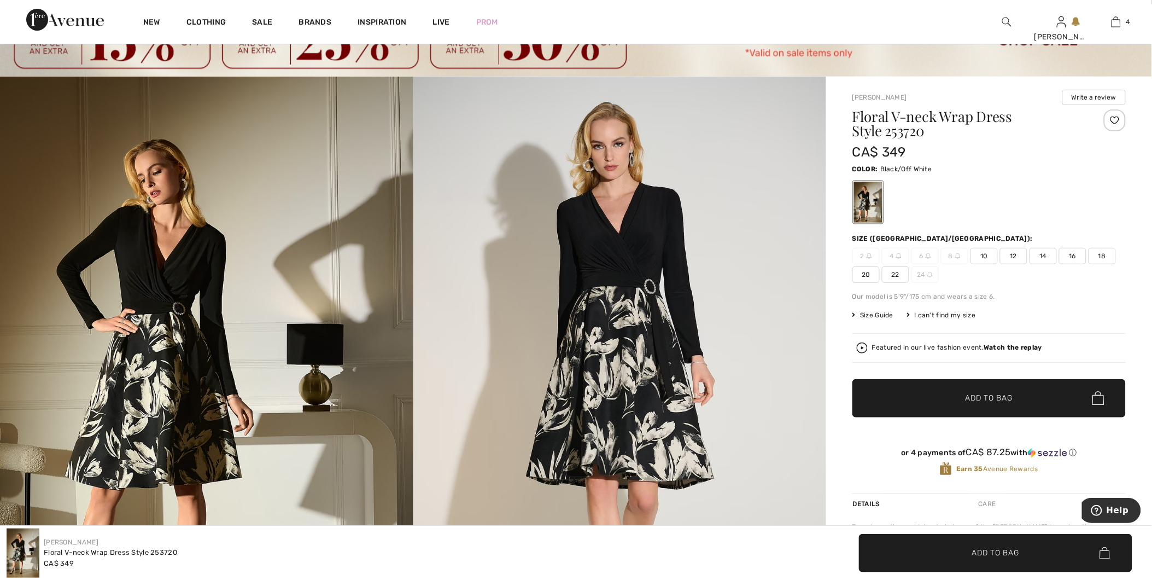
click at [958, 313] on div "I can't find my size" at bounding box center [941, 315] width 69 height 10
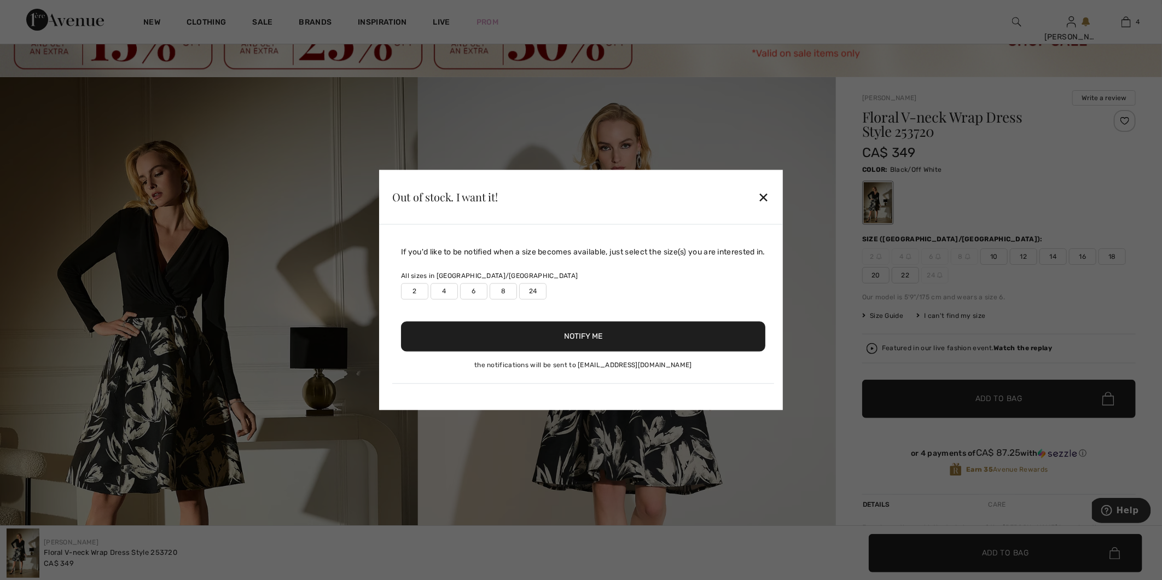
click at [497, 292] on label "8" at bounding box center [503, 291] width 27 height 16
click at [529, 345] on button "Notify Me" at bounding box center [583, 337] width 364 height 30
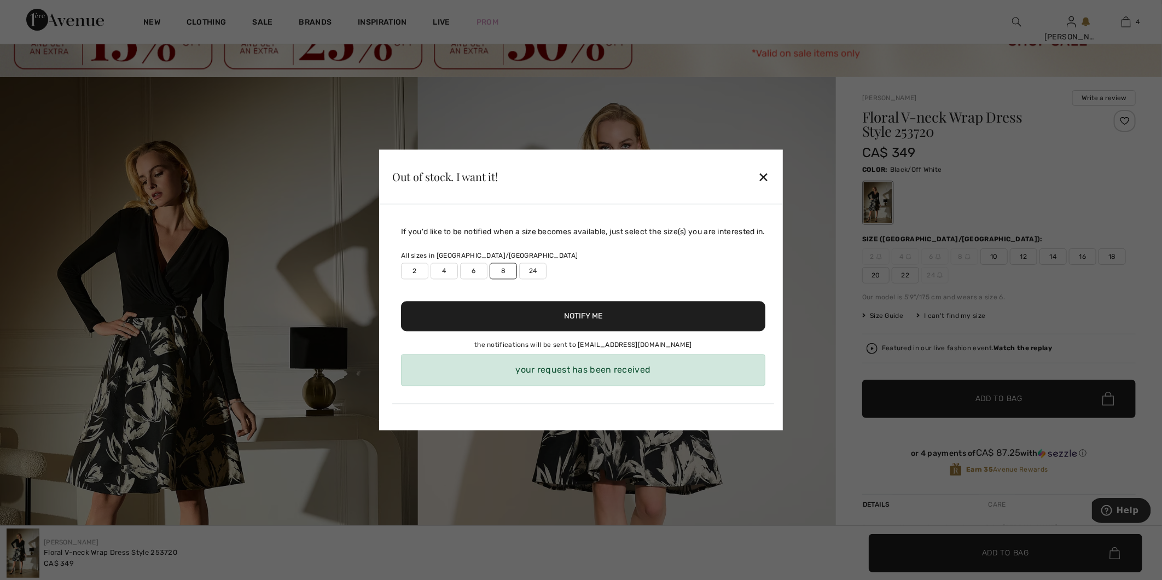
click at [766, 174] on div "✕" at bounding box center [763, 176] width 11 height 23
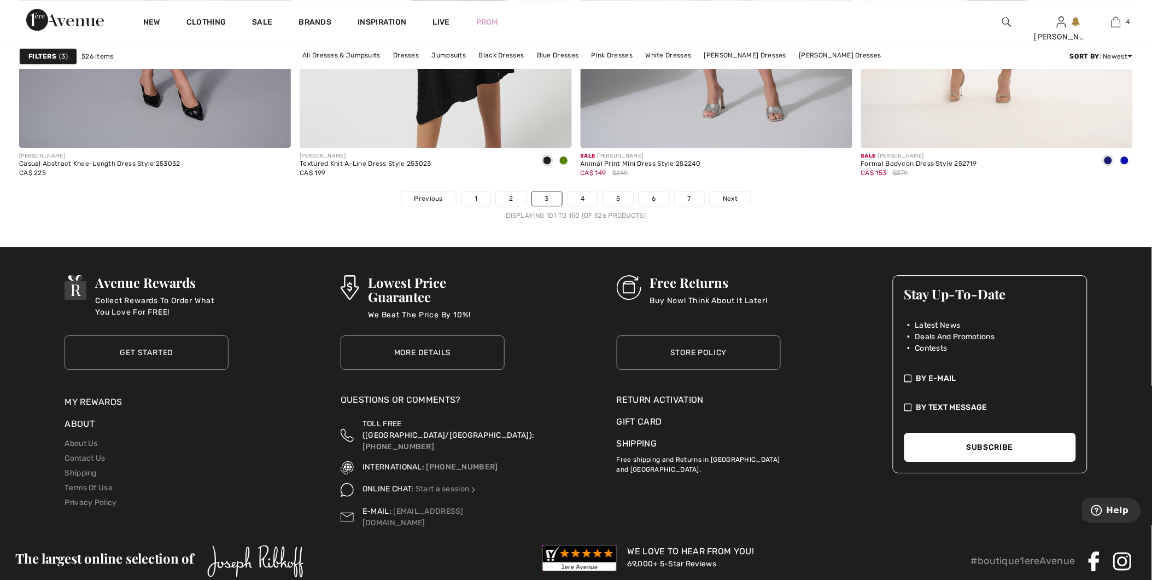
scroll to position [6984, 0]
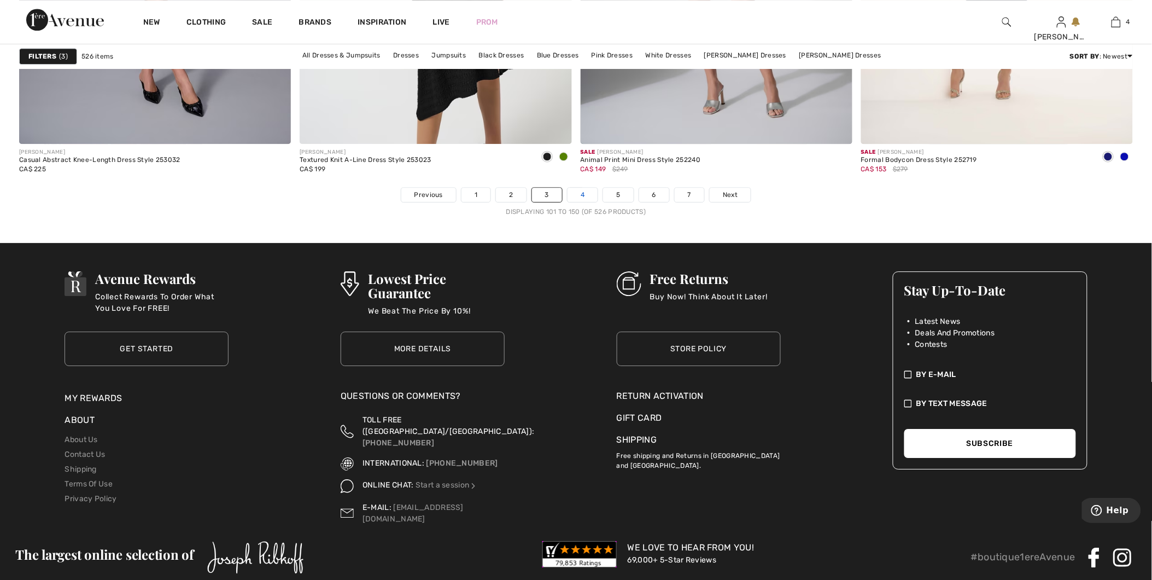
click at [574, 197] on link "4" at bounding box center [583, 195] width 30 height 14
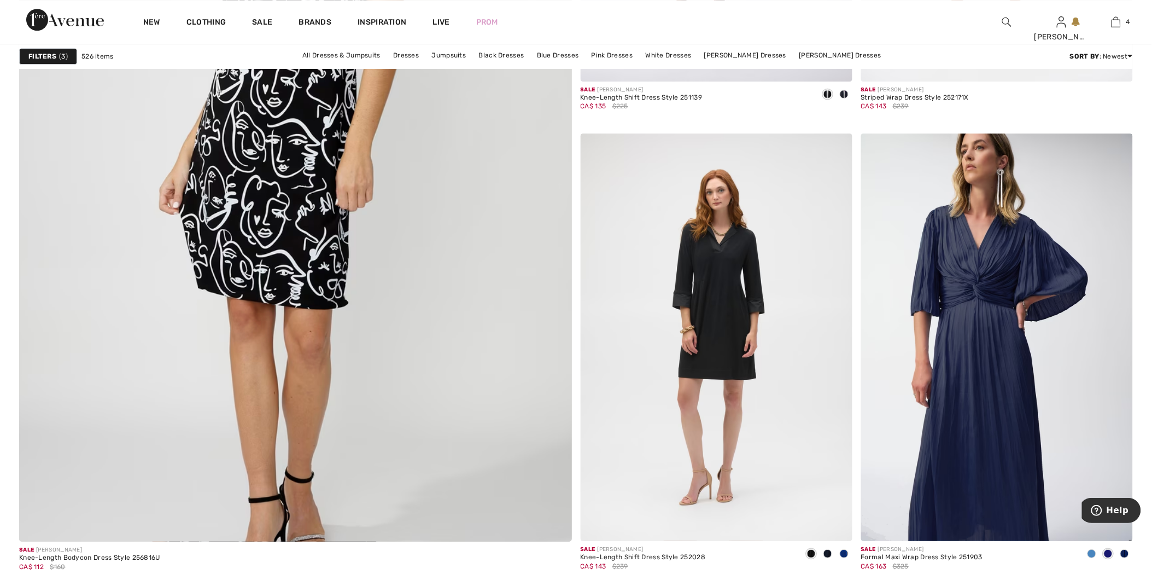
scroll to position [4132, 0]
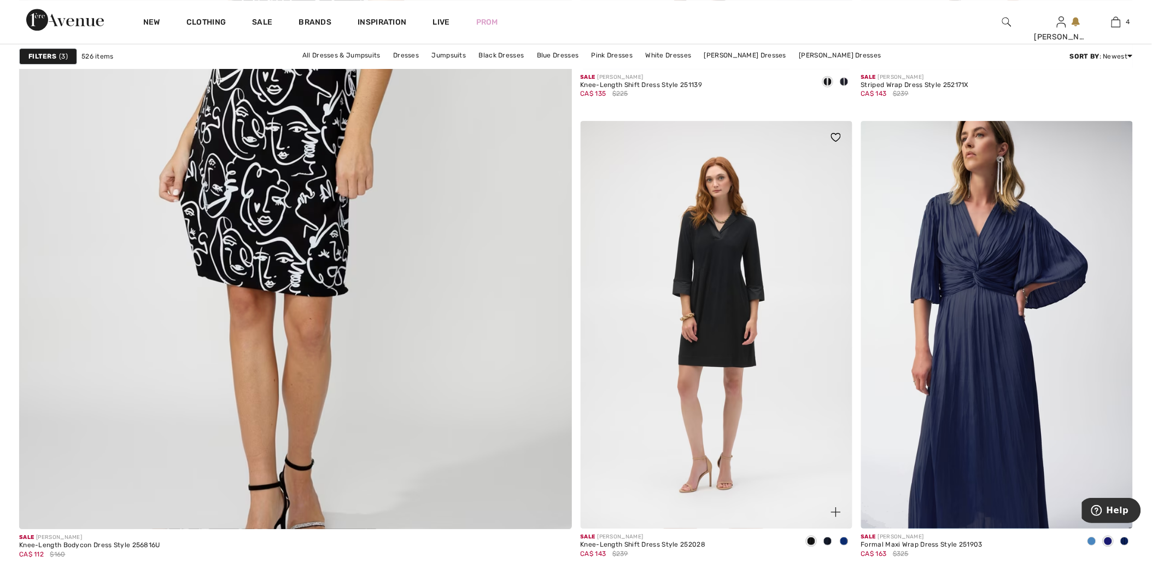
click at [828, 544] on span at bounding box center [828, 541] width 9 height 9
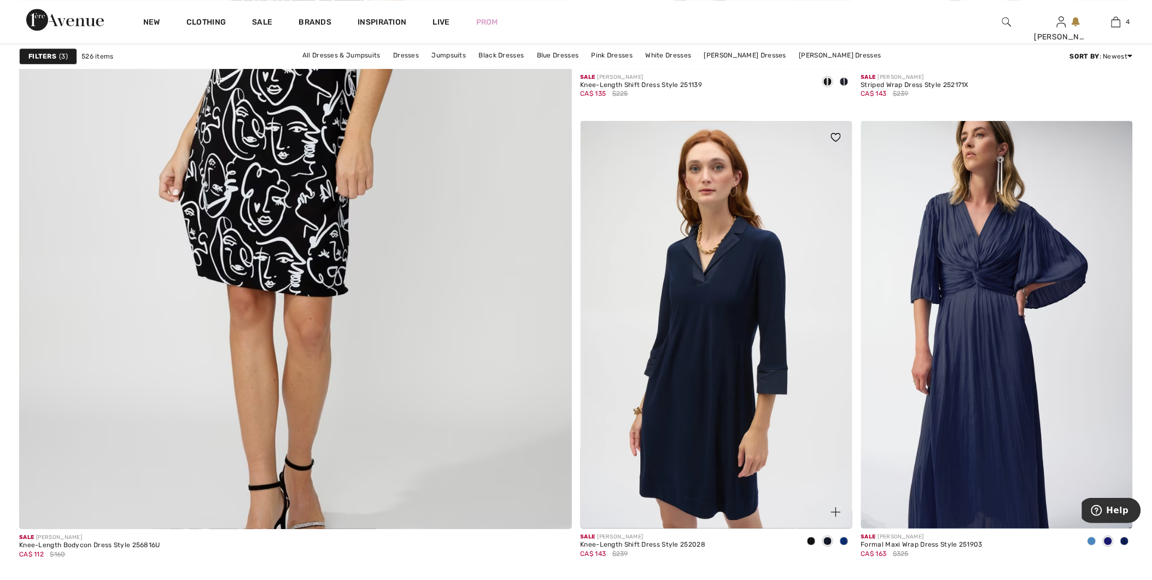
click at [843, 543] on span at bounding box center [844, 541] width 9 height 9
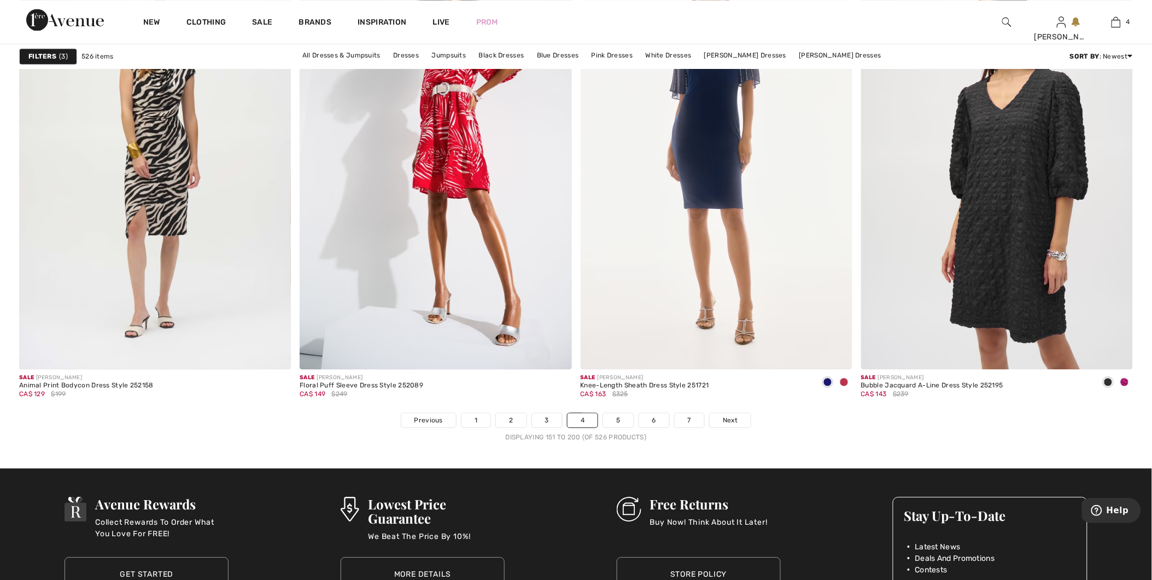
scroll to position [6806, 0]
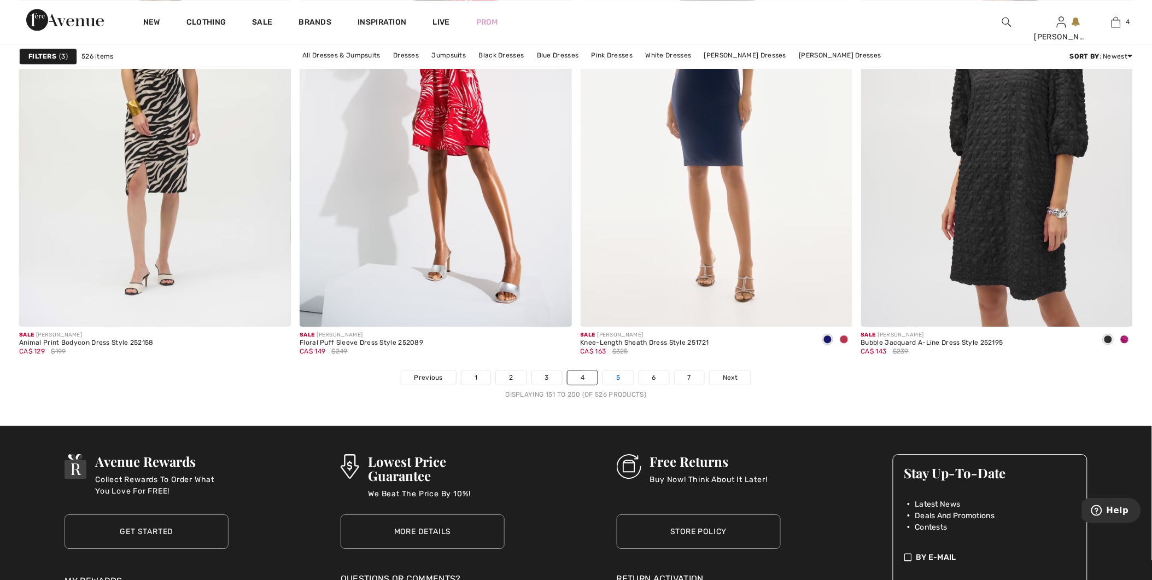
click at [621, 385] on link "5" at bounding box center [618, 377] width 30 height 14
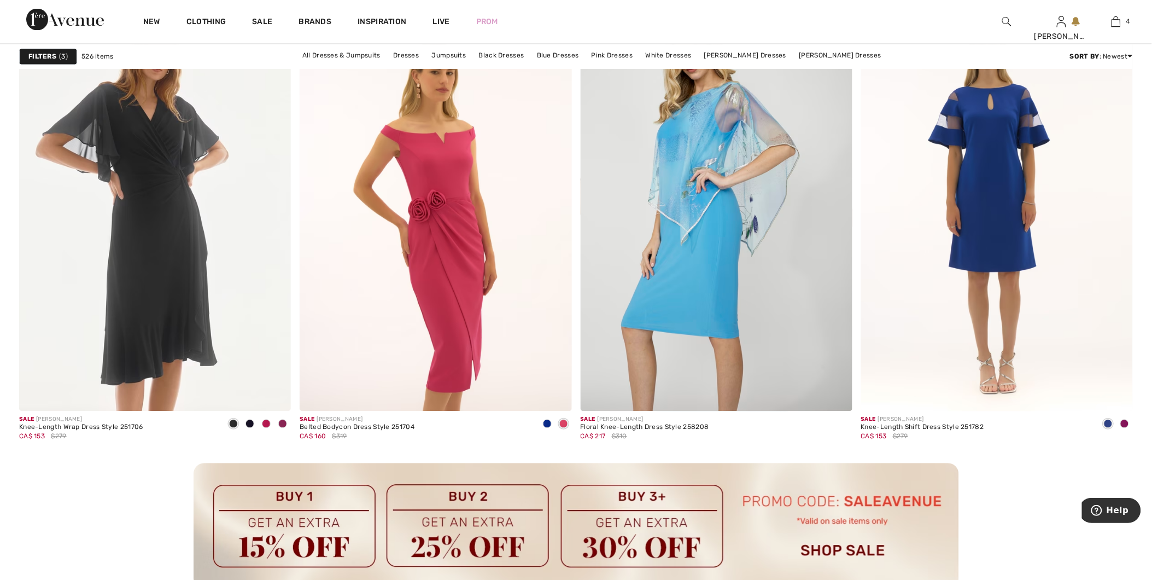
scroll to position [5105, 0]
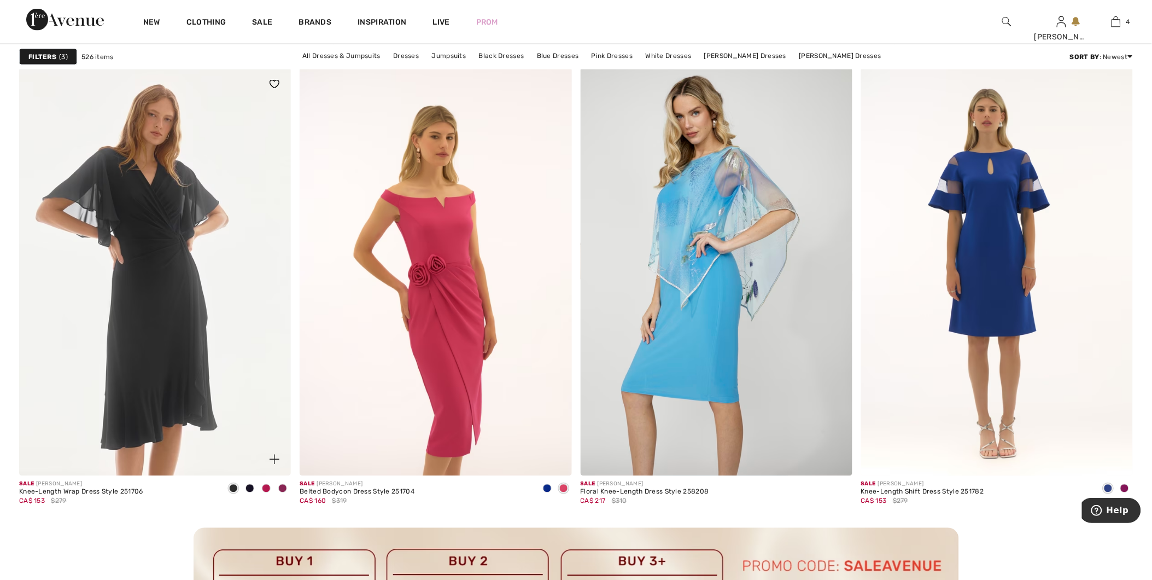
click at [248, 493] on span at bounding box center [250, 488] width 9 height 9
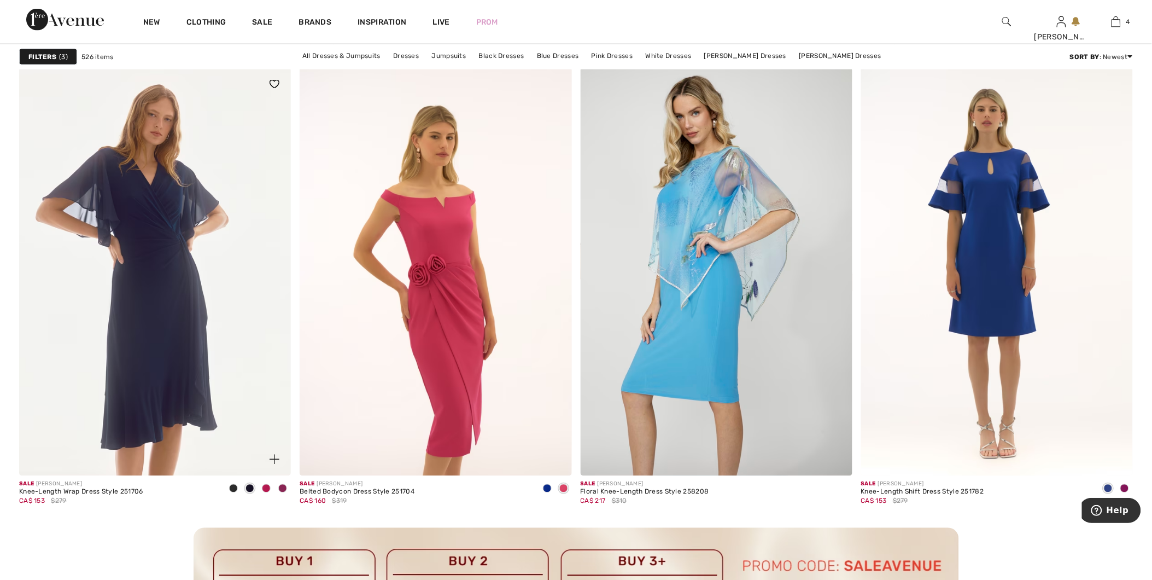
click at [265, 488] on span at bounding box center [266, 488] width 9 height 9
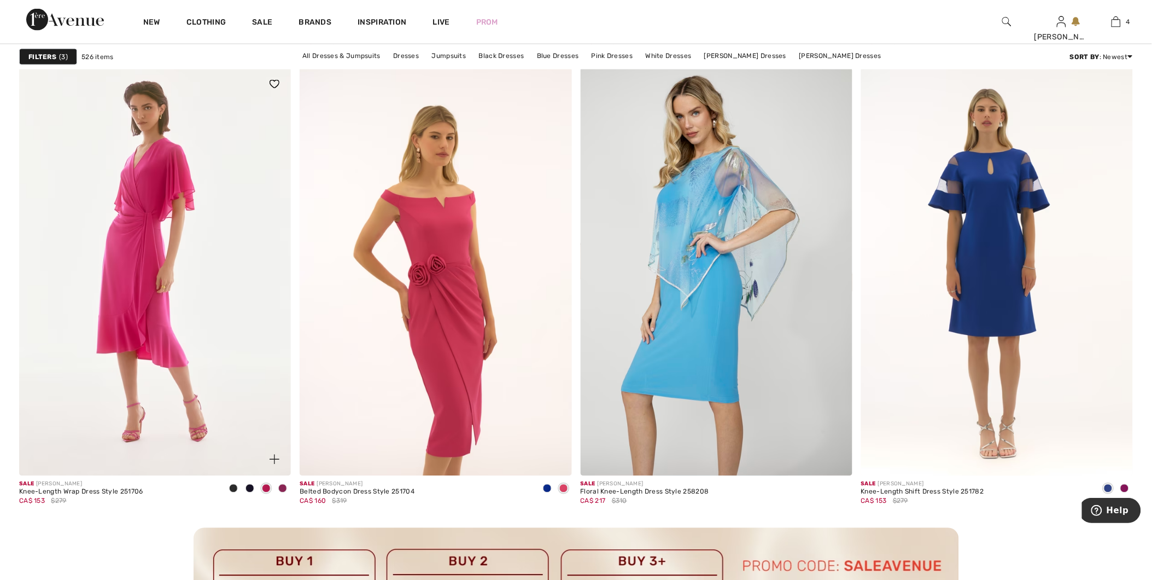
click at [281, 490] on span at bounding box center [282, 488] width 9 height 9
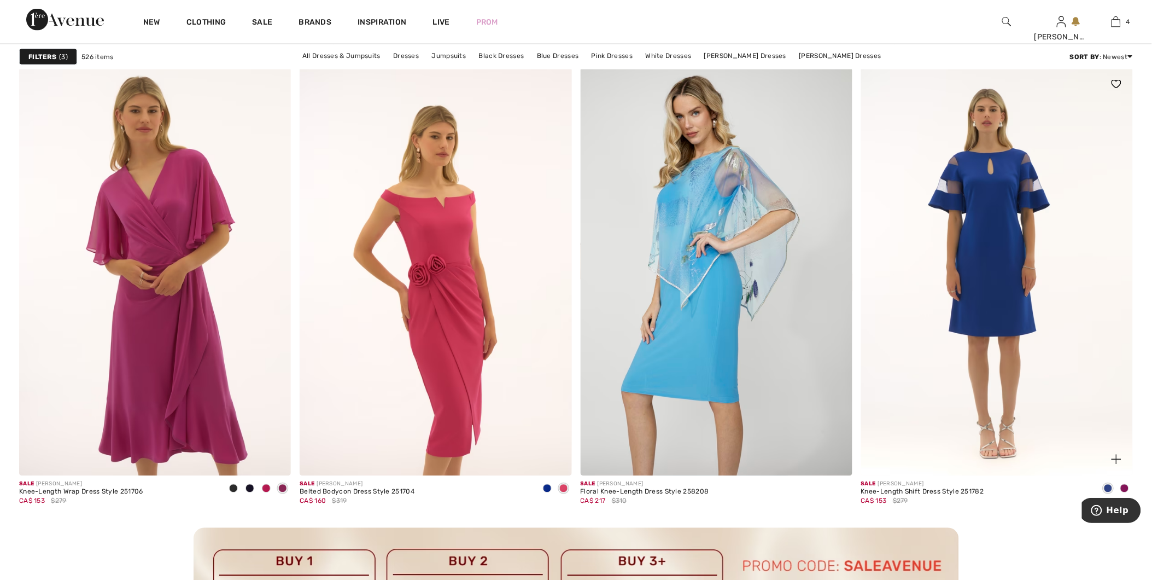
click at [1124, 487] on span at bounding box center [1125, 488] width 9 height 9
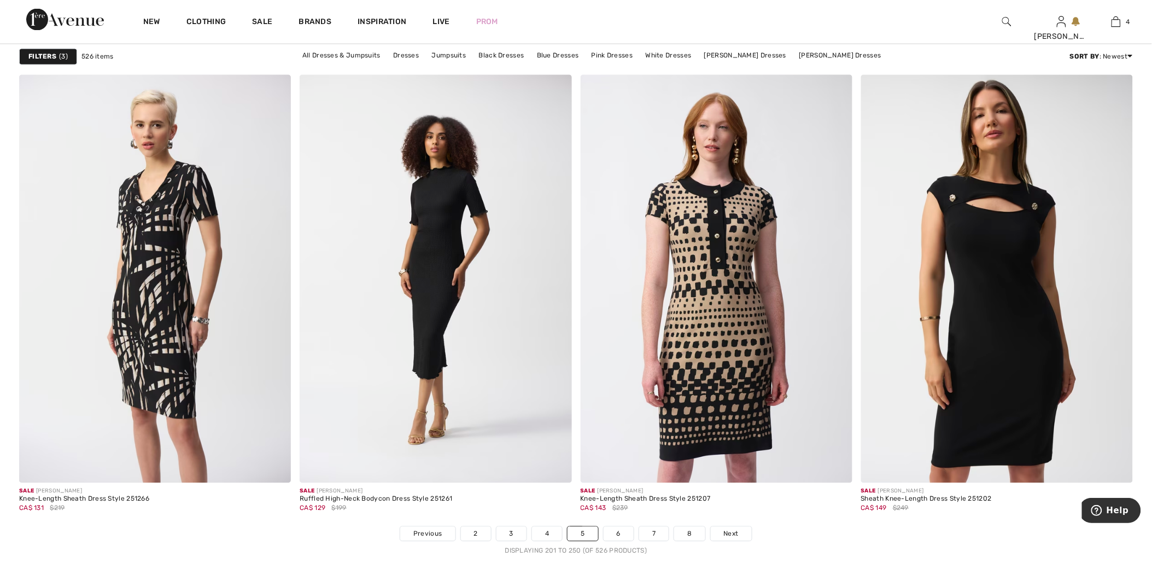
scroll to position [6867, 0]
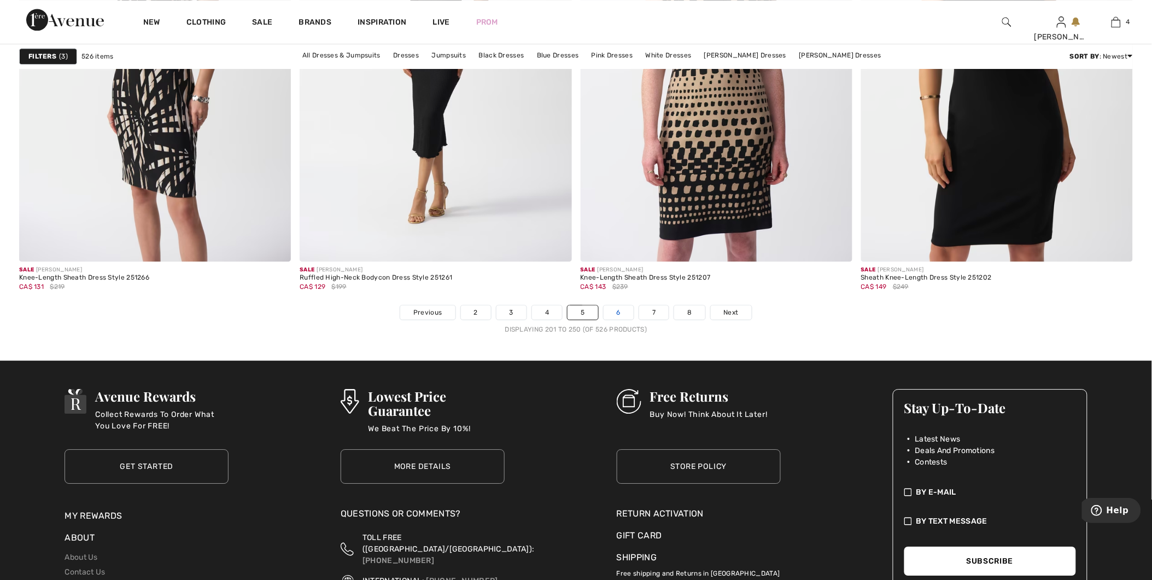
click at [609, 316] on link "6" at bounding box center [619, 312] width 30 height 14
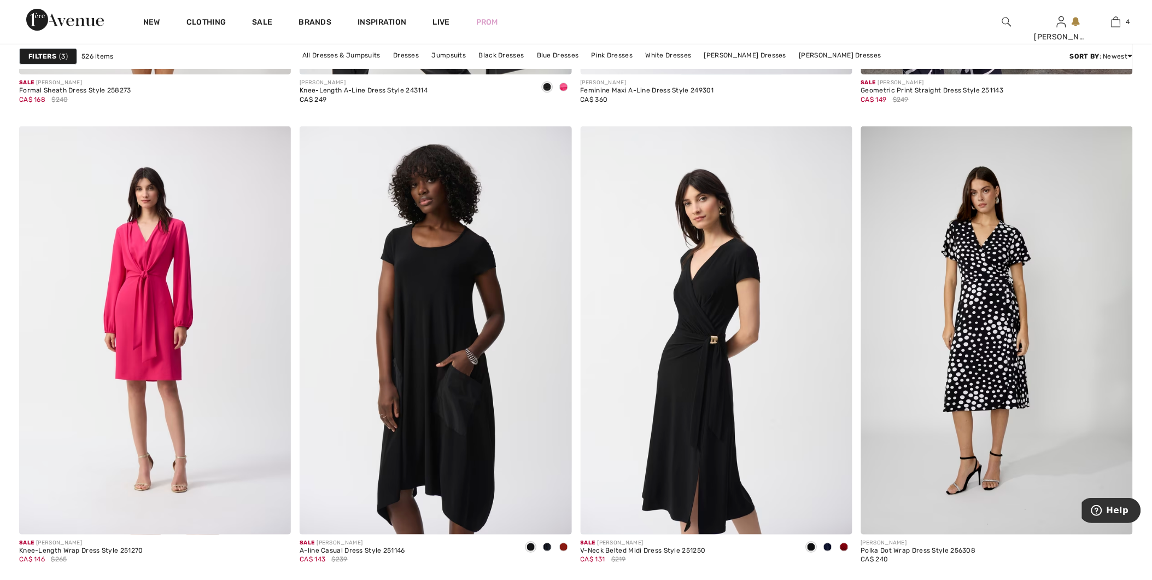
scroll to position [3099, 0]
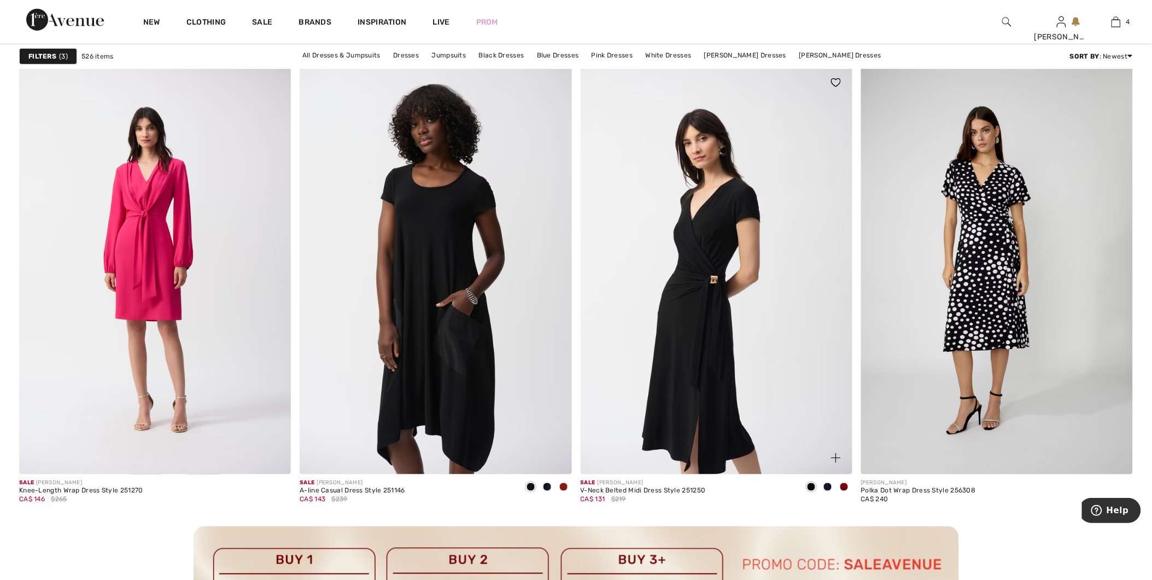
click at [844, 487] on span at bounding box center [844, 486] width 9 height 9
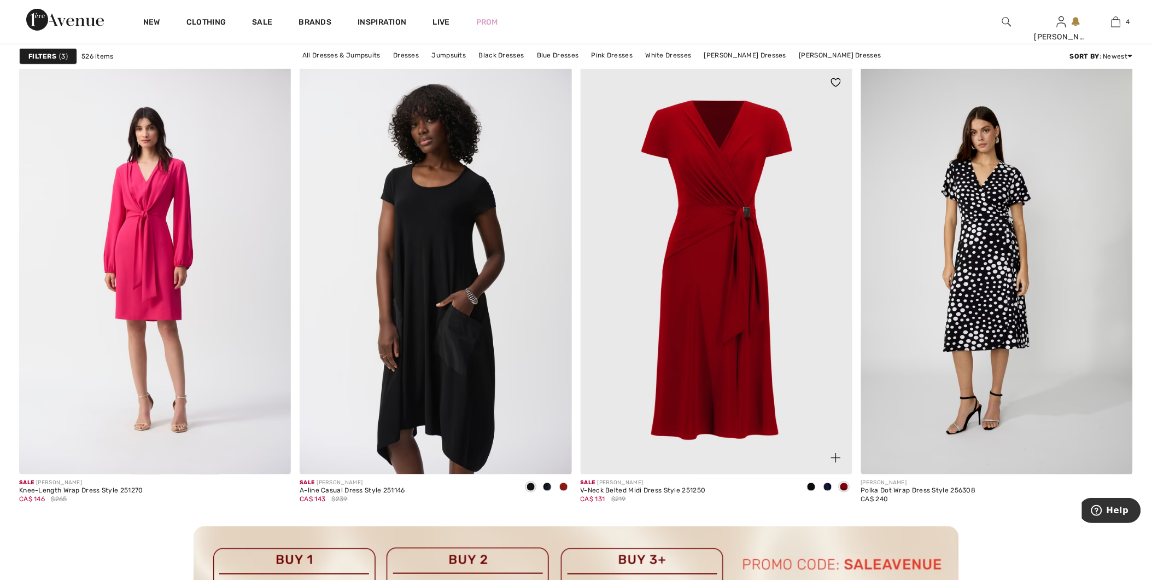
click at [826, 487] on span at bounding box center [828, 486] width 9 height 9
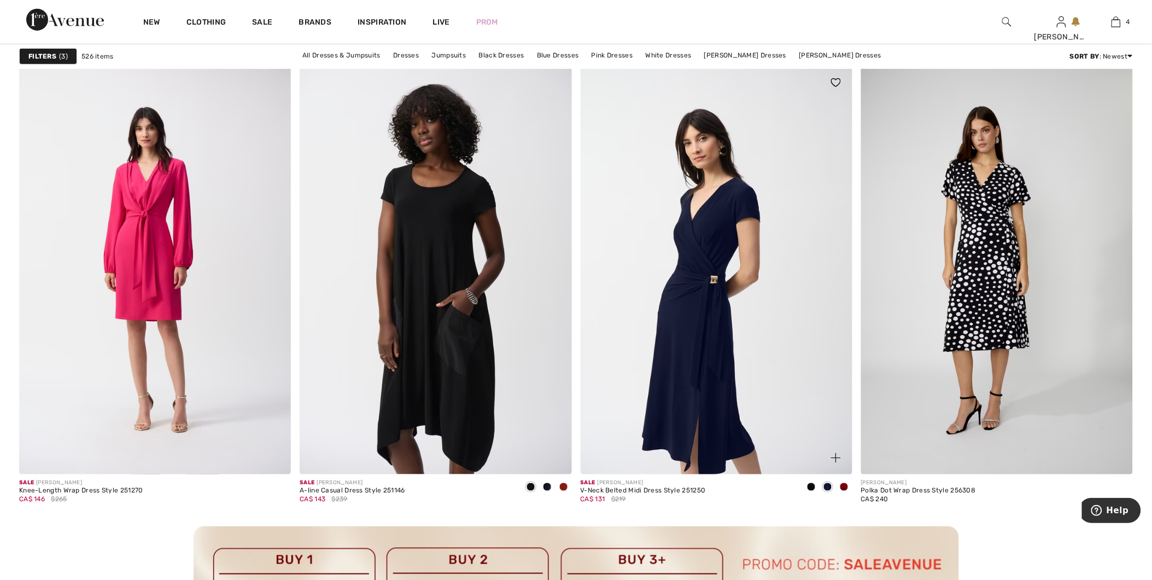
click at [846, 488] on span at bounding box center [844, 486] width 9 height 9
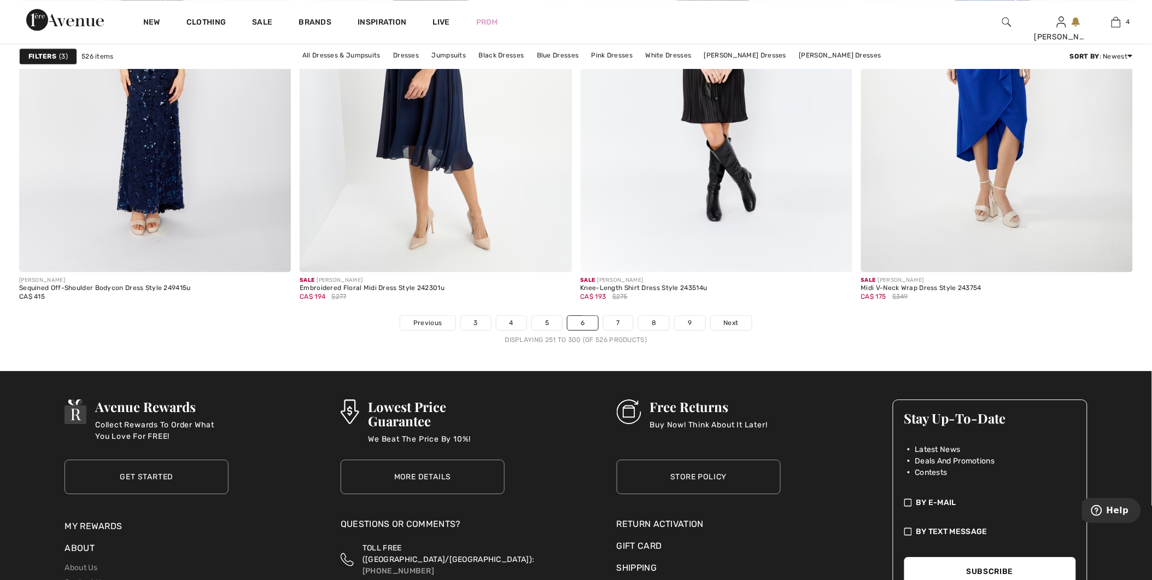
scroll to position [6867, 0]
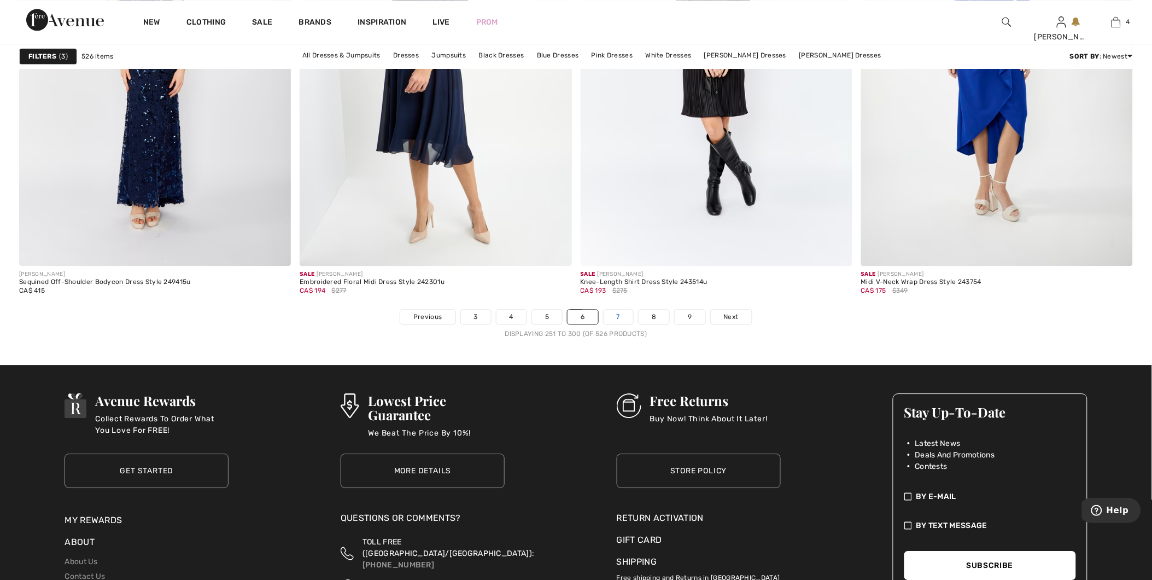
click at [616, 316] on link "7" at bounding box center [619, 317] width 30 height 14
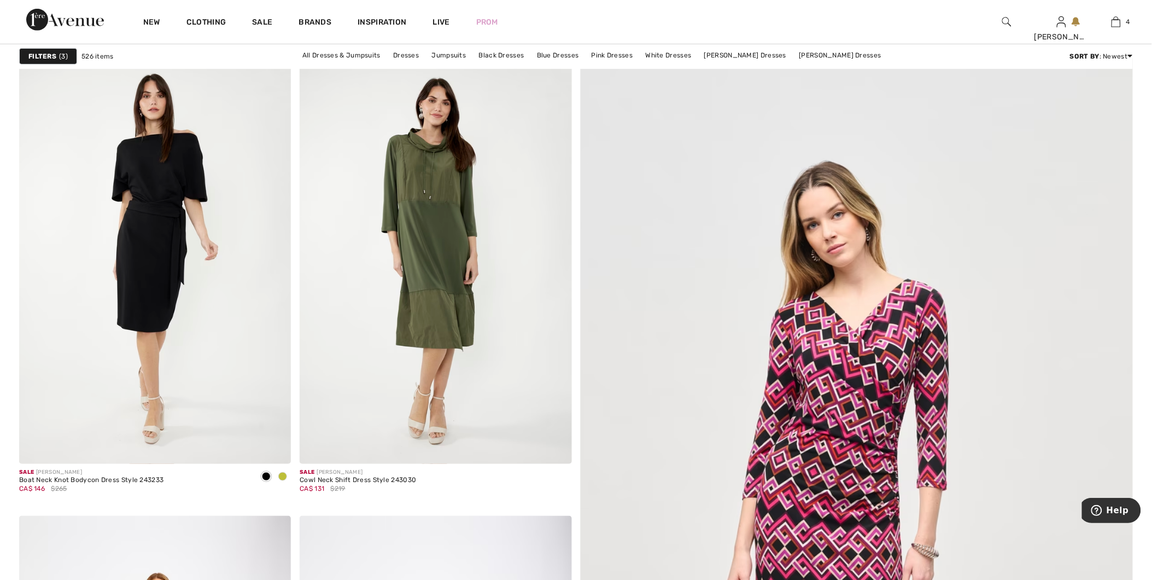
scroll to position [182, 0]
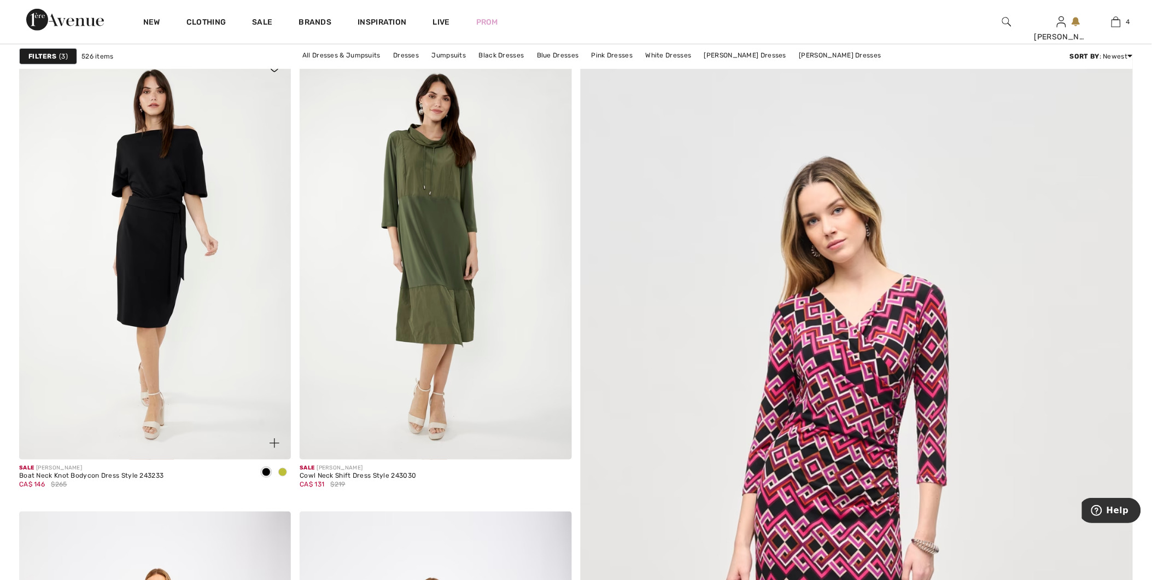
click at [281, 471] on span at bounding box center [282, 472] width 9 height 9
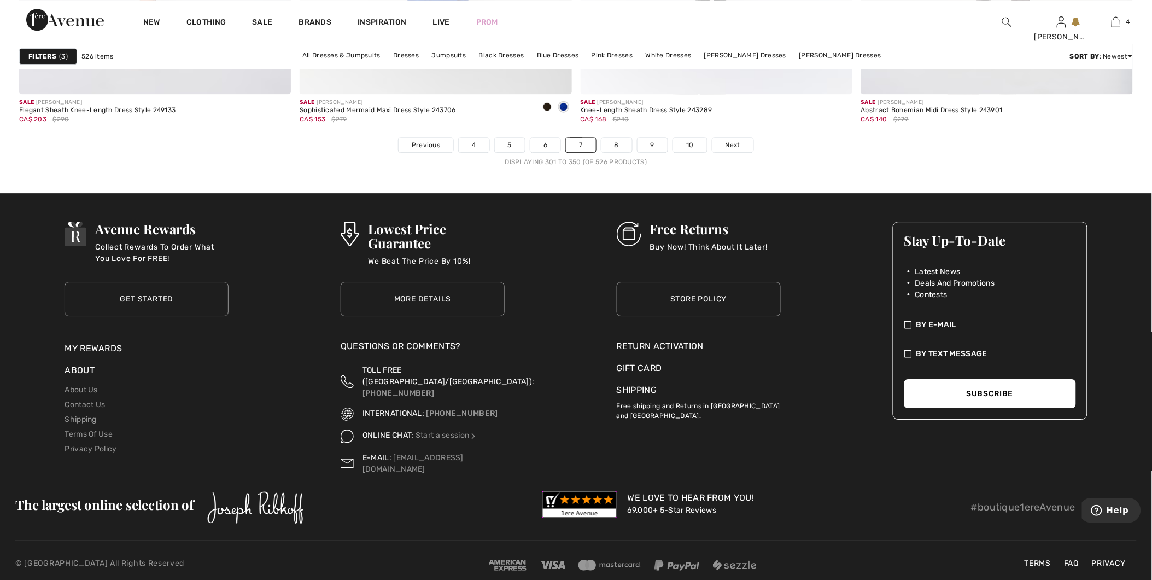
scroll to position [7037, 0]
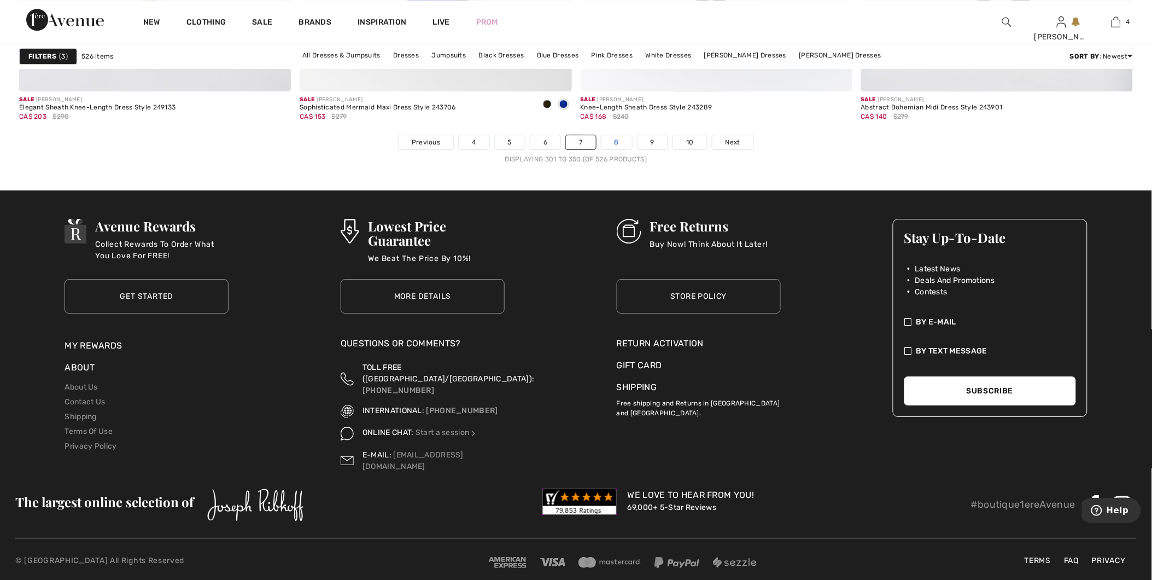
click at [626, 149] on link "8" at bounding box center [617, 142] width 31 height 14
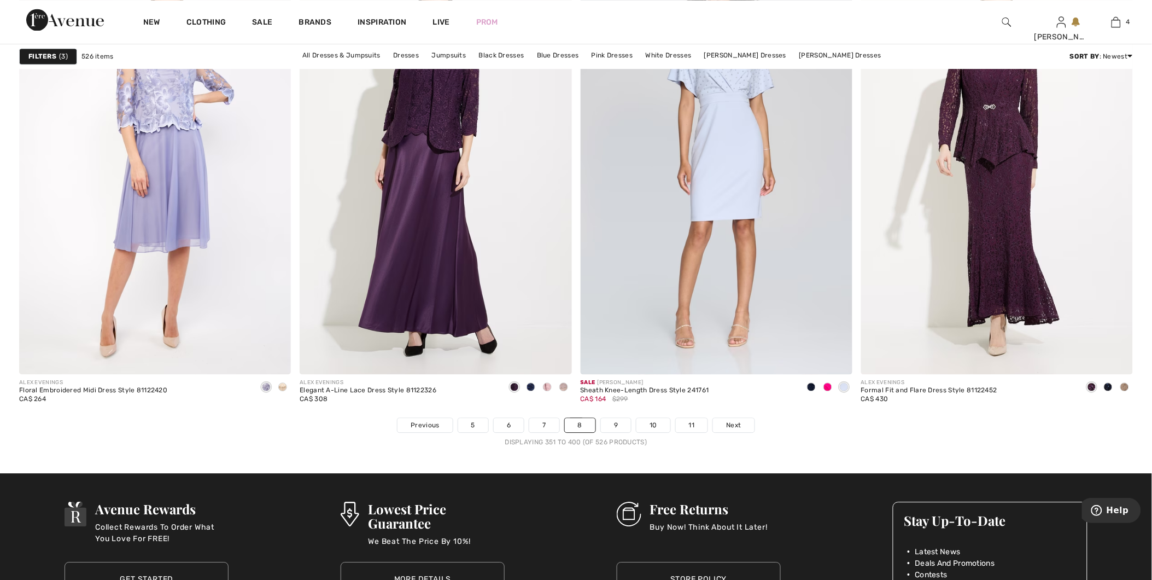
scroll to position [6928, 0]
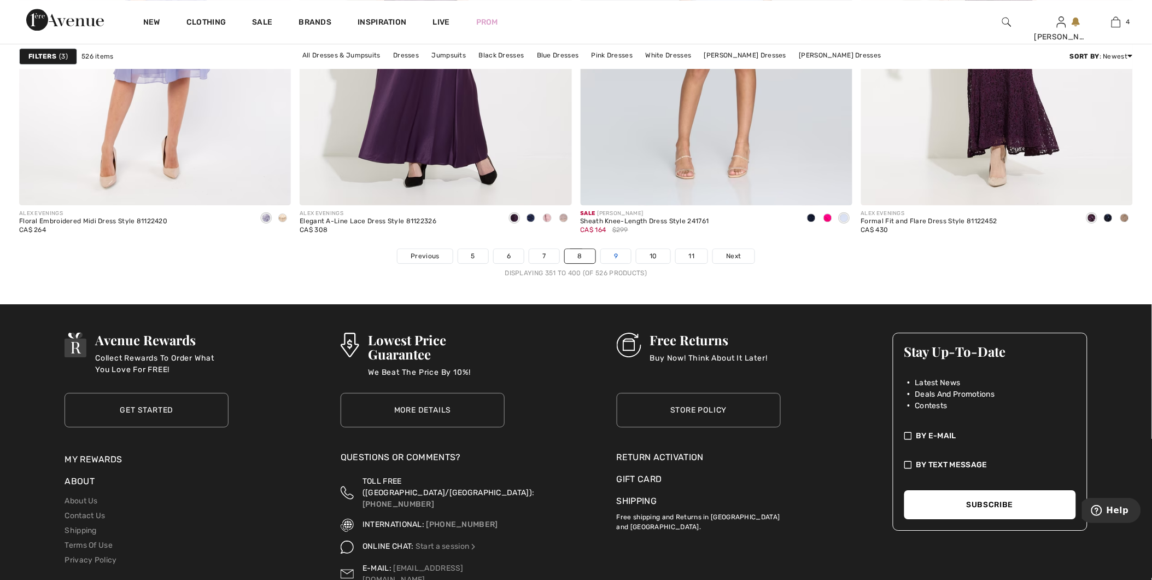
click at [609, 260] on link "9" at bounding box center [616, 256] width 30 height 14
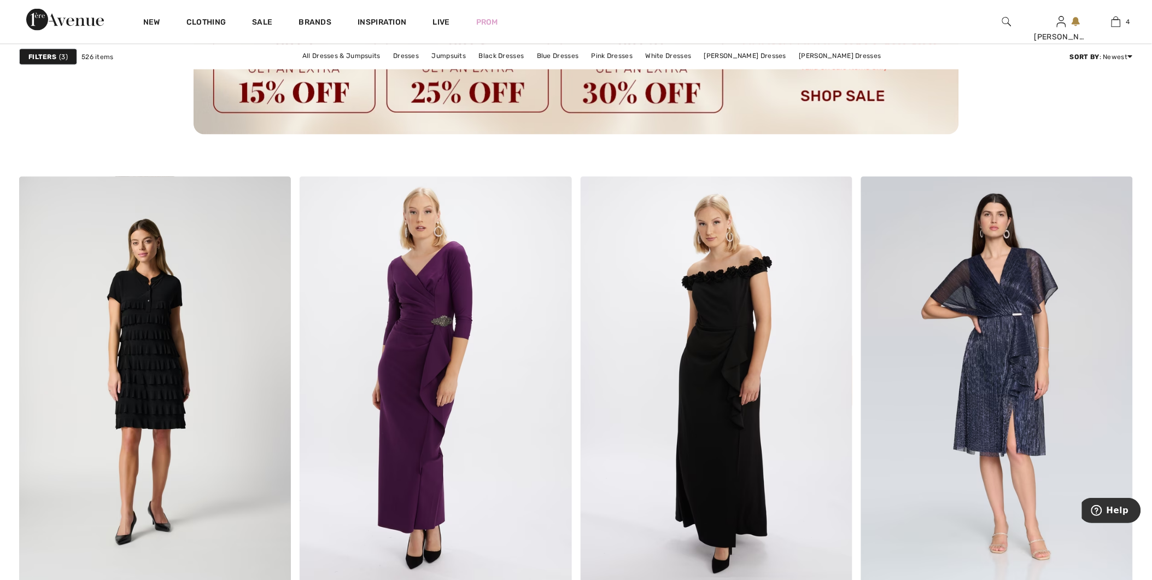
scroll to position [2066, 0]
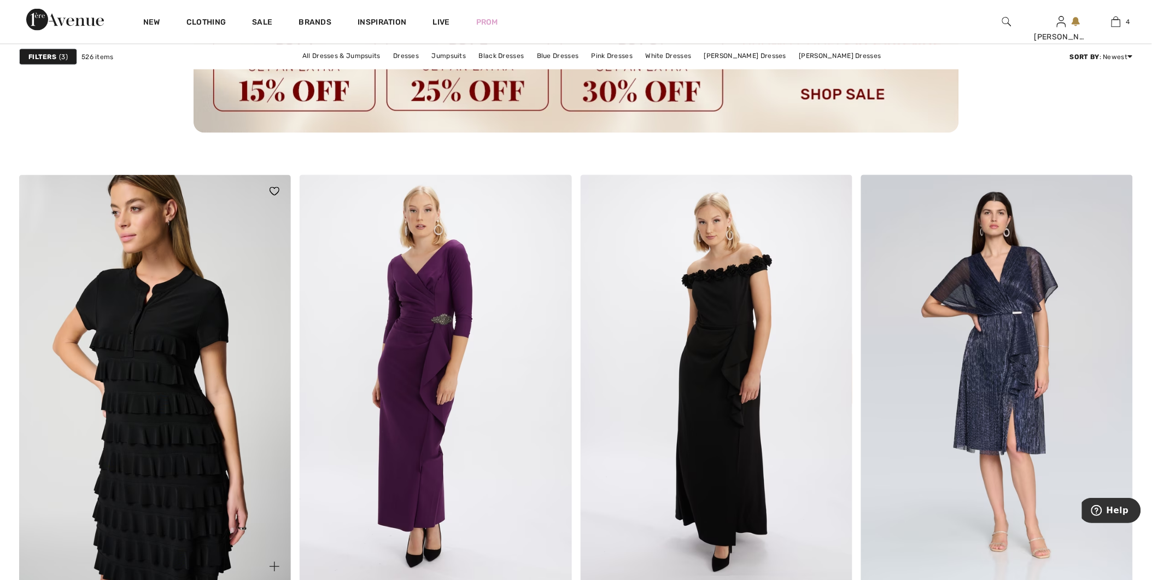
click at [182, 392] on img at bounding box center [155, 379] width 272 height 408
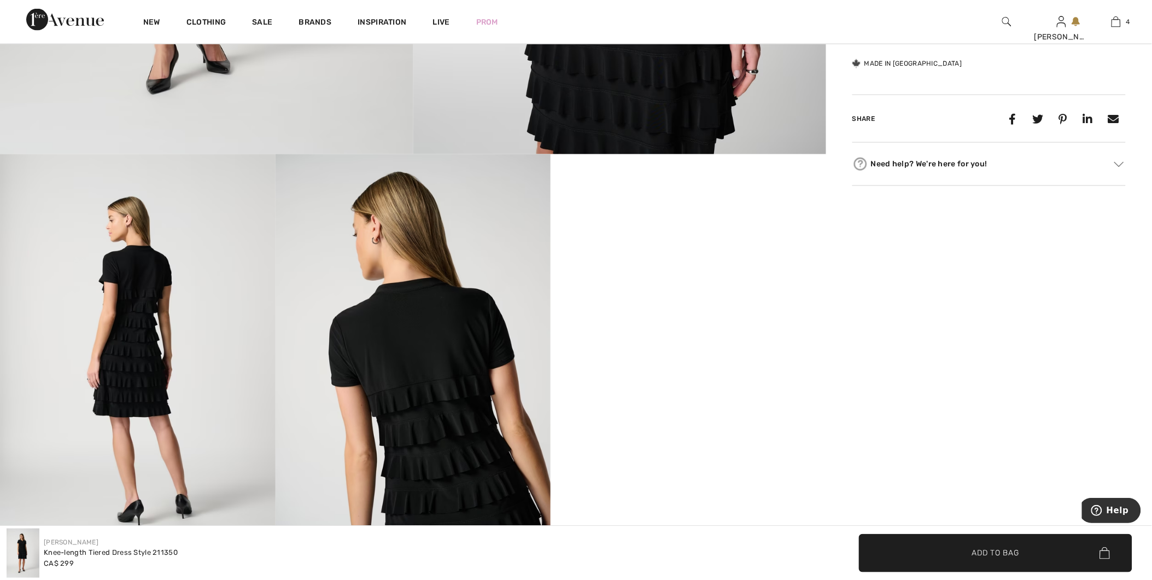
scroll to position [608, 0]
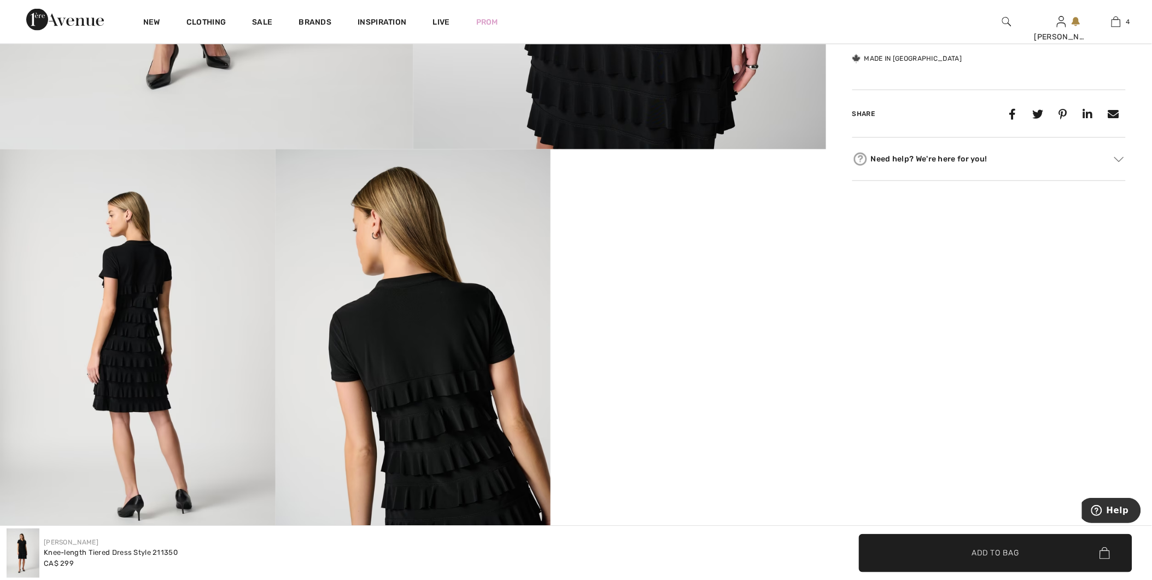
click at [429, 372] on img at bounding box center [414, 355] width 276 height 413
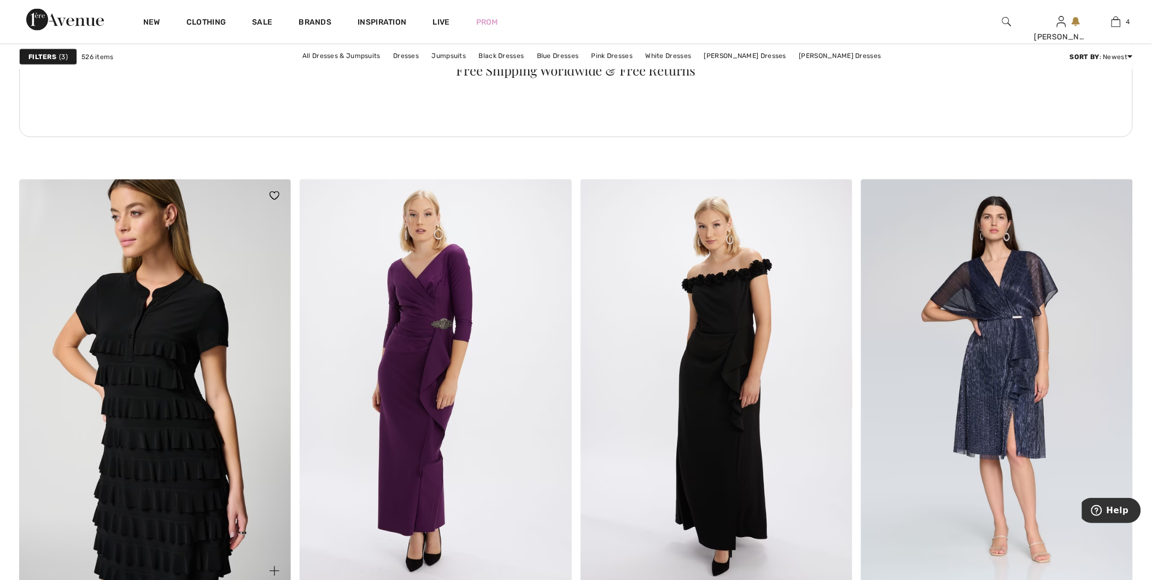
click at [178, 407] on img at bounding box center [155, 383] width 272 height 408
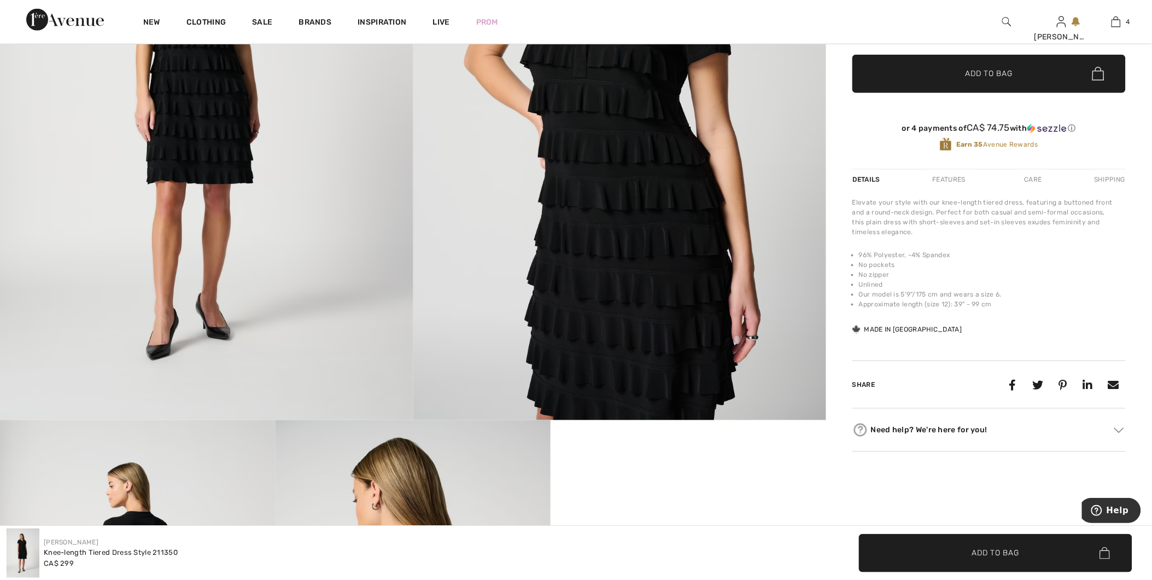
scroll to position [425, 0]
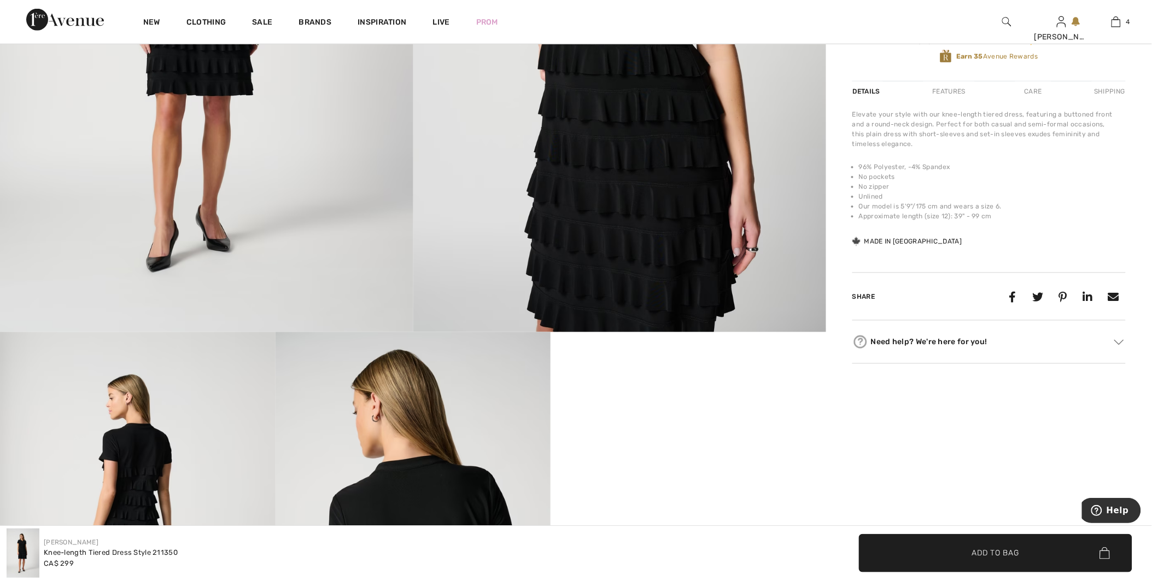
click at [948, 90] on div "Features" at bounding box center [949, 91] width 51 height 20
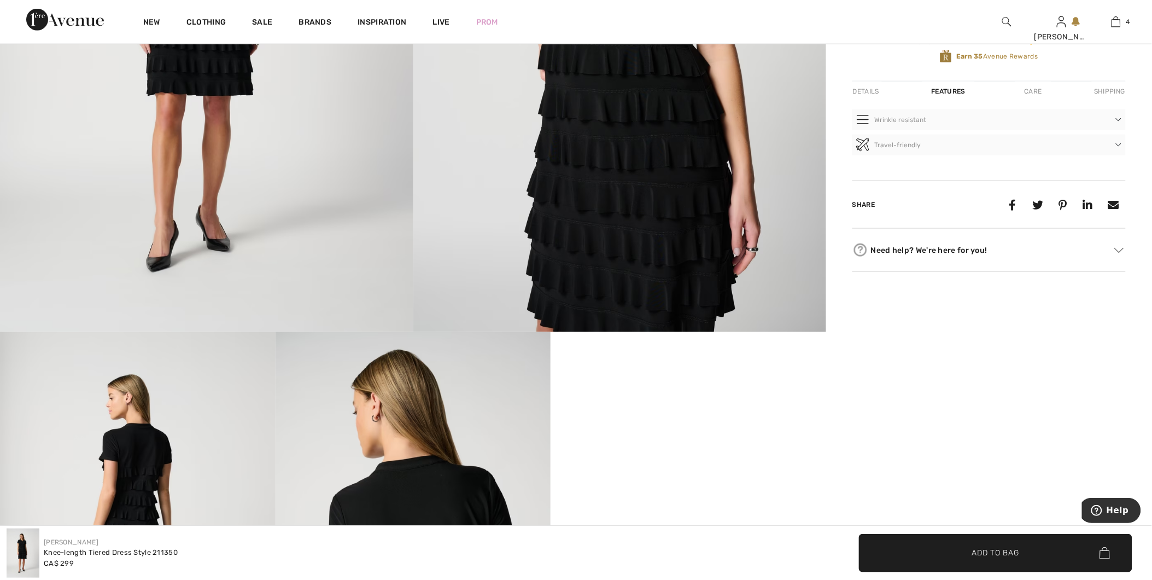
click at [855, 84] on div "Details" at bounding box center [868, 91] width 30 height 20
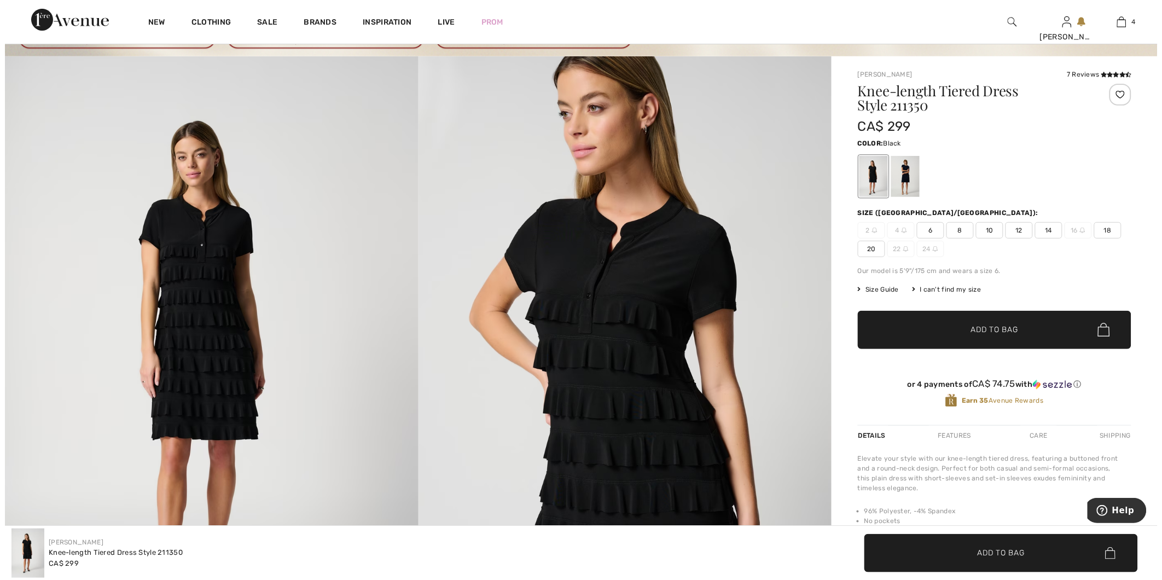
scroll to position [61, 0]
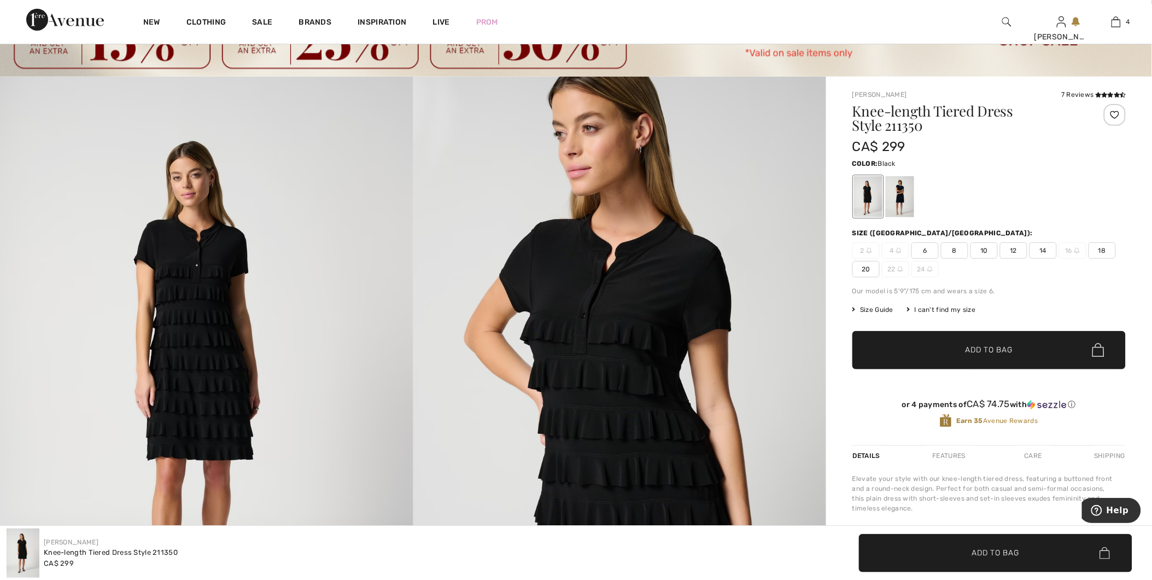
click at [867, 311] on span "Size Guide" at bounding box center [873, 310] width 41 height 10
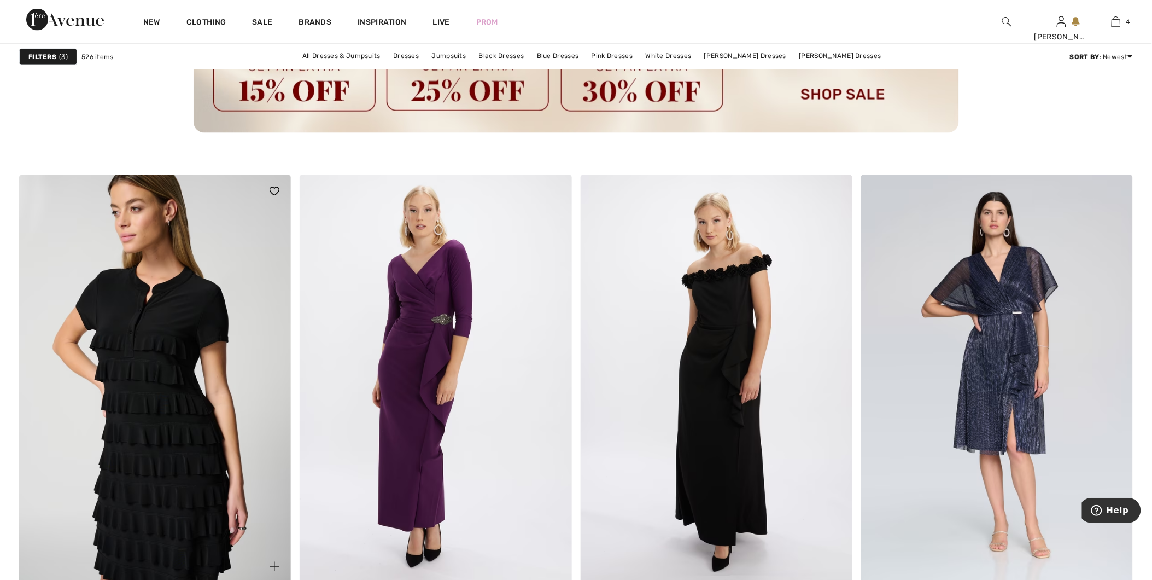
click at [144, 365] on img at bounding box center [155, 379] width 272 height 408
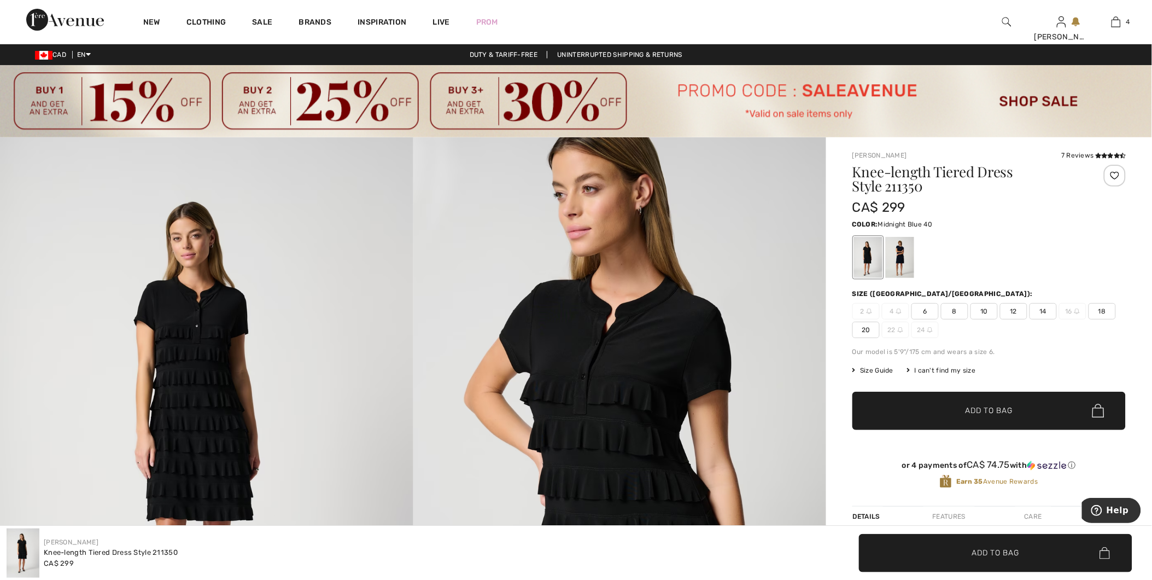
click at [896, 264] on div at bounding box center [900, 257] width 28 height 41
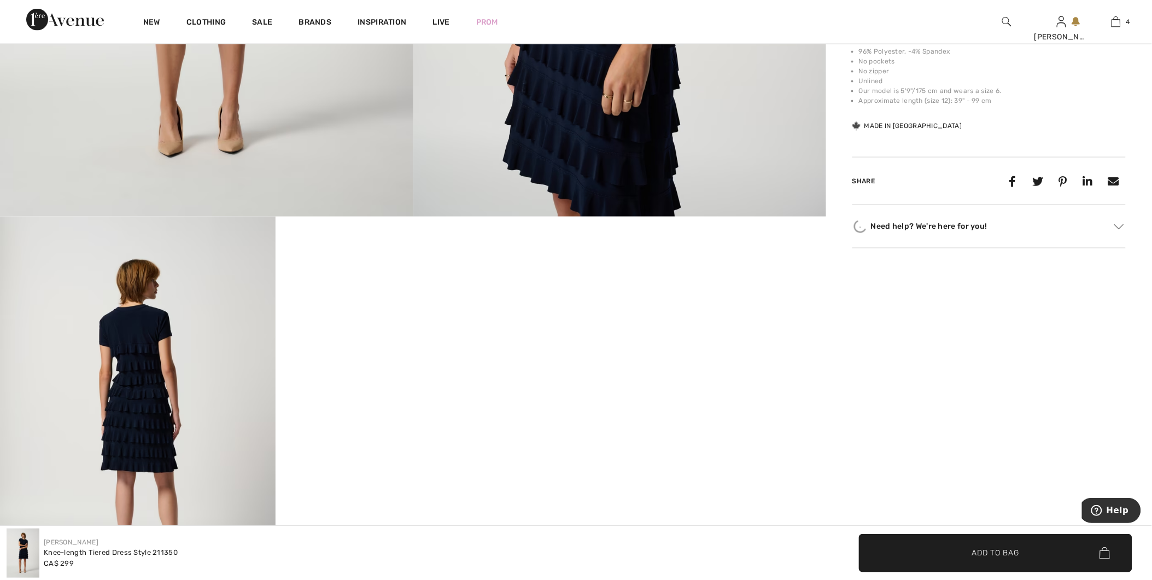
scroll to position [547, 0]
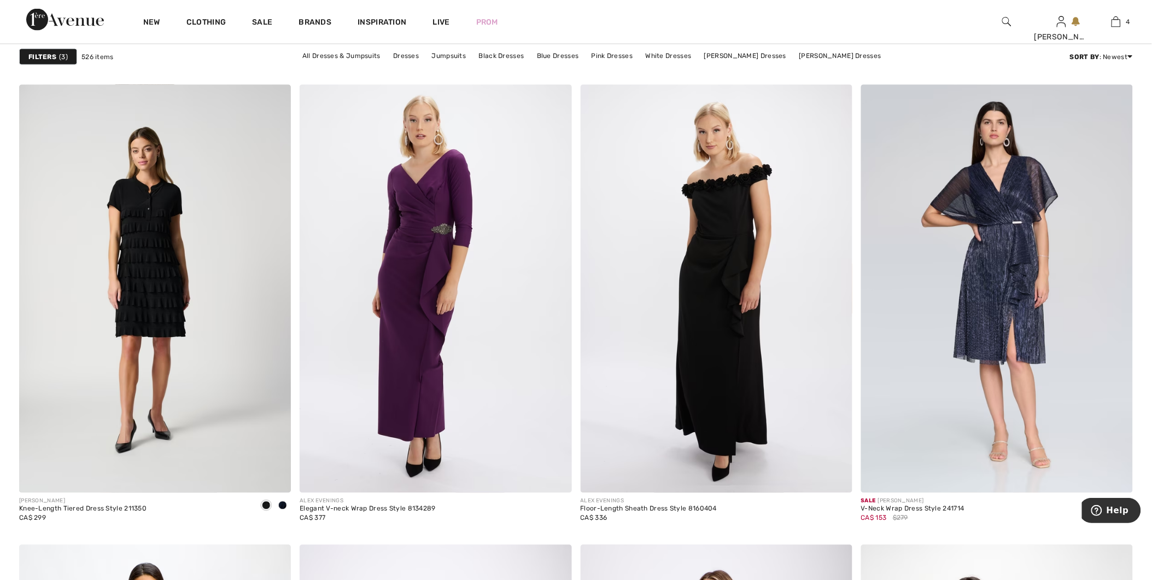
scroll to position [2188, 0]
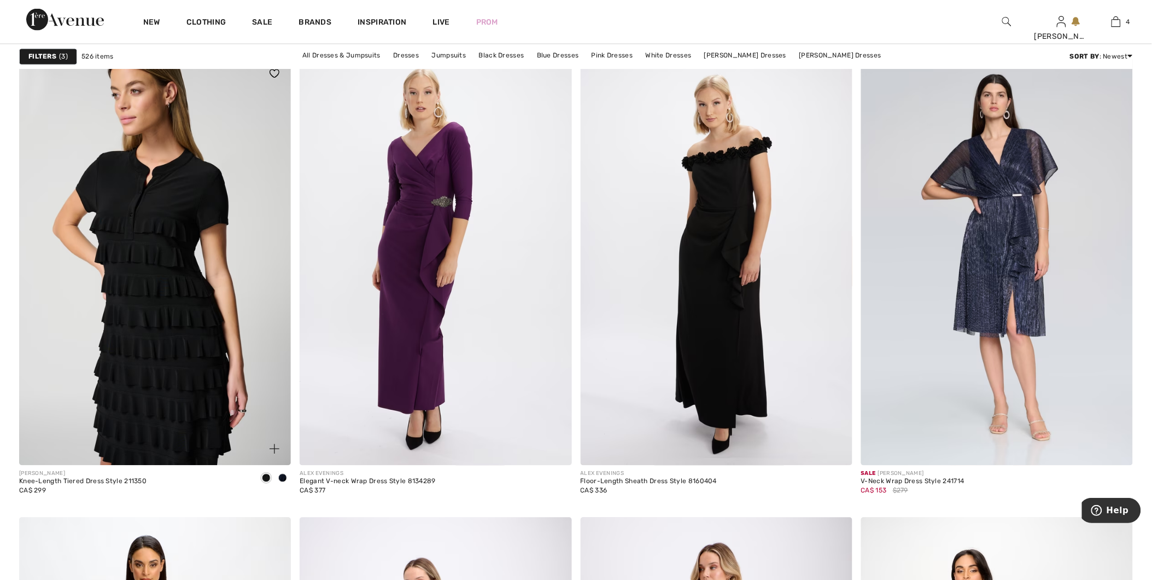
click at [157, 298] on img at bounding box center [155, 261] width 272 height 408
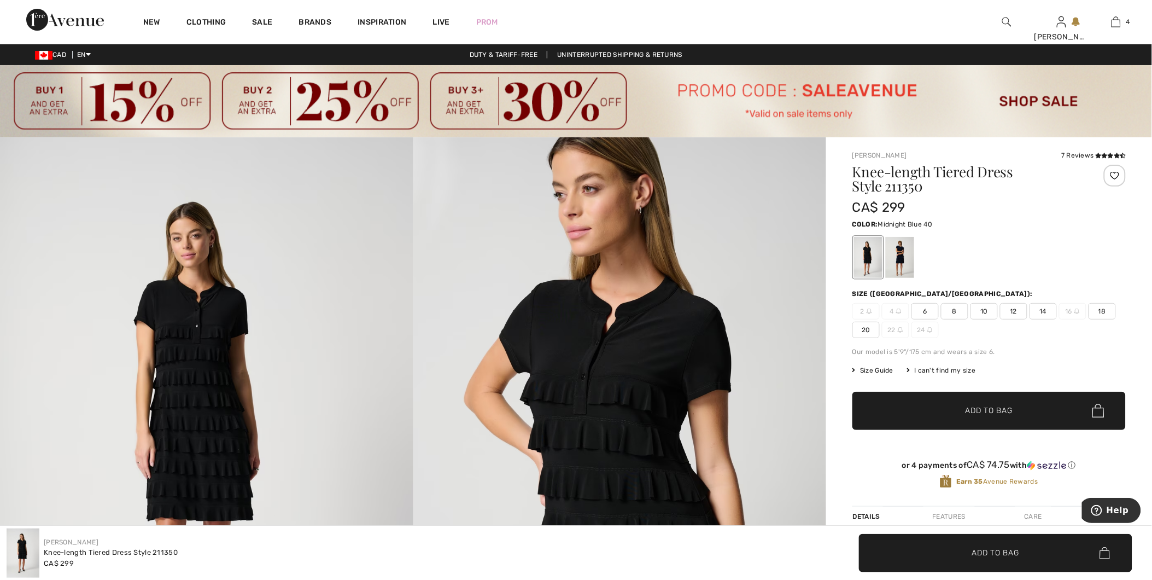
click at [892, 264] on div at bounding box center [900, 257] width 28 height 41
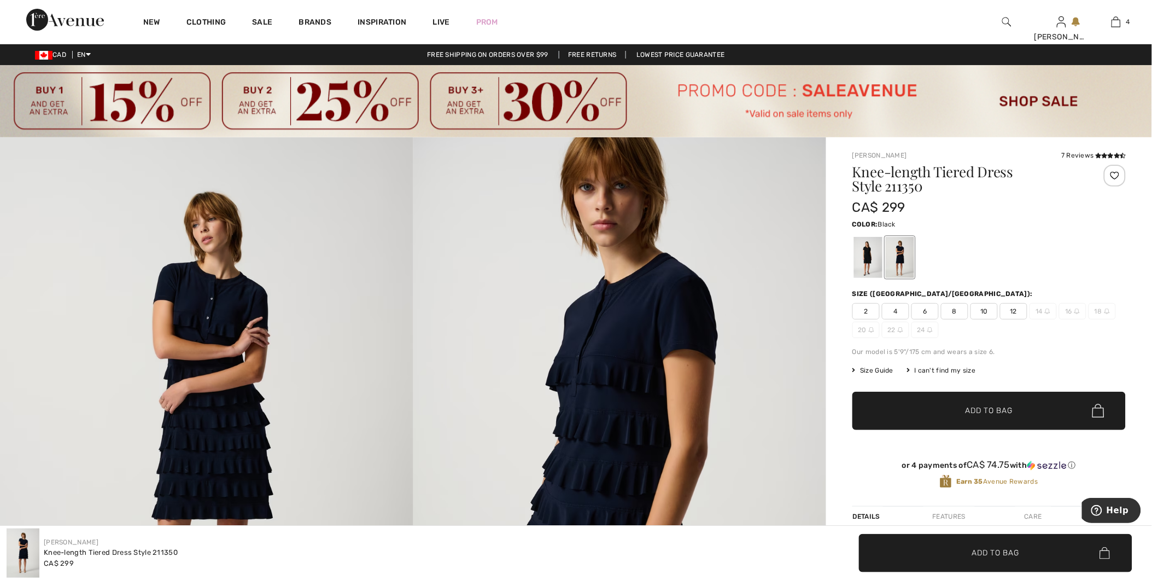
click at [866, 257] on div at bounding box center [868, 257] width 28 height 41
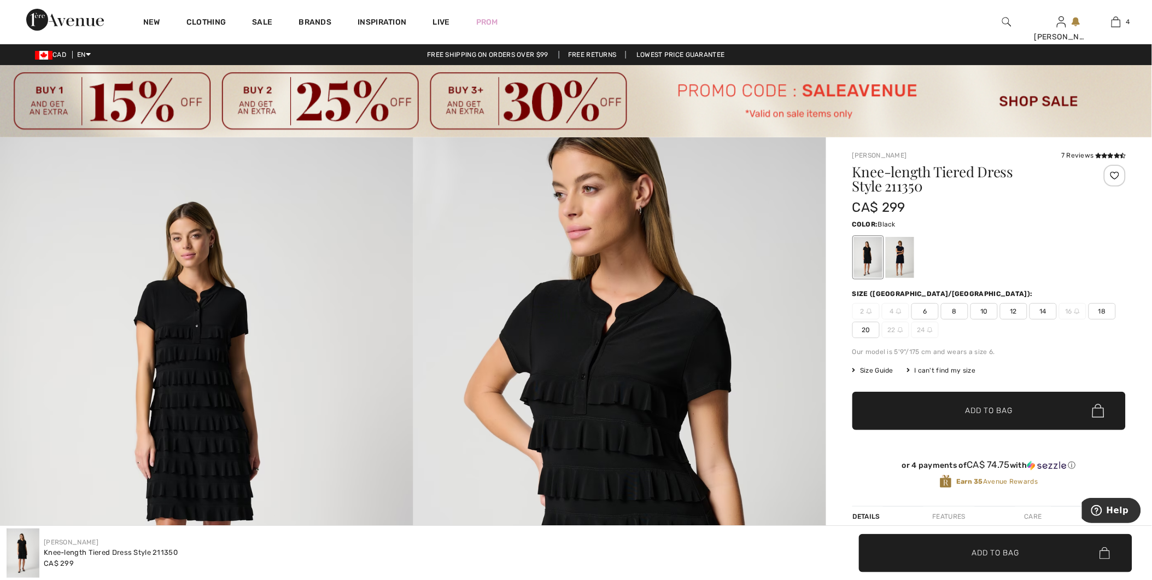
click at [987, 311] on span "10" at bounding box center [984, 311] width 27 height 16
click at [1006, 408] on span "Add to Bag" at bounding box center [989, 410] width 47 height 11
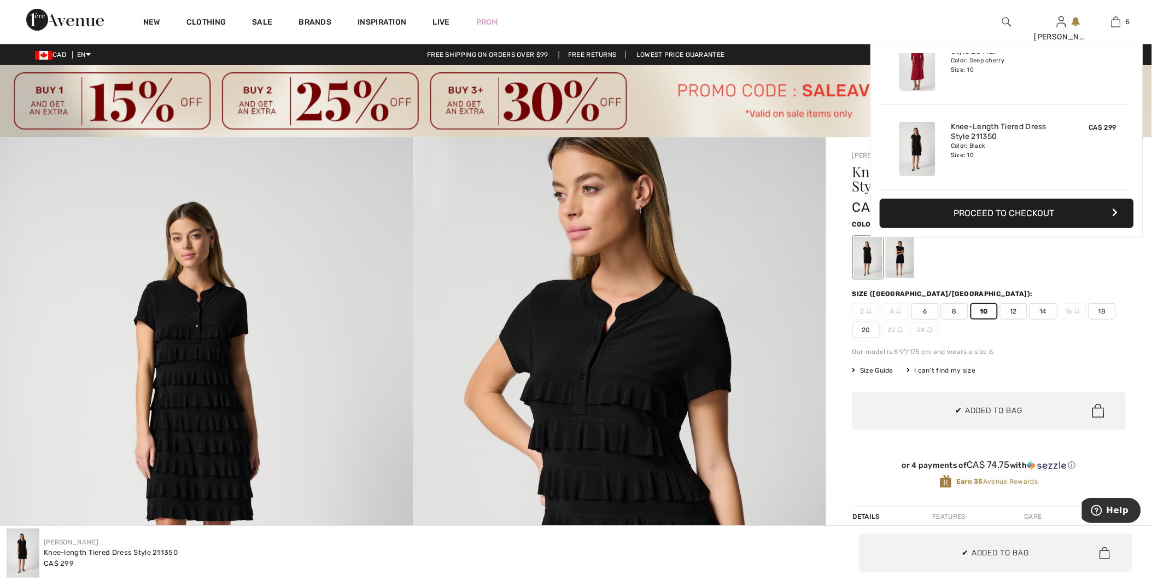
scroll to position [290, 0]
click at [903, 263] on div at bounding box center [900, 257] width 28 height 41
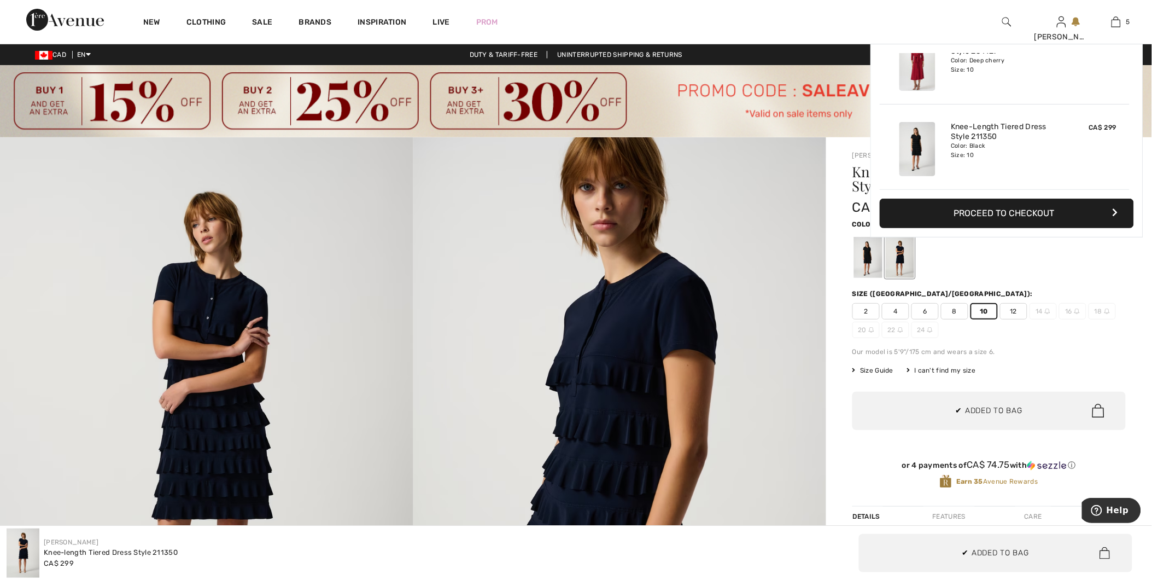
click at [953, 312] on span "8" at bounding box center [954, 311] width 27 height 16
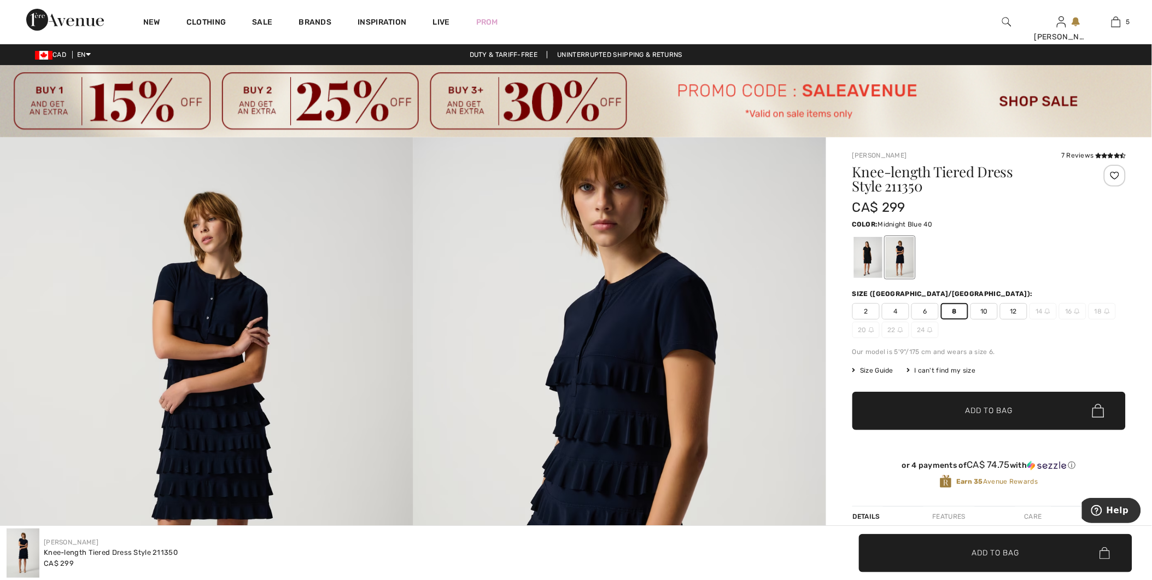
click at [974, 416] on span "Add to Bag" at bounding box center [989, 410] width 47 height 11
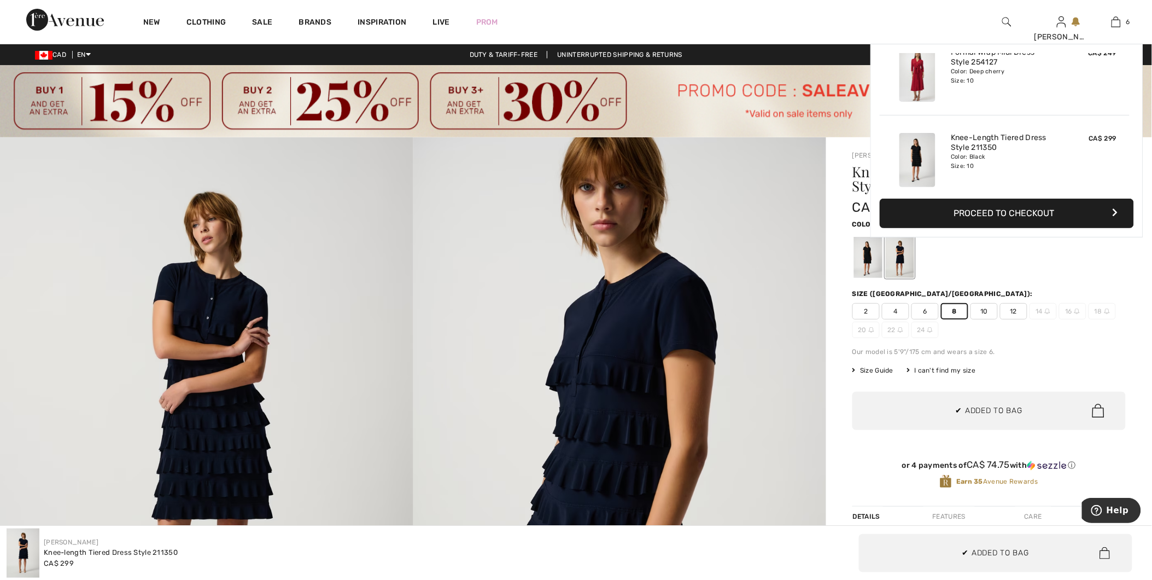
scroll to position [375, 0]
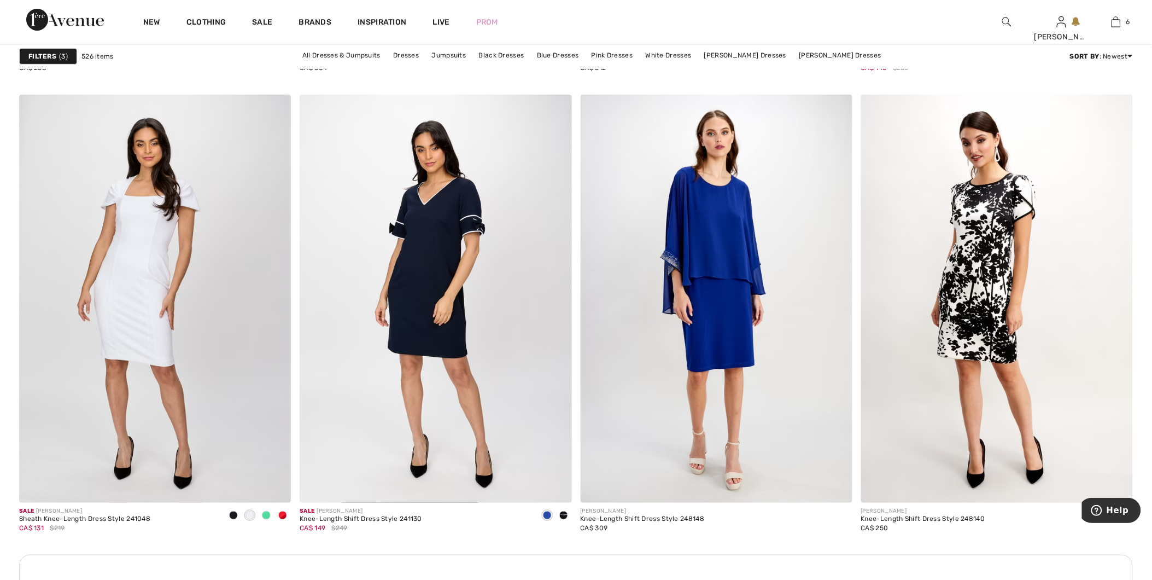
scroll to position [3099, 0]
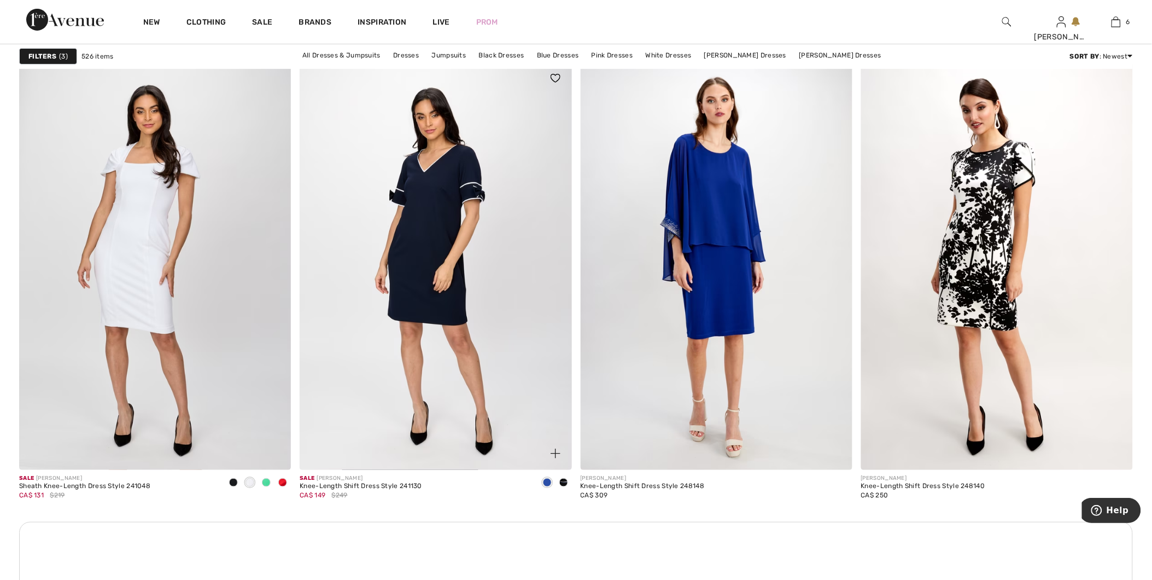
click at [544, 483] on span at bounding box center [547, 482] width 9 height 9
click at [563, 480] on span at bounding box center [564, 482] width 9 height 9
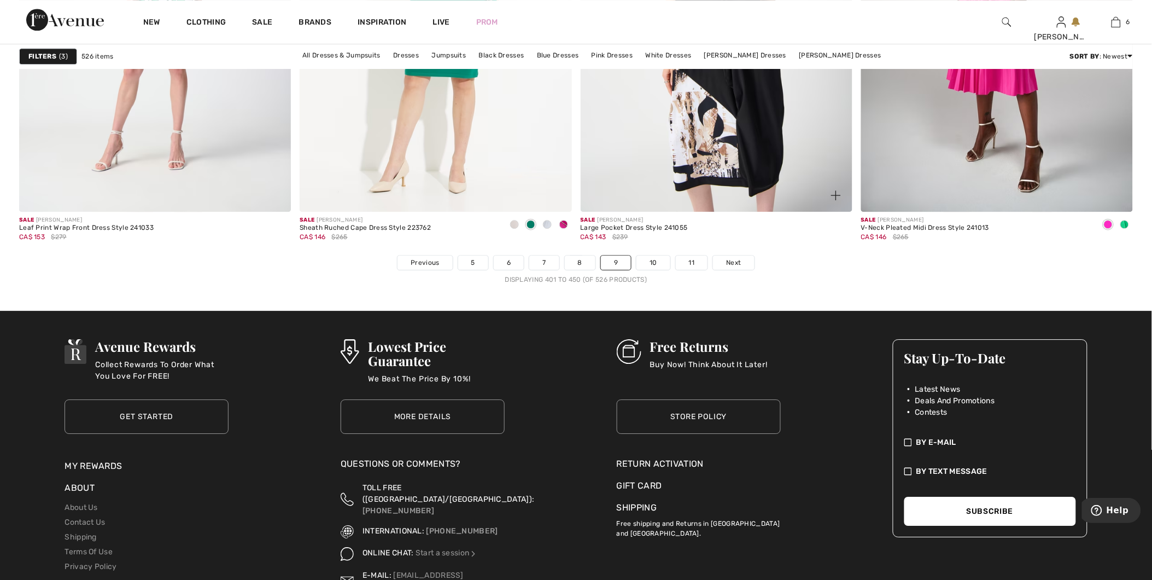
scroll to position [6988, 0]
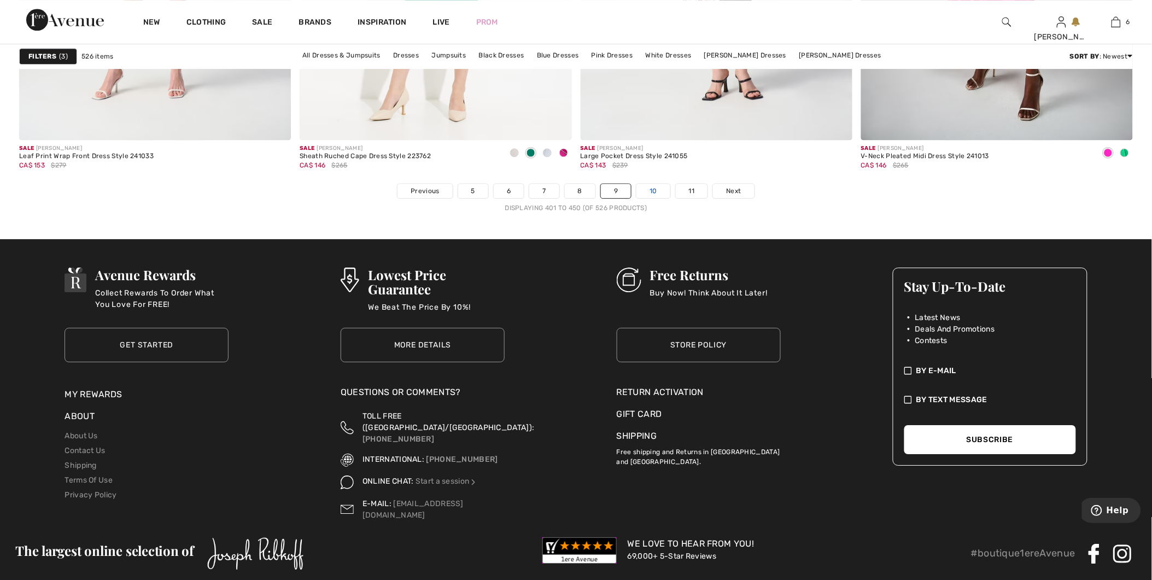
click at [659, 193] on link "10" at bounding box center [654, 191] width 34 height 14
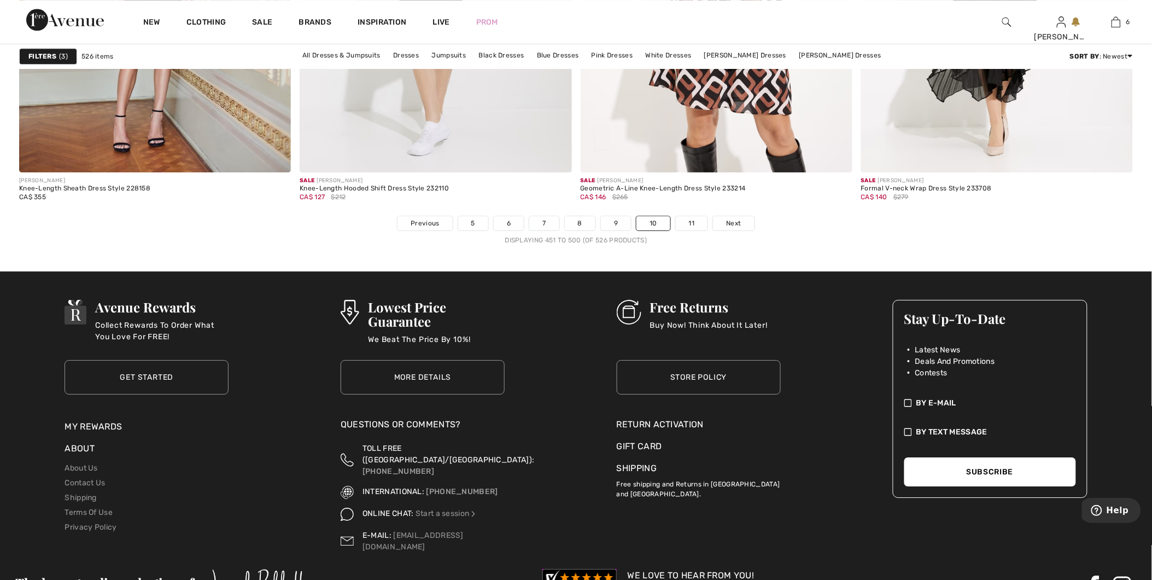
scroll to position [6988, 0]
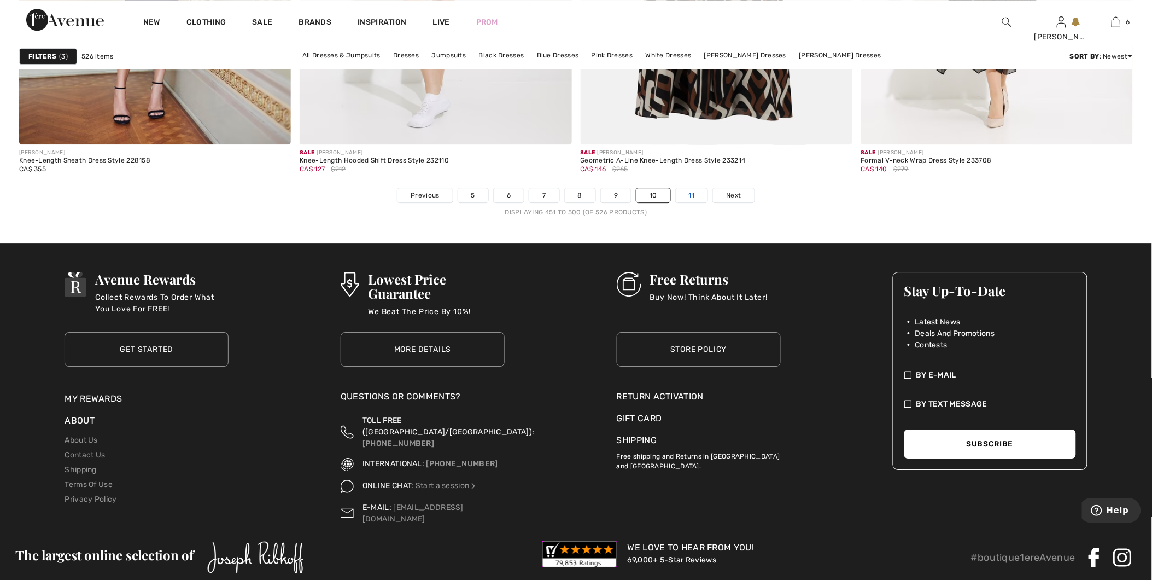
click at [698, 193] on link "11" at bounding box center [692, 195] width 32 height 14
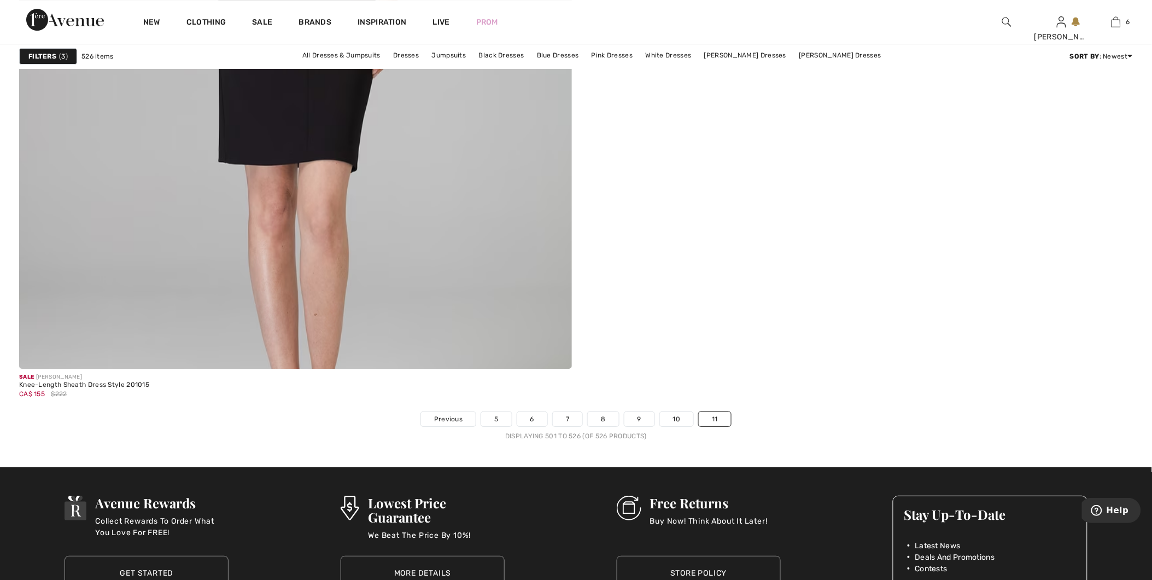
scroll to position [4314, 0]
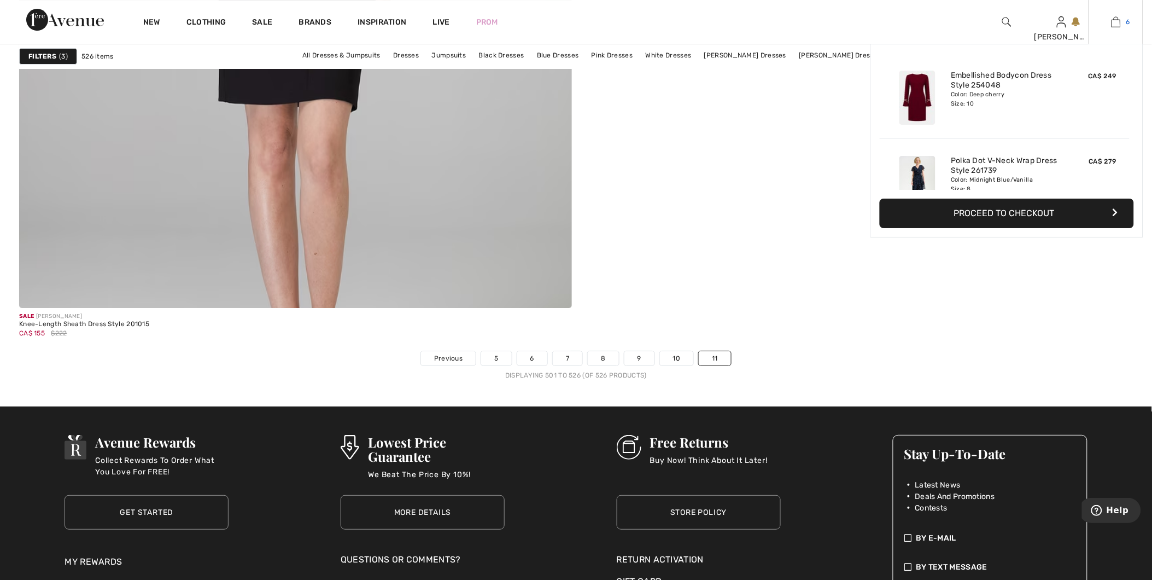
click at [1128, 22] on span "6" at bounding box center [1129, 22] width 4 height 10
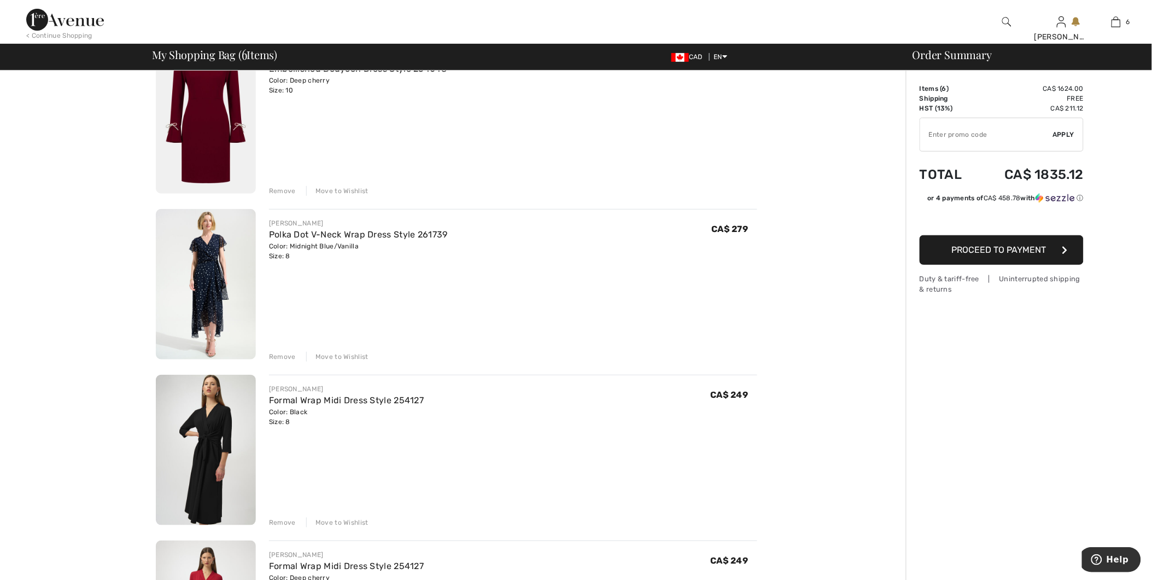
scroll to position [121, 0]
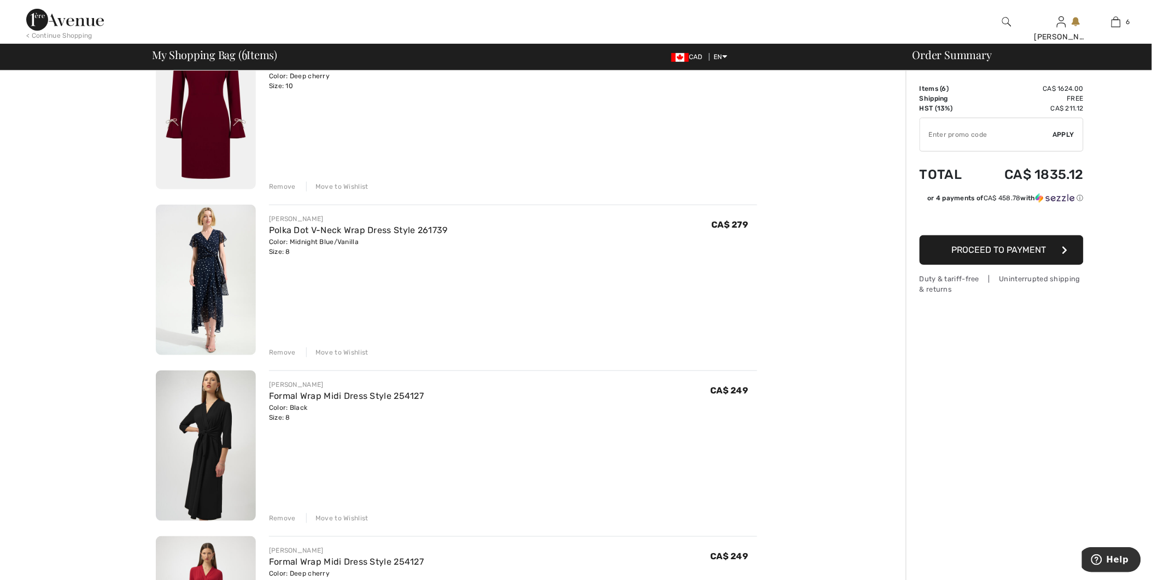
click at [272, 351] on div "Remove" at bounding box center [282, 352] width 27 height 10
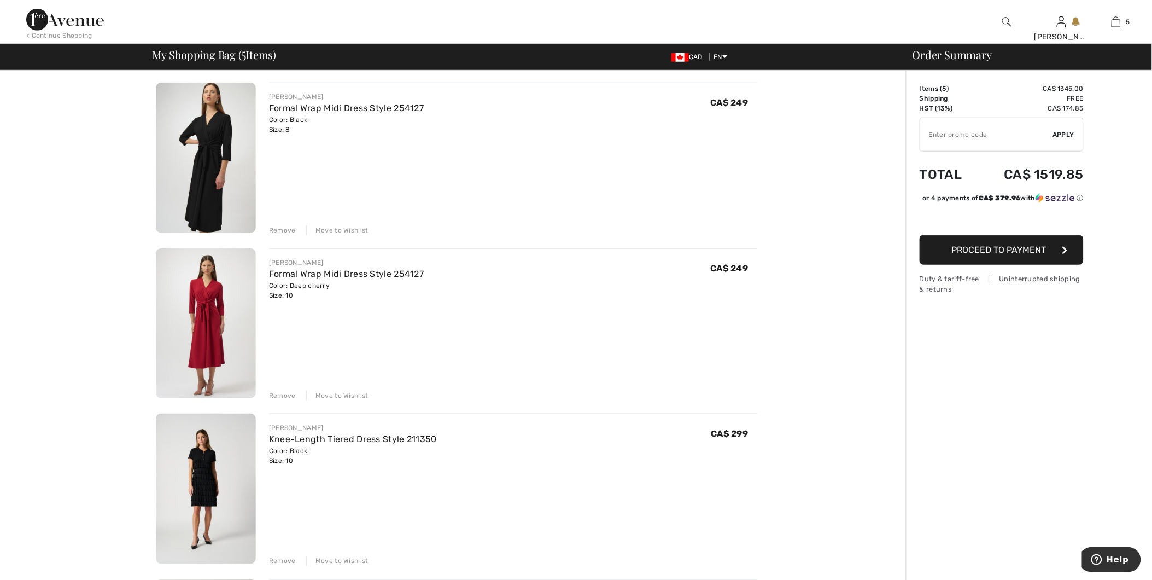
scroll to position [243, 0]
click at [288, 273] on link "Formal Wrap Midi Dress Style 254127" at bounding box center [346, 274] width 155 height 10
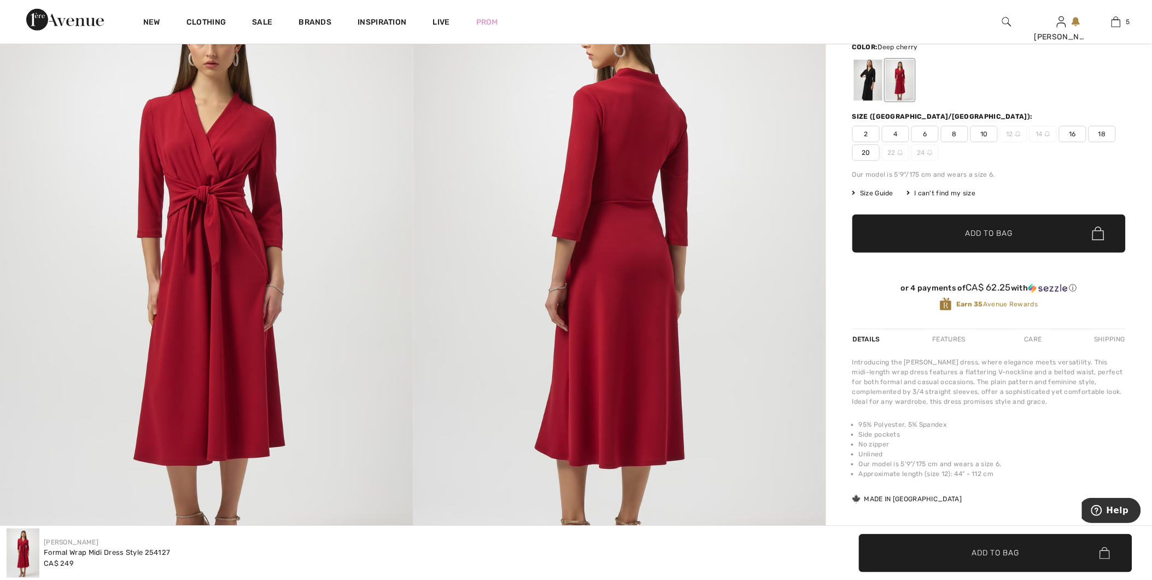
scroll to position [243, 0]
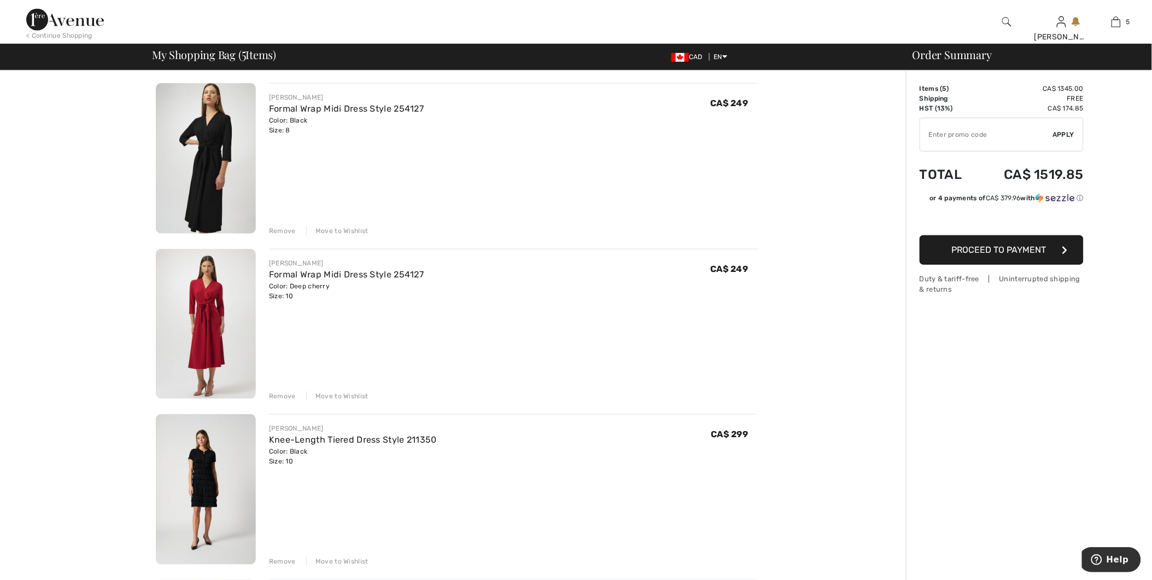
scroll to position [61, 0]
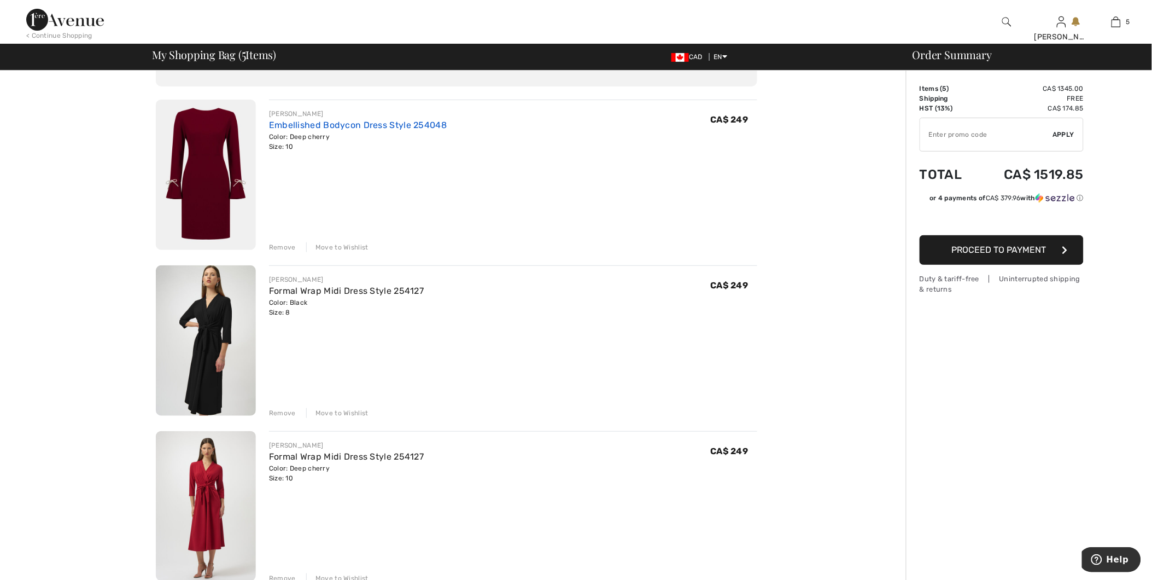
click at [384, 125] on link "Embellished Bodycon Dress Style 254048" at bounding box center [358, 125] width 178 height 10
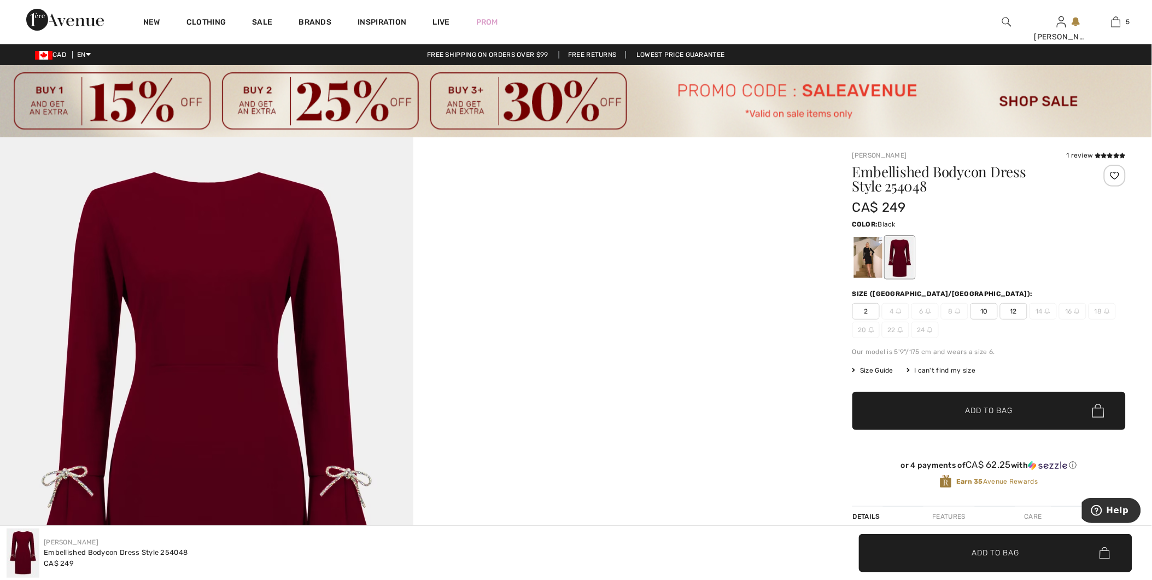
click at [862, 258] on div at bounding box center [868, 257] width 28 height 41
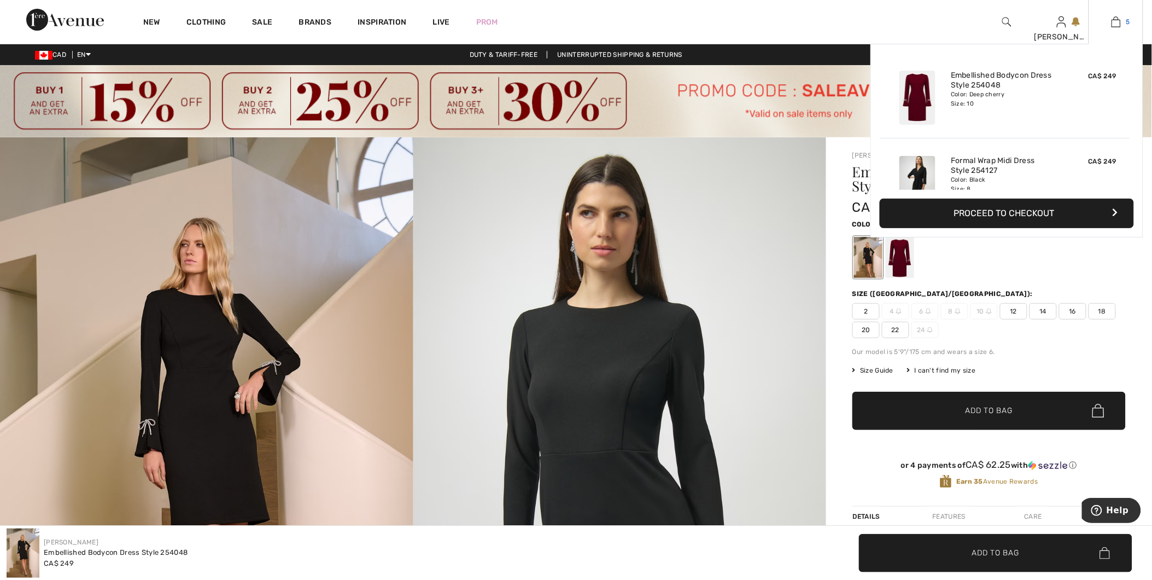
click at [1124, 26] on link "5" at bounding box center [1117, 21] width 54 height 13
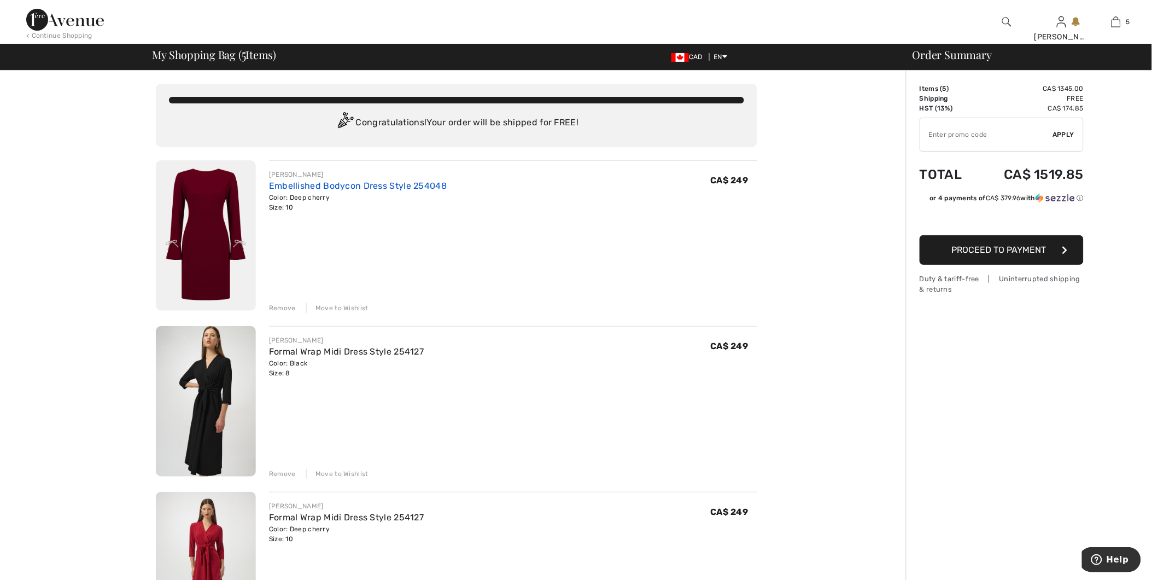
click at [379, 188] on link "Embellished Bodycon Dress Style 254048" at bounding box center [358, 185] width 178 height 10
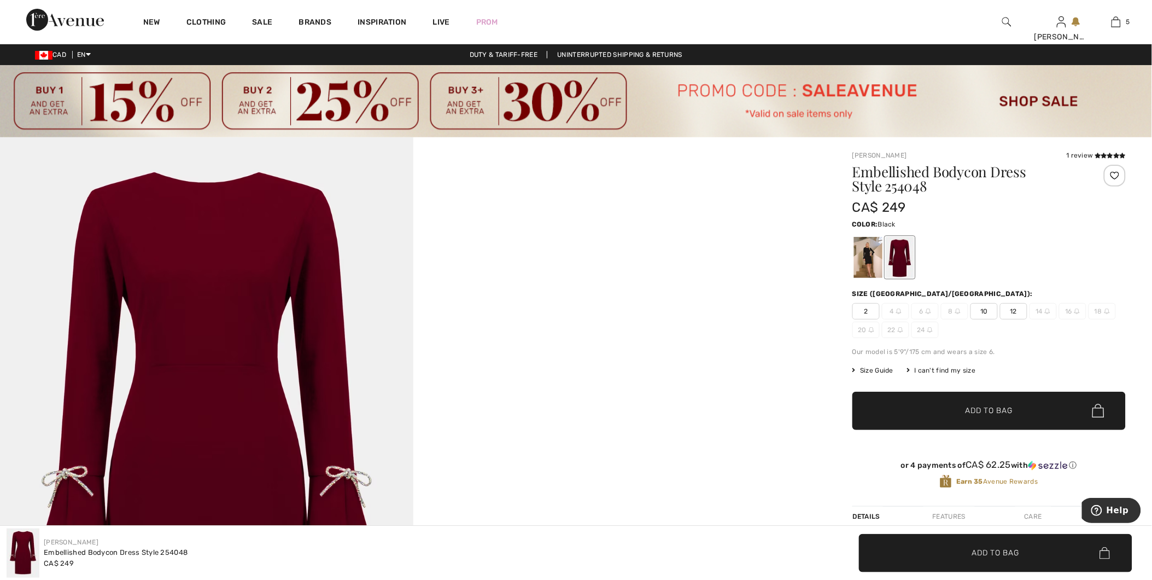
click at [866, 249] on div at bounding box center [868, 257] width 28 height 41
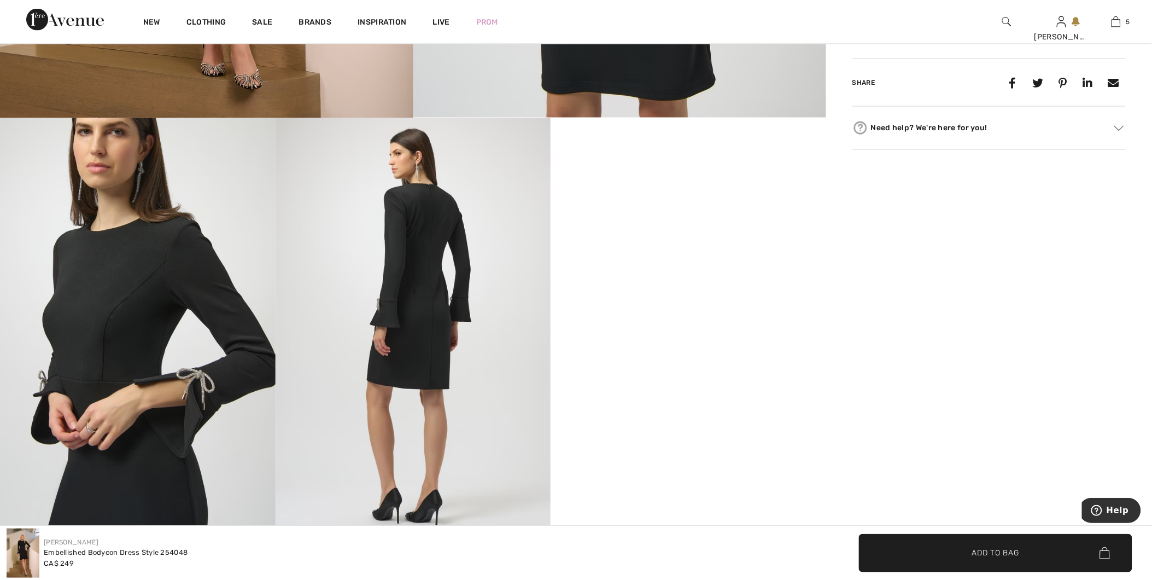
scroll to position [668, 0]
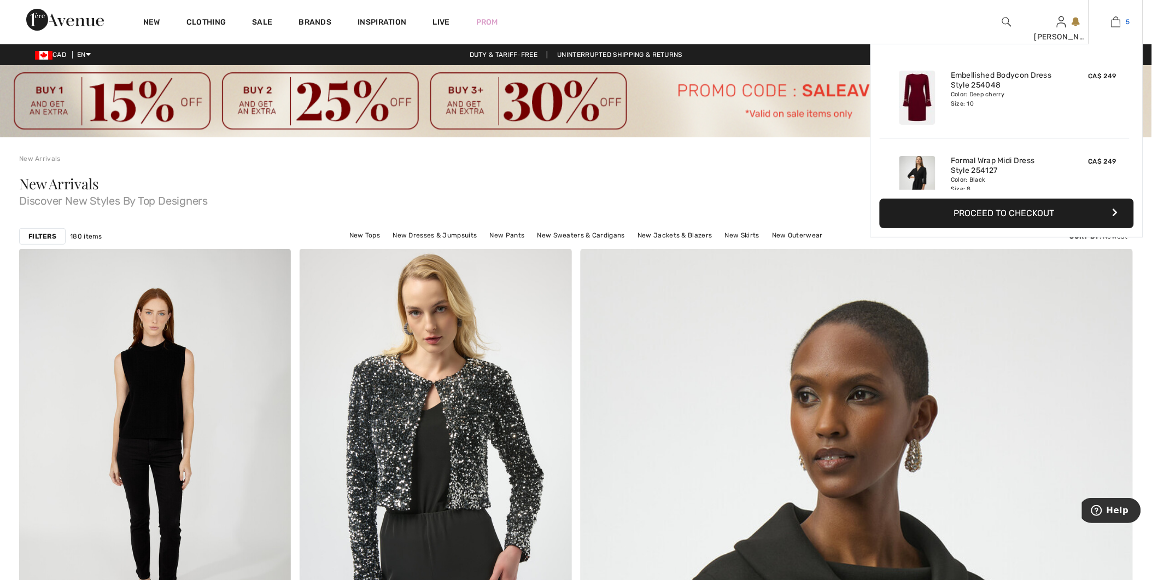
click at [1114, 22] on img at bounding box center [1116, 21] width 9 height 13
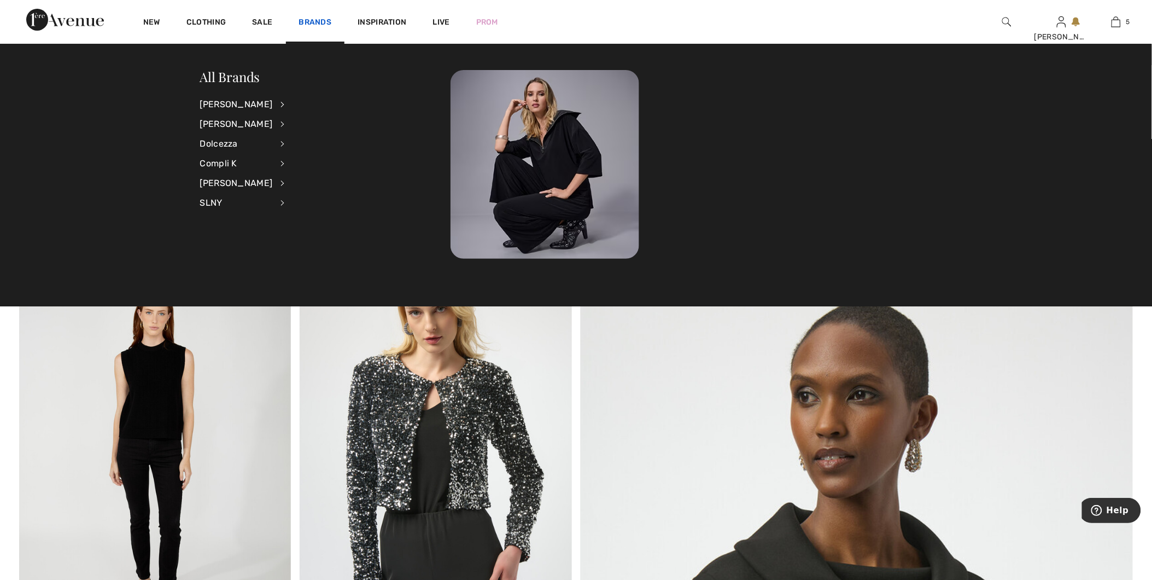
click at [304, 21] on link "Brands" at bounding box center [315, 23] width 33 height 11
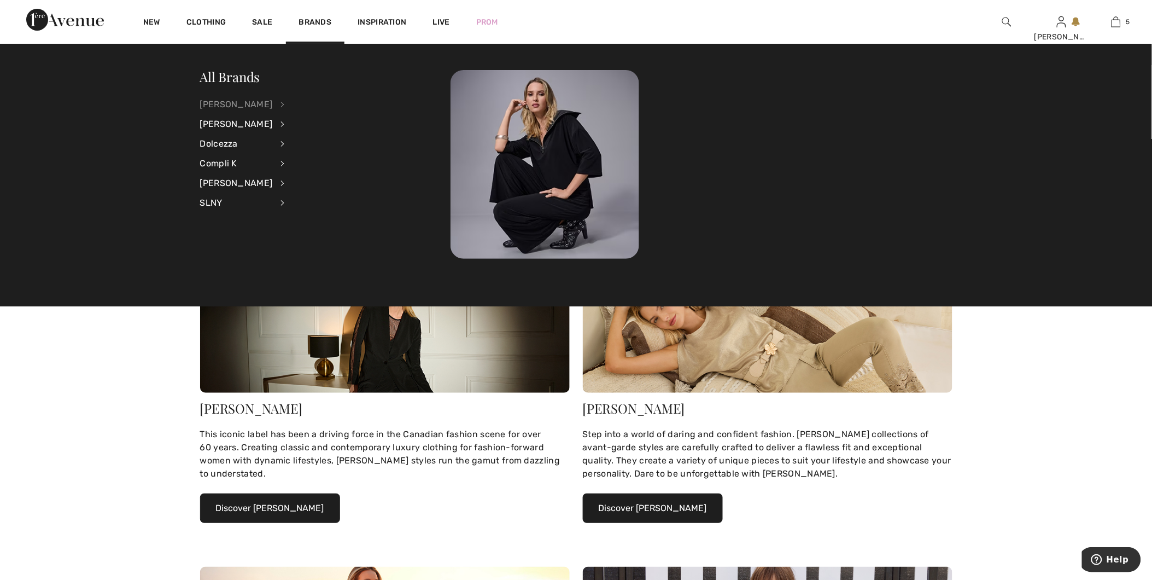
click at [244, 107] on div "[PERSON_NAME]" at bounding box center [236, 105] width 73 height 20
click at [308, 139] on link "Dresses & Jumpsuits" at bounding box center [341, 140] width 85 height 18
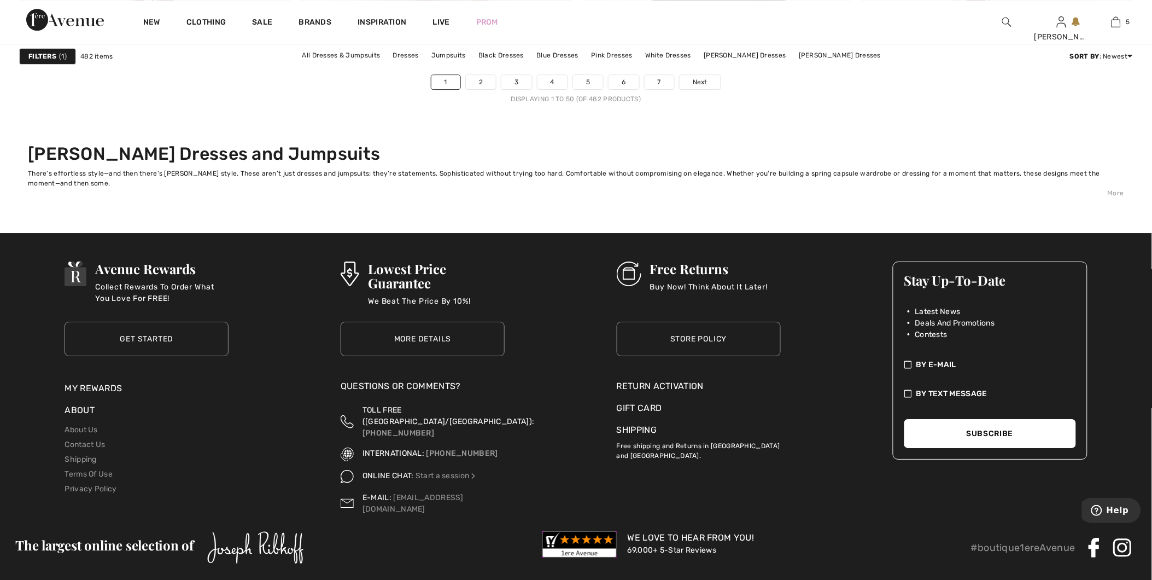
scroll to position [6958, 0]
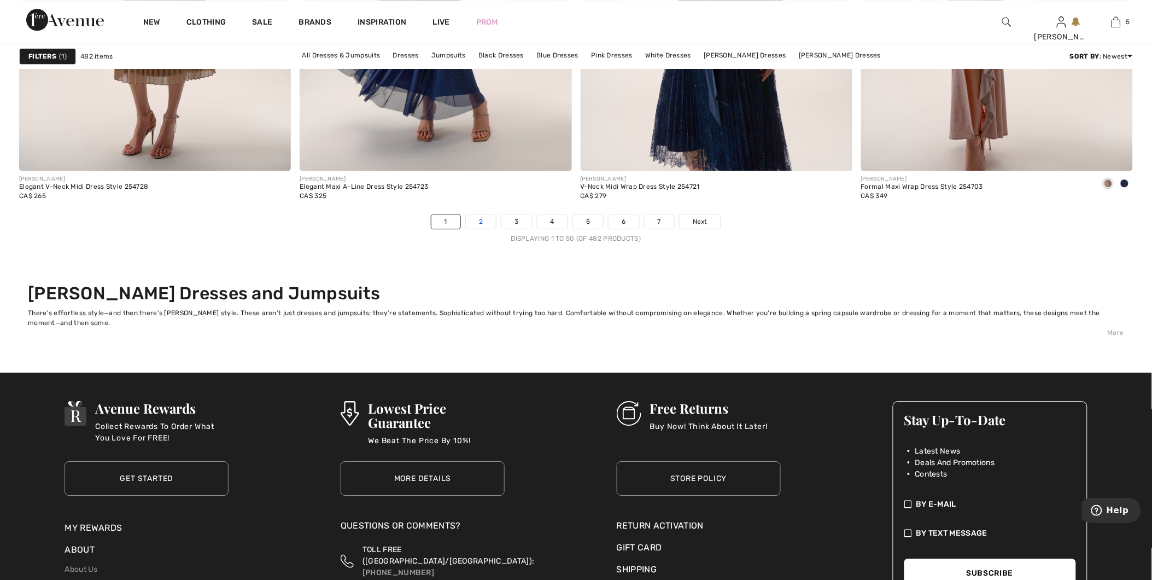
click at [468, 220] on link "2" at bounding box center [481, 221] width 30 height 14
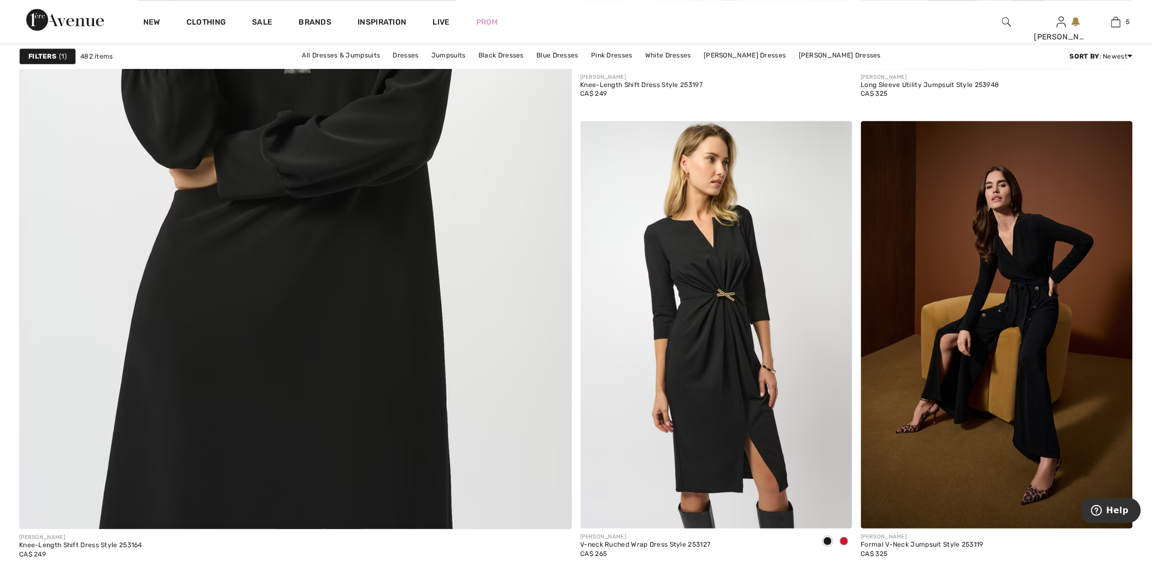
scroll to position [4193, 0]
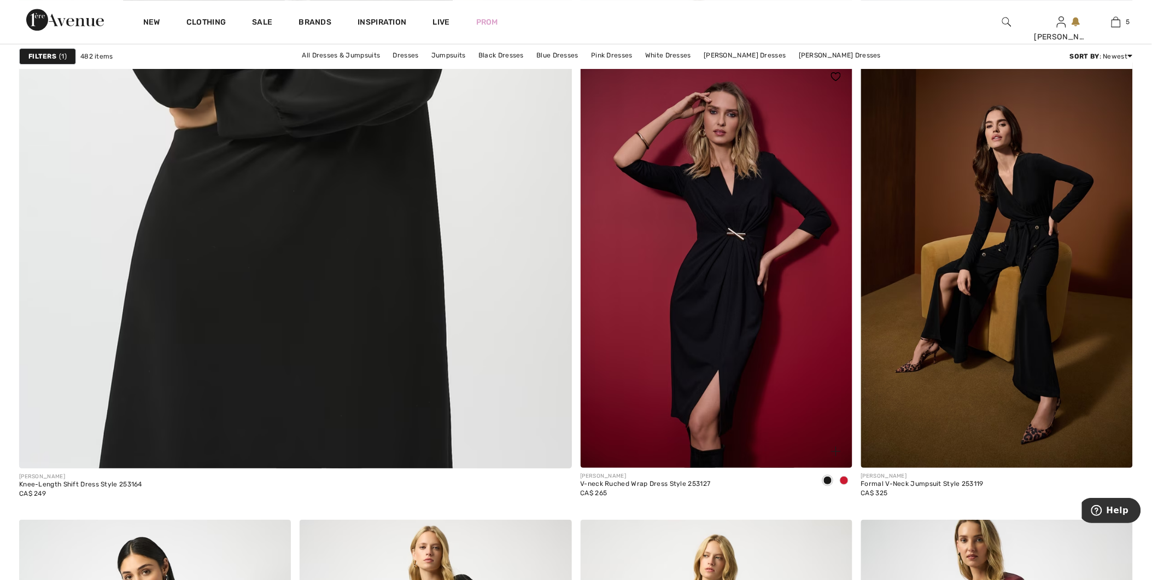
click at [841, 480] on span at bounding box center [844, 480] width 9 height 9
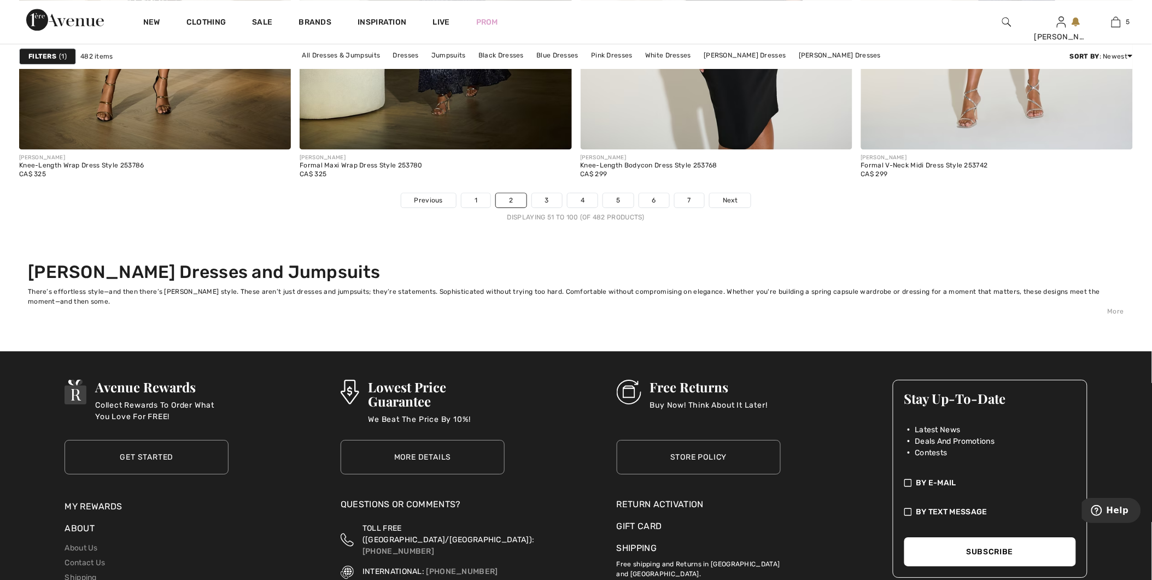
scroll to position [6988, 0]
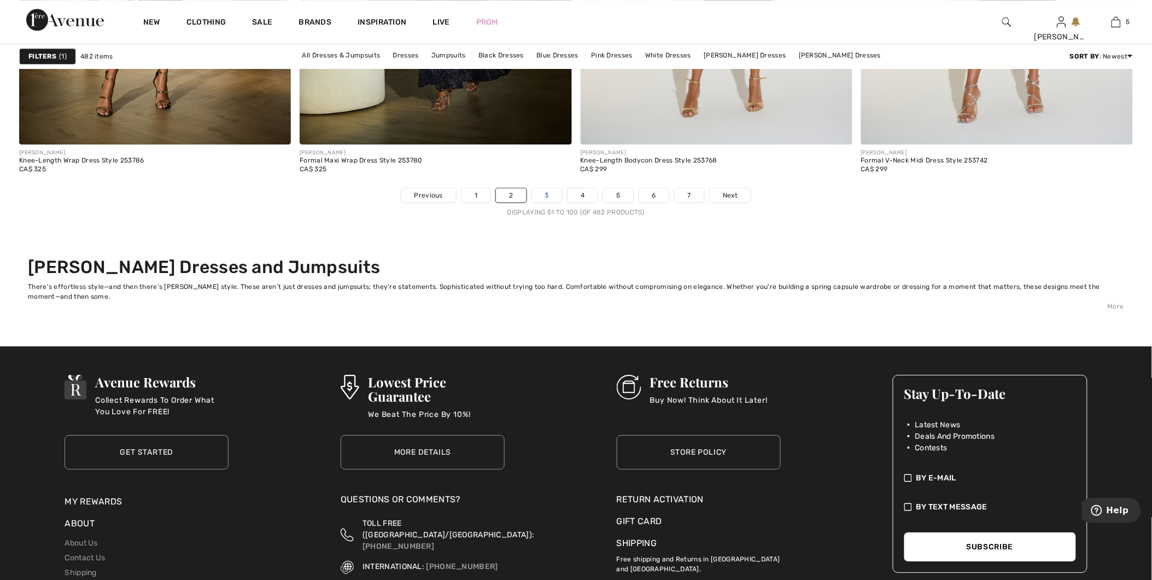
click at [539, 200] on link "3" at bounding box center [547, 195] width 30 height 14
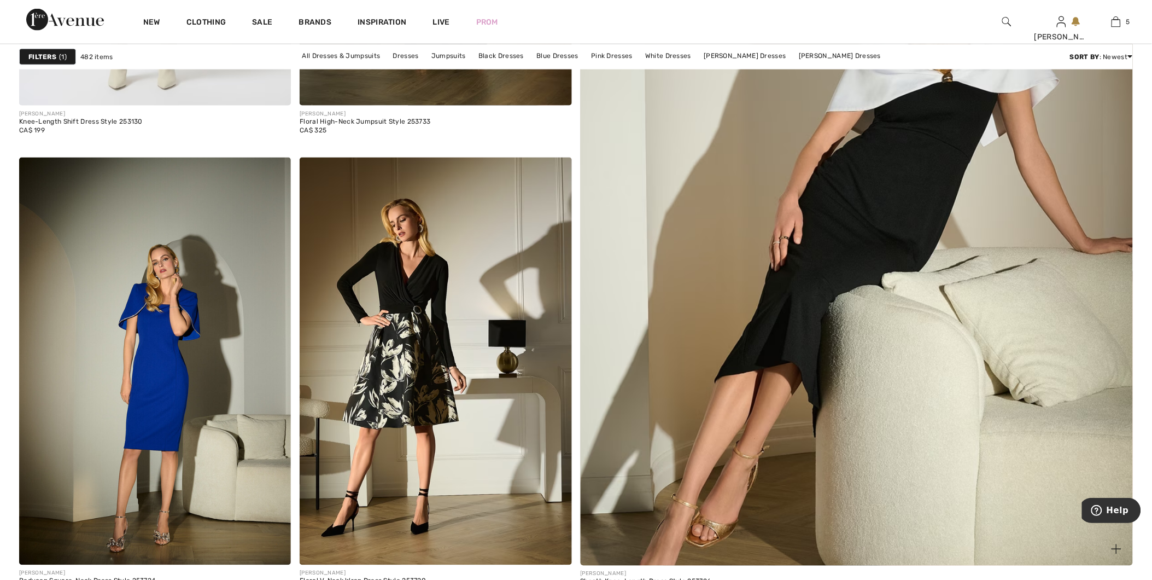
scroll to position [547, 0]
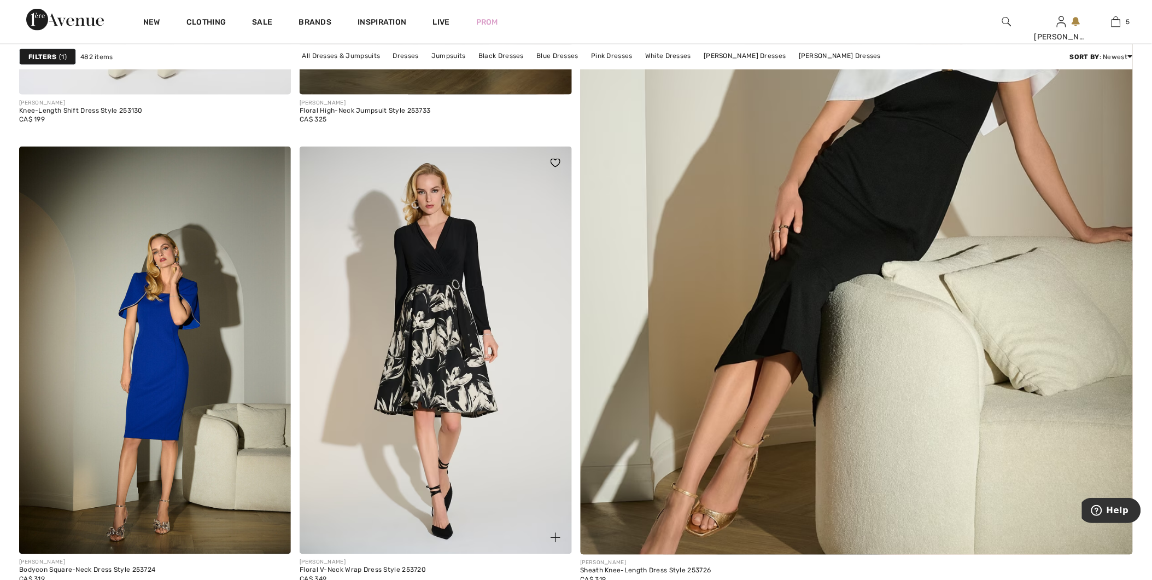
click at [395, 354] on img at bounding box center [436, 351] width 272 height 408
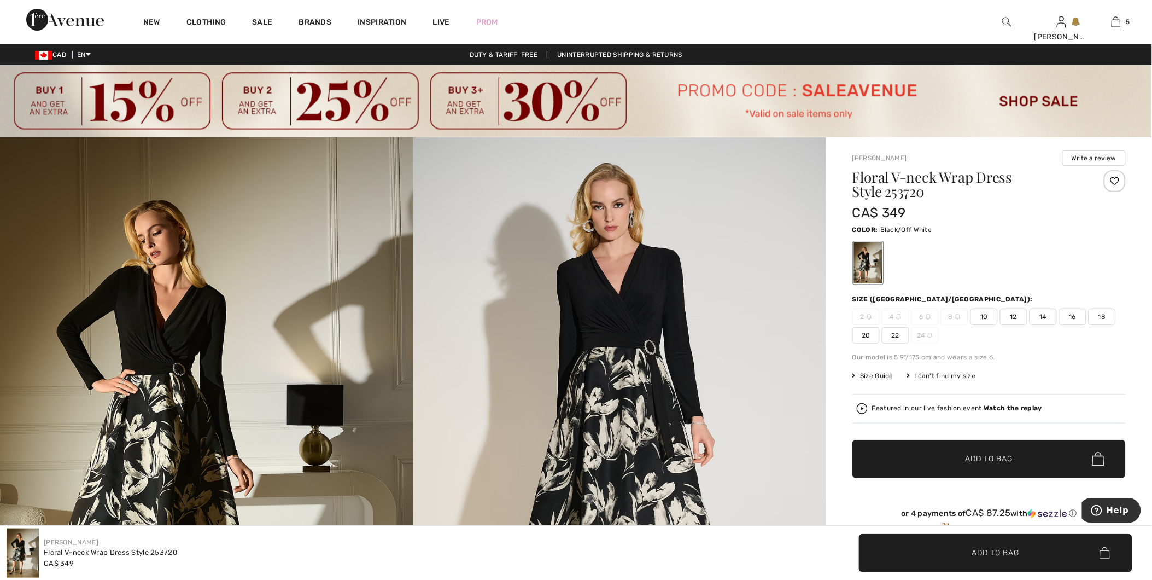
scroll to position [121, 0]
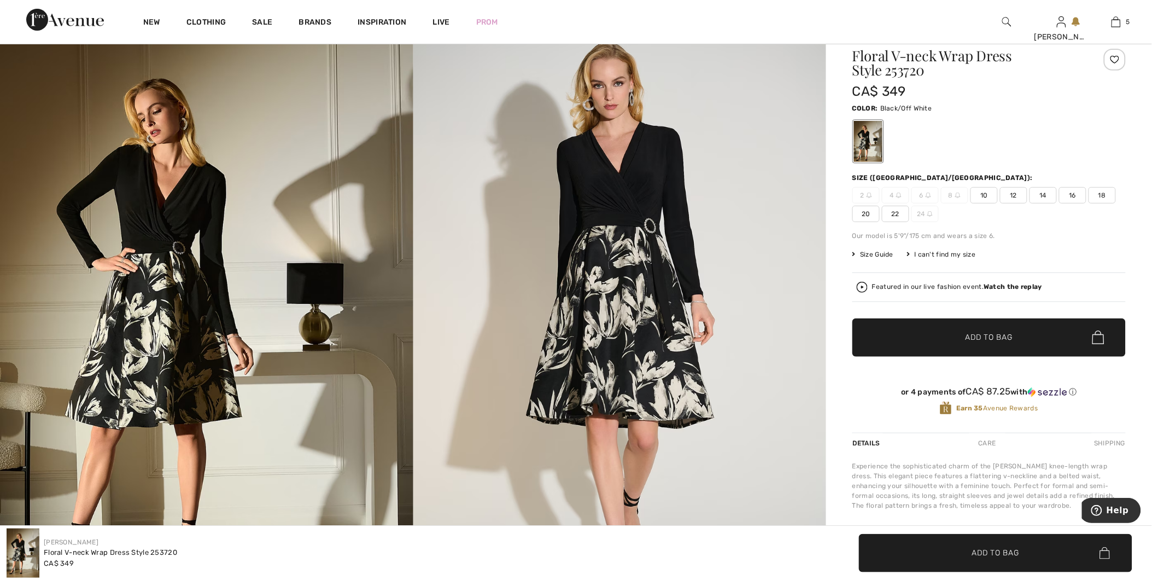
click at [985, 196] on span "10" at bounding box center [984, 195] width 27 height 16
click at [945, 345] on span "✔ Added to Bag Add to Bag" at bounding box center [989, 337] width 273 height 38
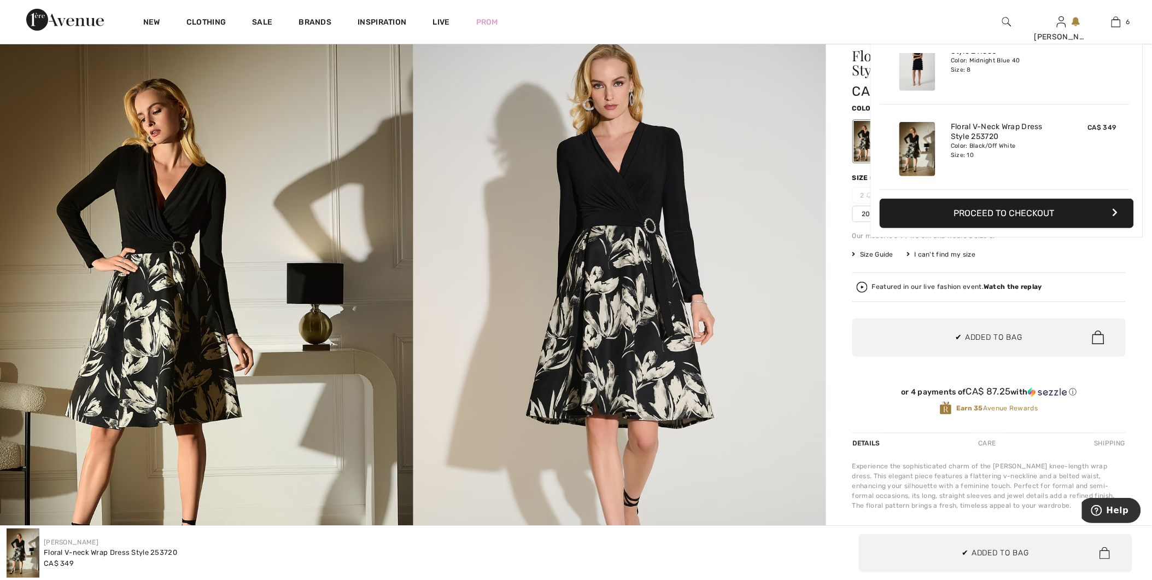
scroll to position [375, 0]
click at [955, 214] on button "Proceed to Checkout" at bounding box center [1007, 214] width 254 height 30
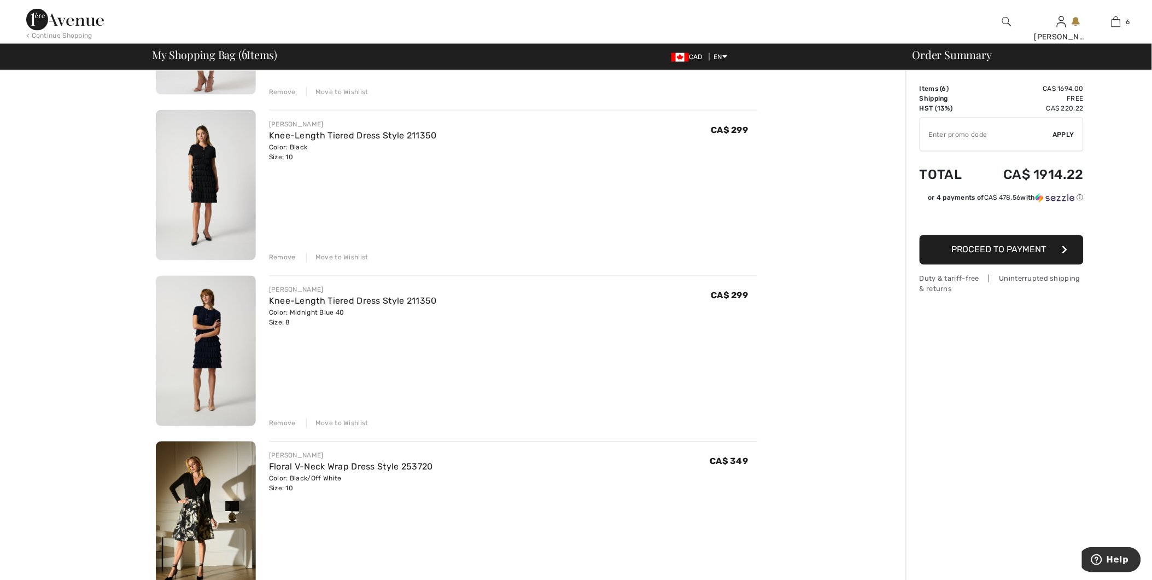
scroll to position [729, 0]
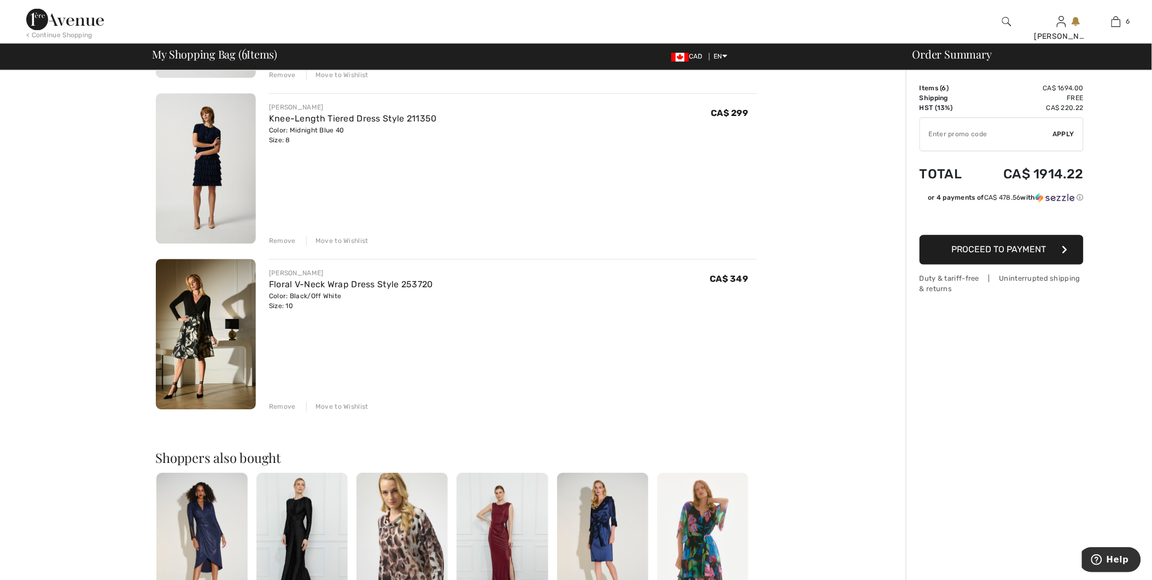
click at [286, 240] on div "Remove" at bounding box center [282, 241] width 27 height 10
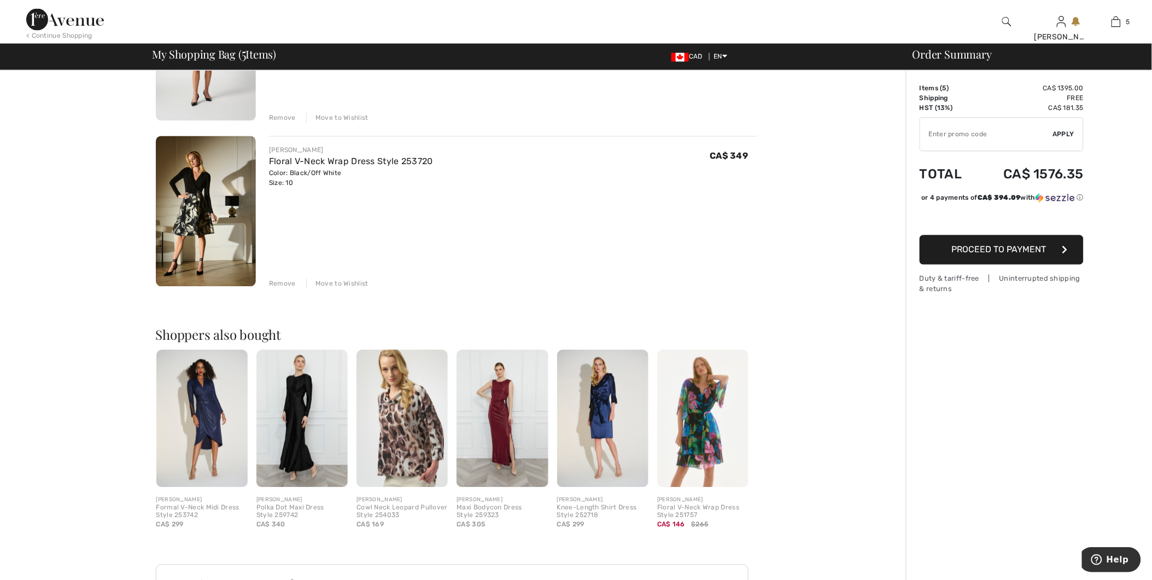
scroll to position [608, 0]
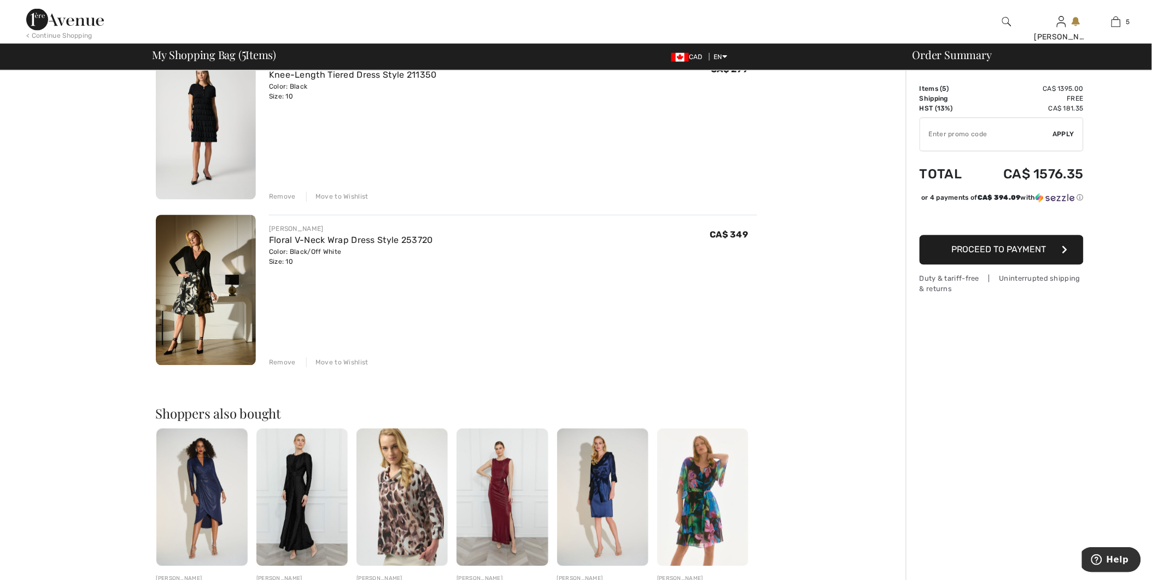
drag, startPoint x: 287, startPoint y: 196, endPoint x: 307, endPoint y: 195, distance: 20.2
click at [287, 196] on div "Remove" at bounding box center [282, 197] width 27 height 10
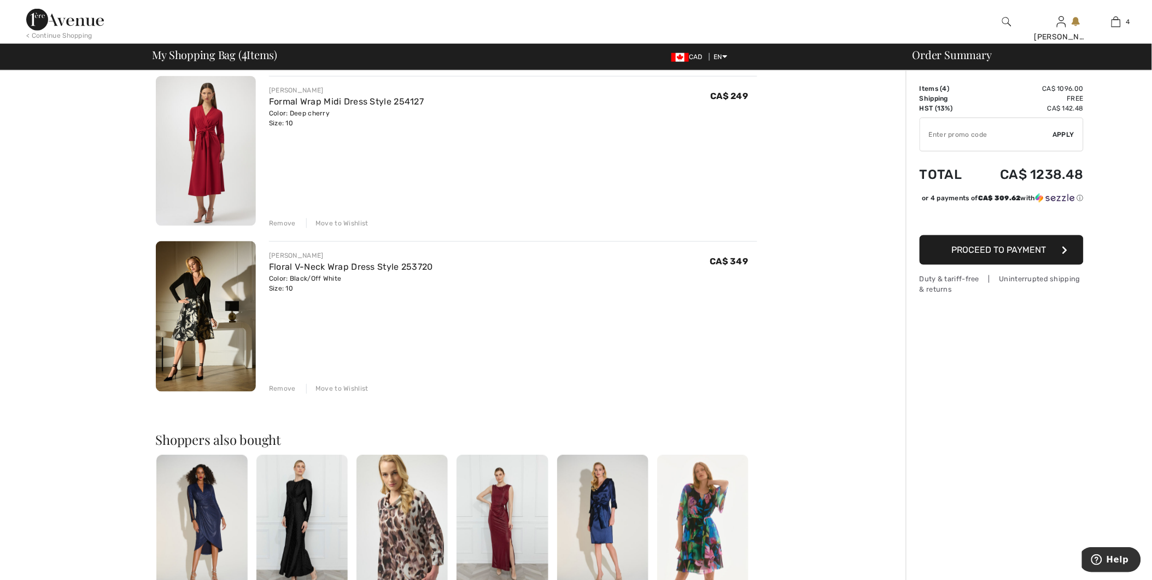
scroll to position [351, 0]
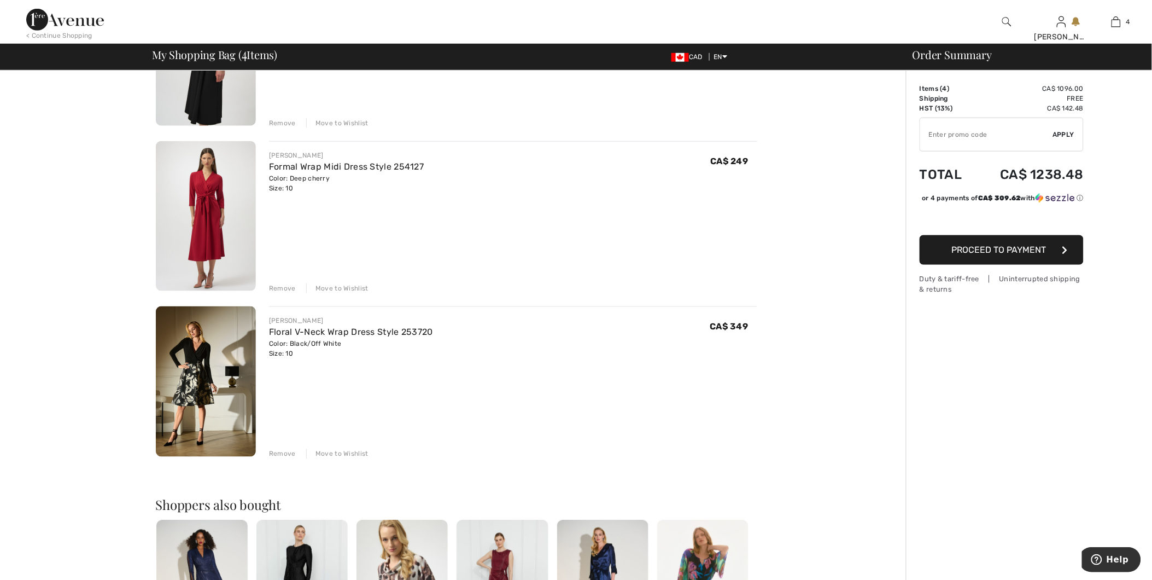
click at [275, 285] on div "Remove" at bounding box center [282, 288] width 27 height 10
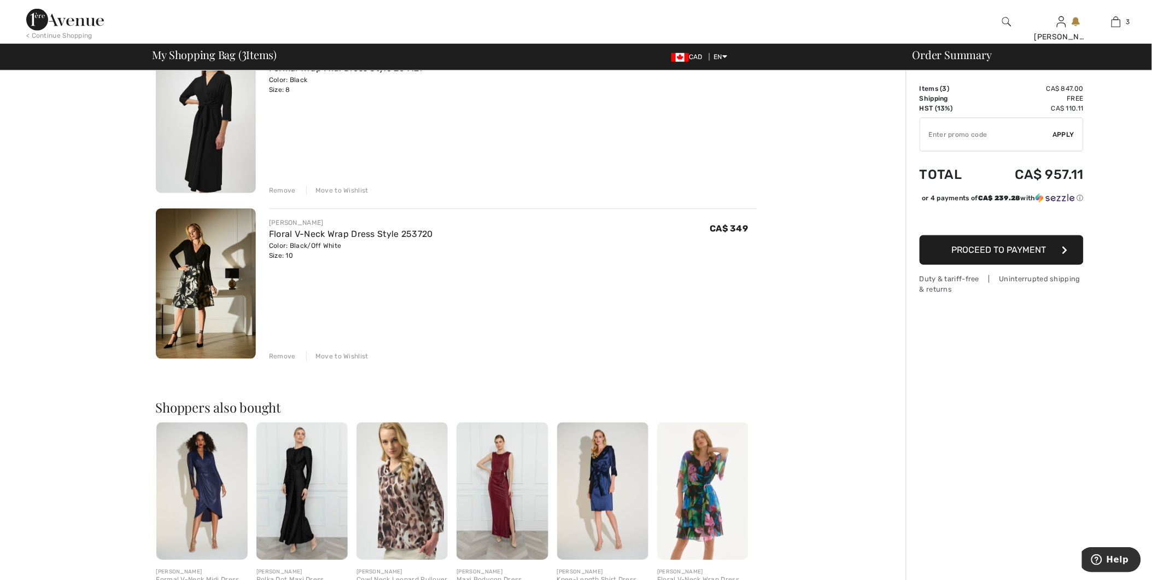
scroll to position [107, 0]
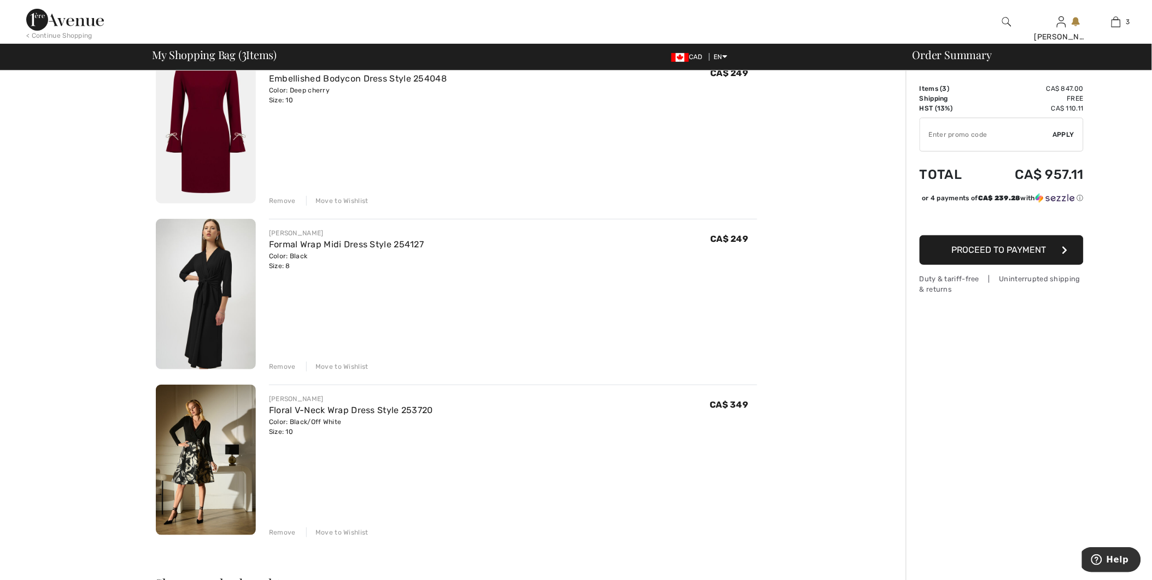
click at [275, 365] on div "Remove" at bounding box center [282, 367] width 27 height 10
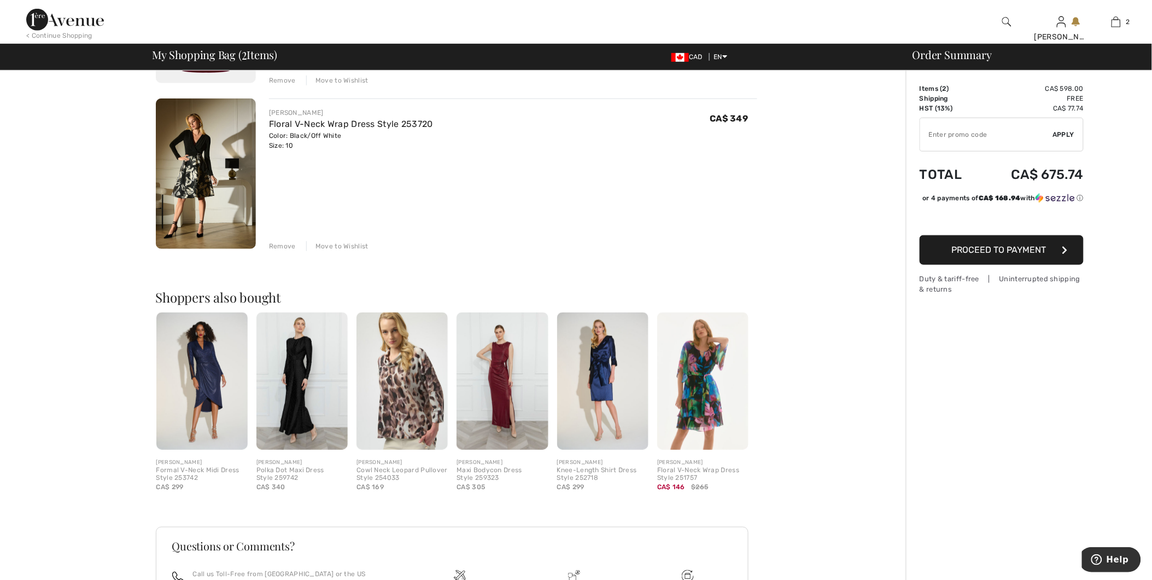
scroll to position [229, 0]
click at [310, 395] on img at bounding box center [302, 379] width 91 height 137
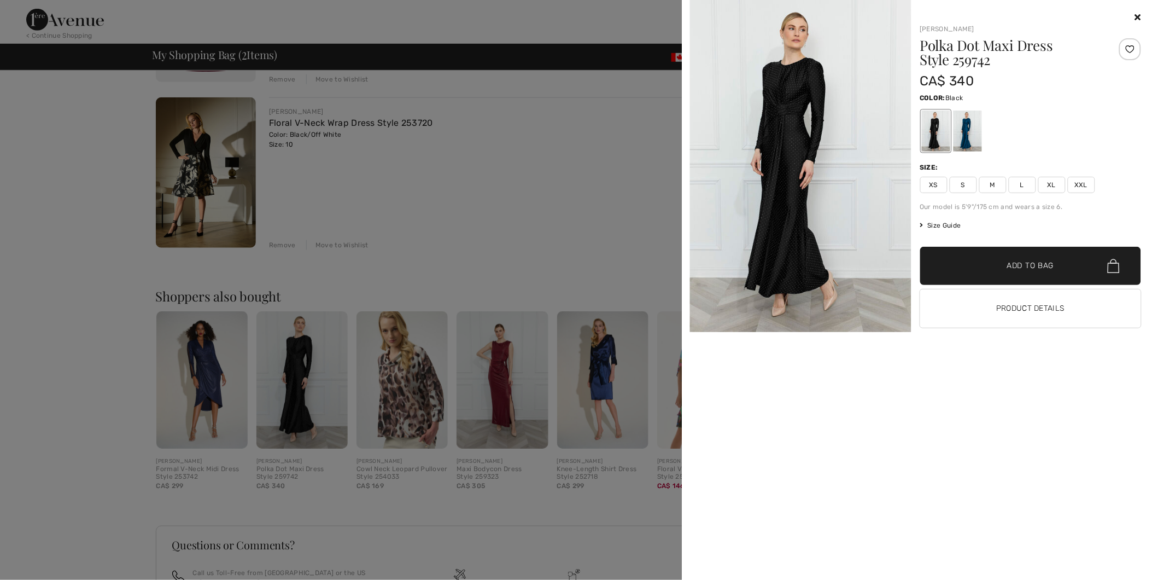
click at [784, 184] on img at bounding box center [801, 166] width 222 height 332
click at [972, 135] on div at bounding box center [967, 130] width 28 height 41
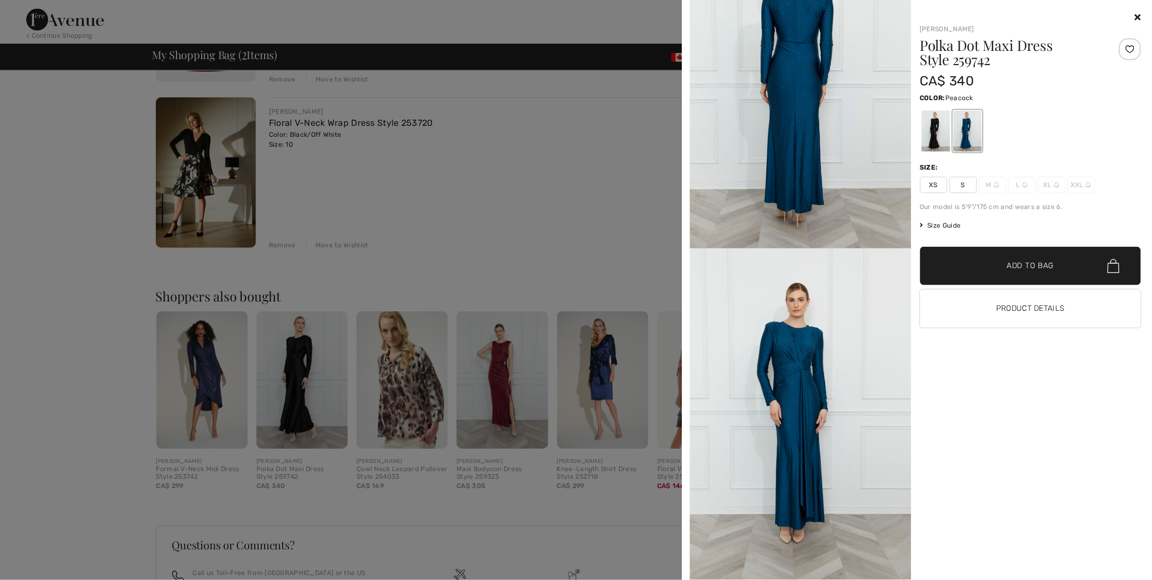
scroll to position [818, 0]
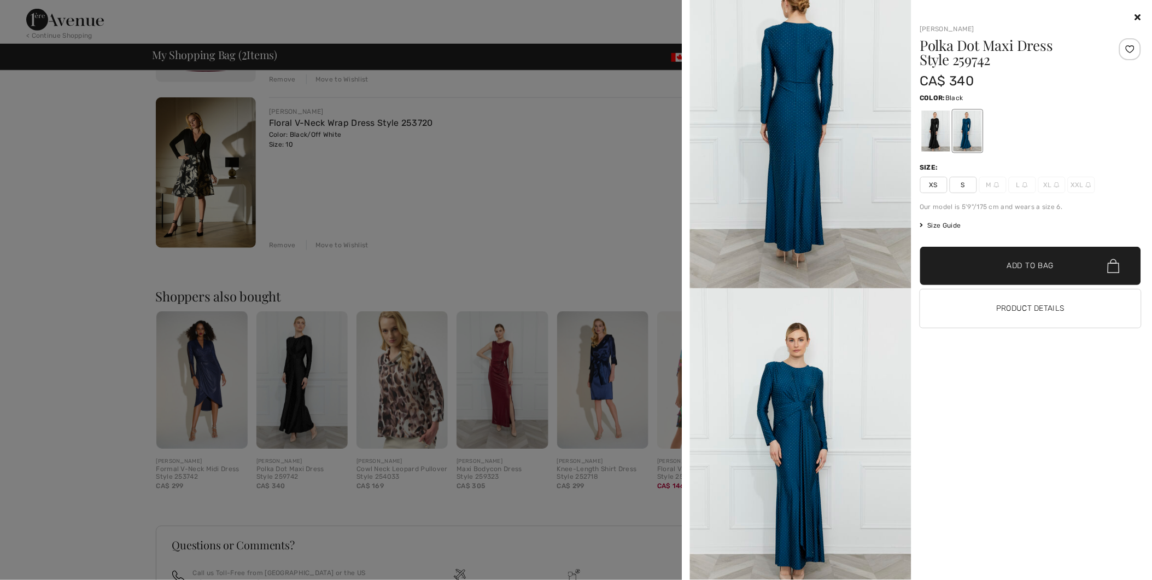
click at [922, 125] on div at bounding box center [936, 130] width 28 height 41
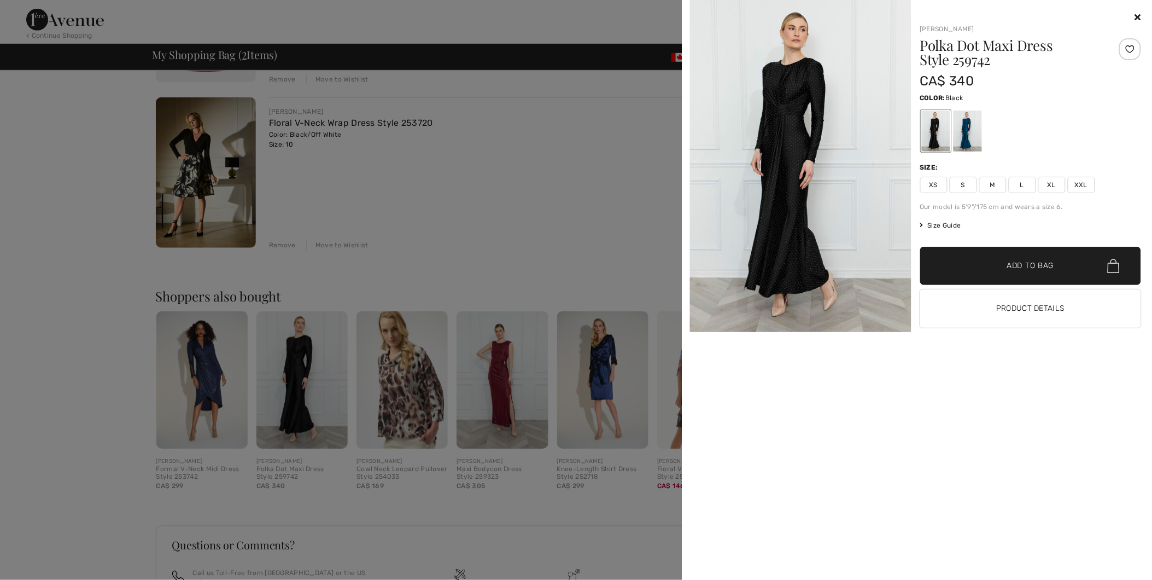
click at [808, 156] on img at bounding box center [801, 166] width 222 height 332
click at [1138, 17] on icon at bounding box center [1138, 17] width 6 height 9
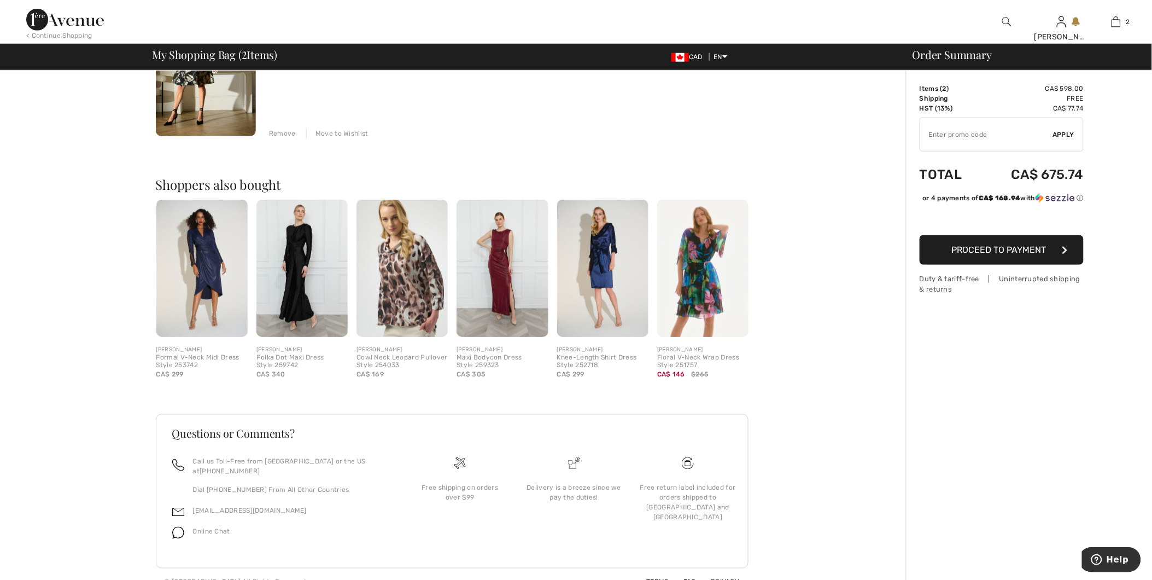
scroll to position [346, 0]
